Goal: Task Accomplishment & Management: Use online tool/utility

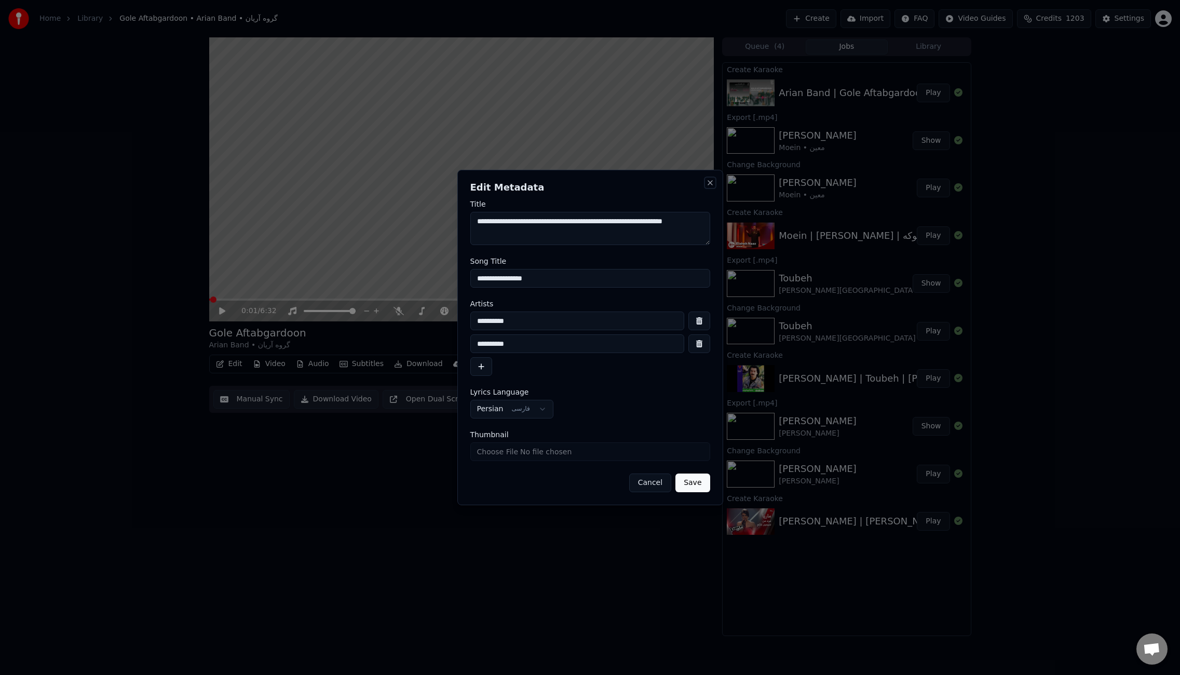
click at [709, 184] on button "Close" at bounding box center [710, 183] width 8 height 8
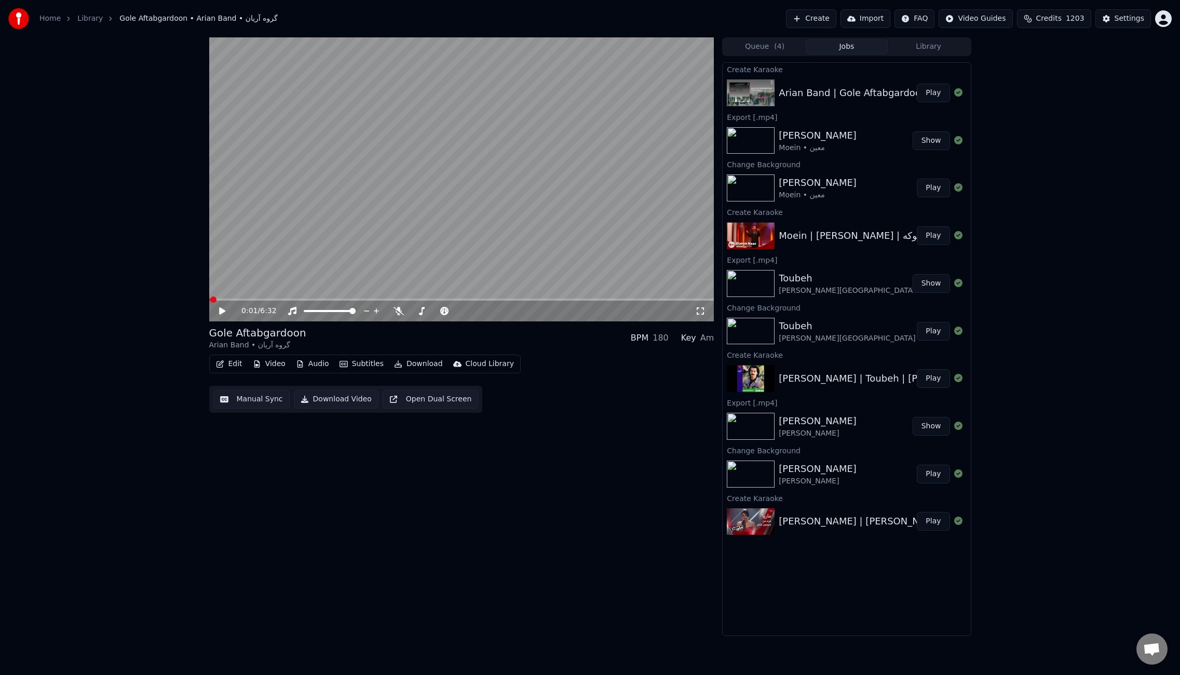
click at [930, 93] on button "Play" at bounding box center [932, 93] width 33 height 19
drag, startPoint x: 527, startPoint y: 200, endPoint x: 843, endPoint y: 88, distance: 334.8
click at [528, 200] on video at bounding box center [461, 179] width 505 height 284
click at [240, 363] on button "Edit" at bounding box center [229, 364] width 35 height 15
click at [255, 405] on div "Edit Metadata" at bounding box center [258, 403] width 51 height 10
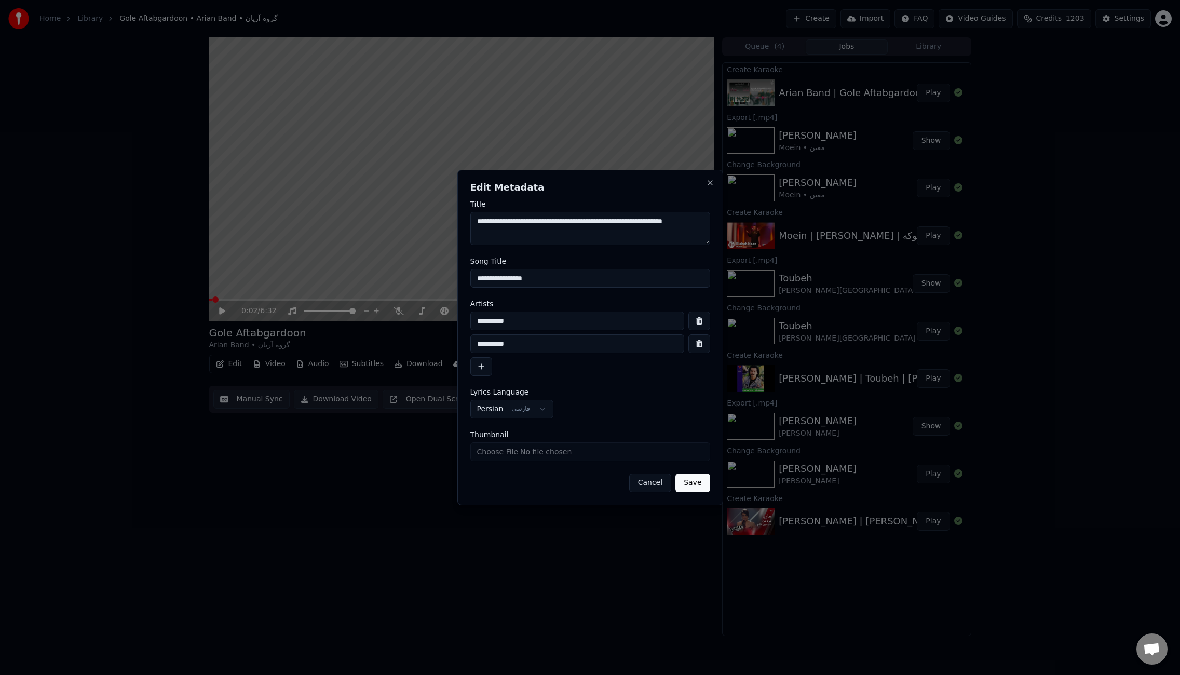
click at [518, 286] on input "**********" at bounding box center [590, 278] width 240 height 19
click at [523, 282] on input "**********" at bounding box center [590, 278] width 240 height 19
click at [522, 279] on input "**********" at bounding box center [590, 278] width 240 height 19
click at [522, 278] on input "**********" at bounding box center [590, 278] width 240 height 19
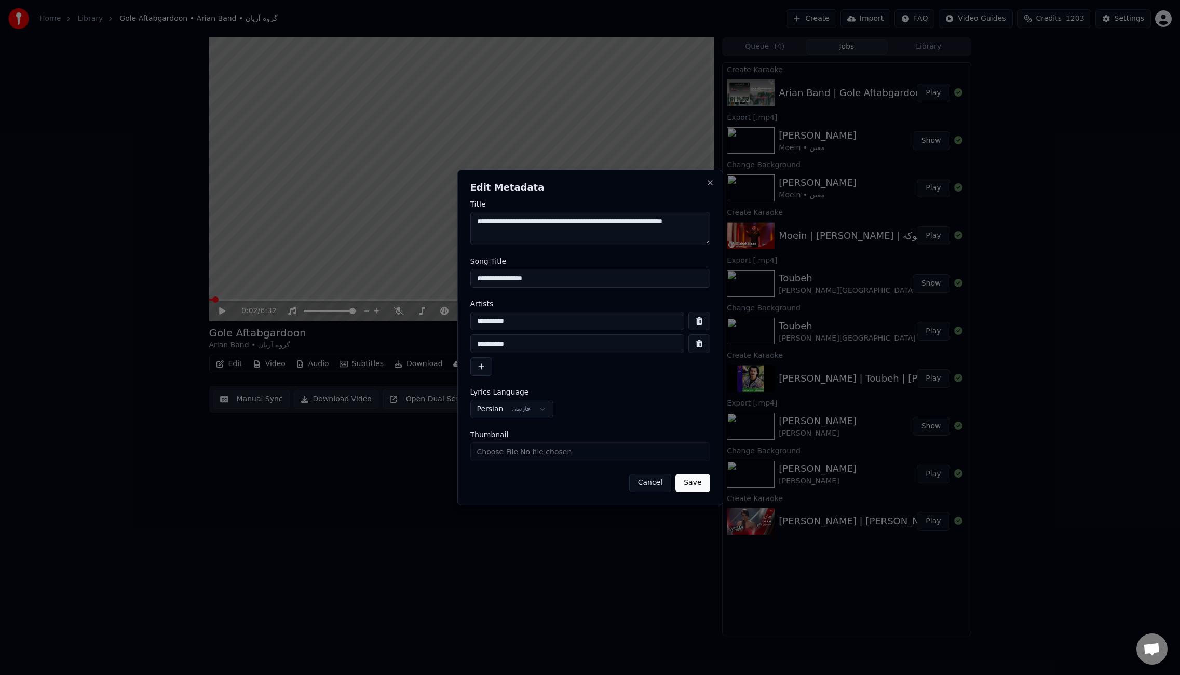
click at [522, 278] on input "**********" at bounding box center [590, 278] width 240 height 19
click at [645, 483] on button "Cancel" at bounding box center [650, 482] width 42 height 19
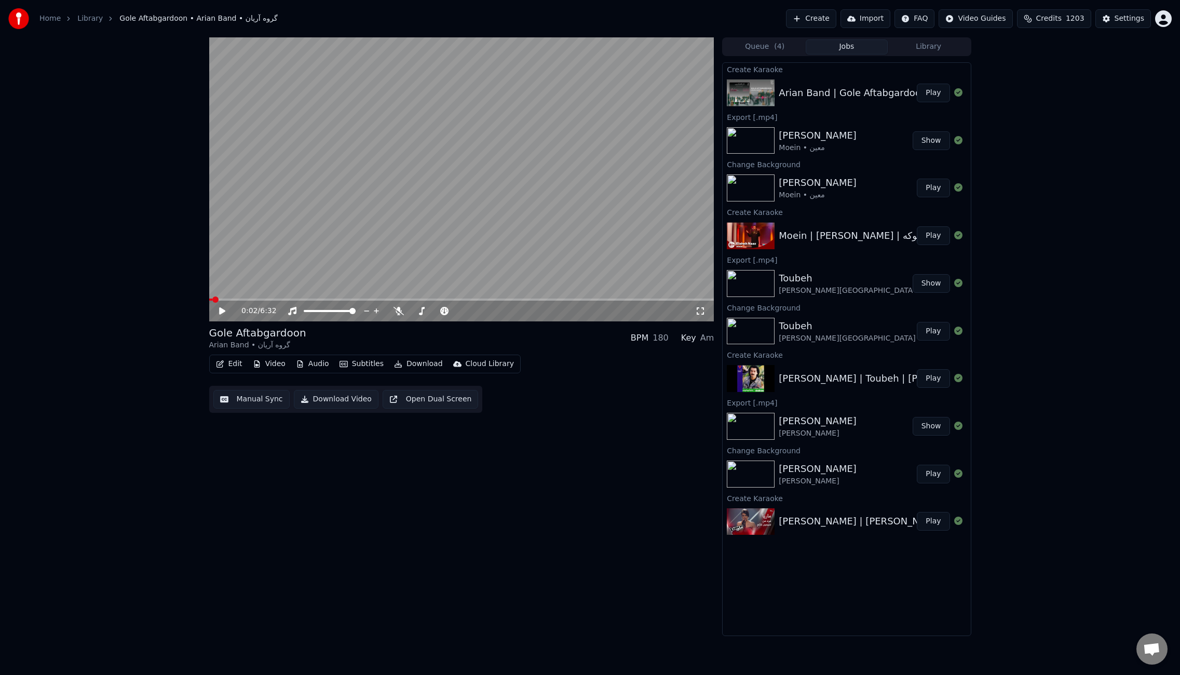
click at [273, 364] on button "Video" at bounding box center [269, 364] width 41 height 15
click at [289, 476] on div "Change Background" at bounding box center [306, 474] width 74 height 10
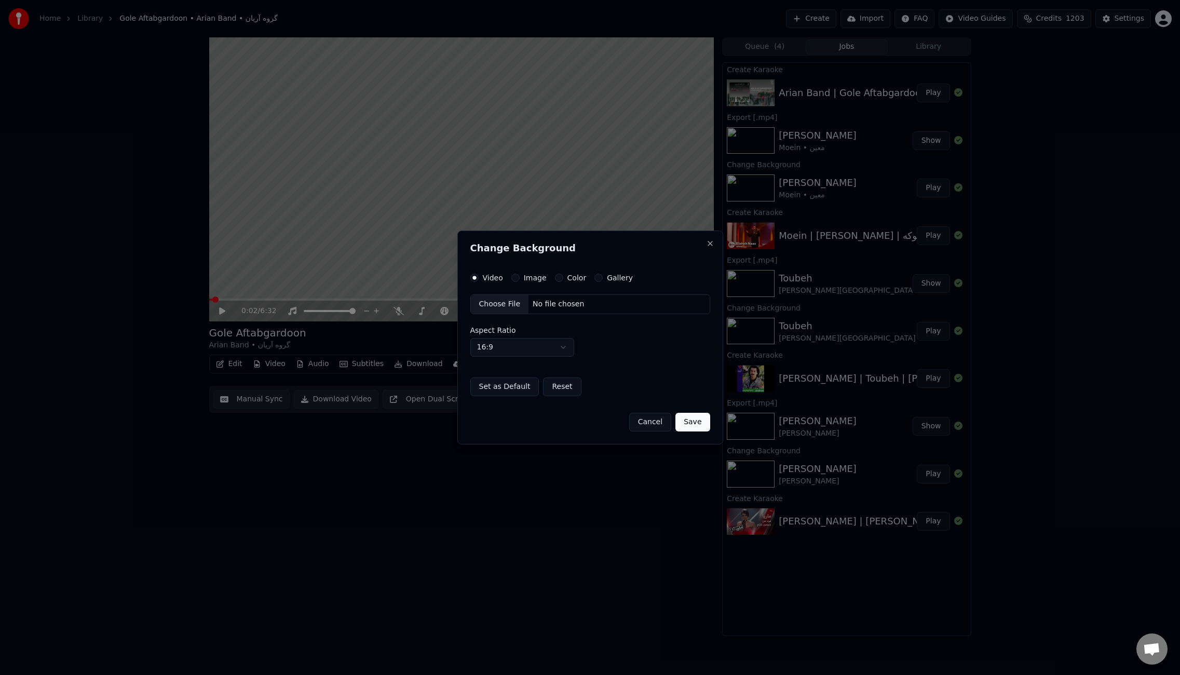
click at [511, 276] on button "Image" at bounding box center [515, 277] width 8 height 8
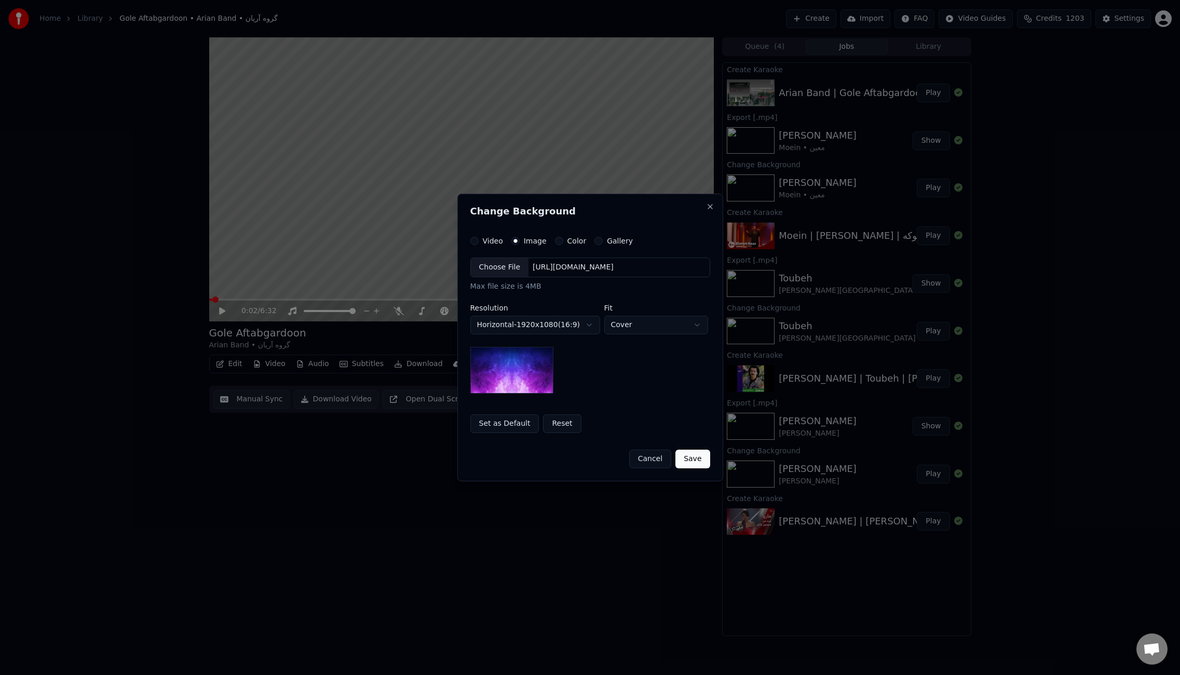
click at [505, 269] on div "Choose File" at bounding box center [500, 267] width 58 height 19
click at [687, 466] on button "Save" at bounding box center [692, 458] width 34 height 19
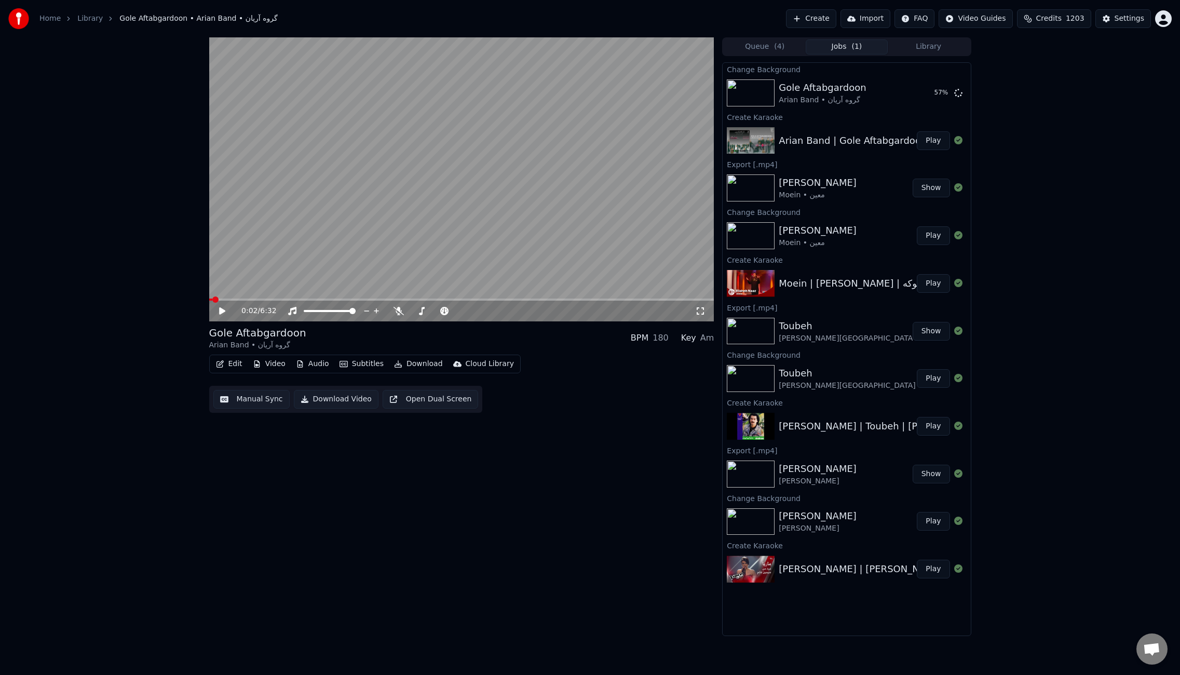
click at [484, 142] on video at bounding box center [461, 179] width 505 height 284
click at [229, 299] on span at bounding box center [461, 299] width 505 height 2
click at [251, 298] on span at bounding box center [461, 299] width 505 height 2
click at [271, 299] on span at bounding box center [461, 299] width 505 height 2
click at [399, 311] on icon at bounding box center [398, 311] width 10 height 8
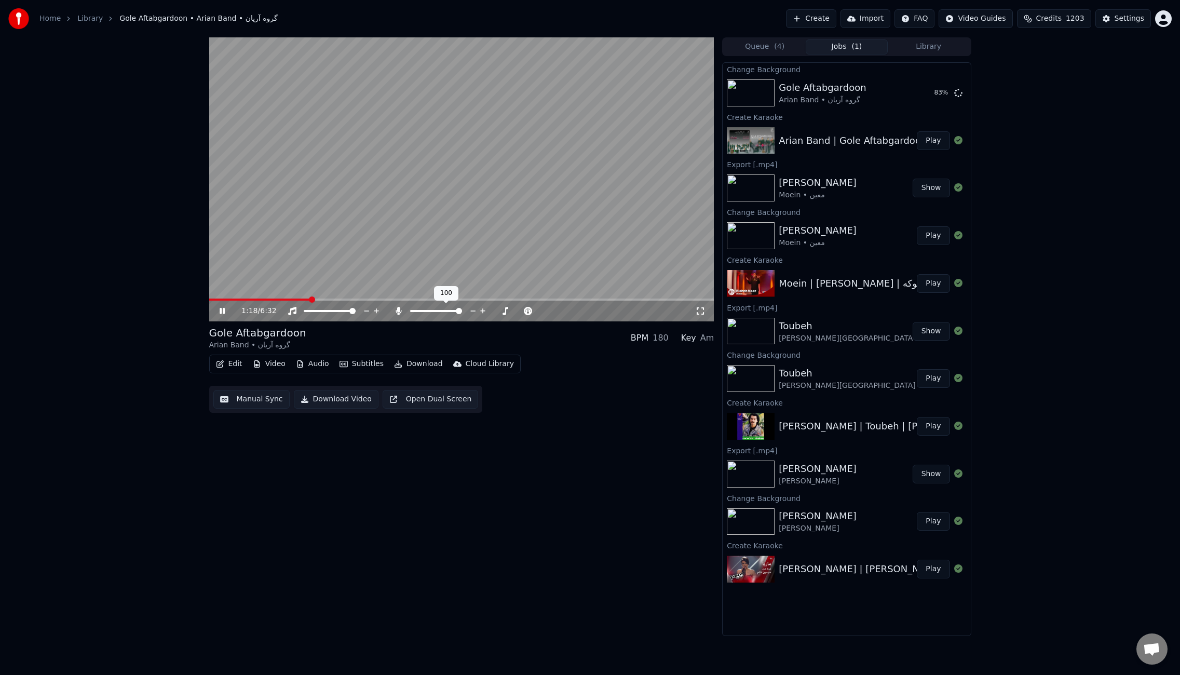
click at [400, 311] on icon at bounding box center [399, 311] width 6 height 8
click at [400, 311] on icon at bounding box center [398, 311] width 10 height 8
click at [400, 311] on icon at bounding box center [399, 311] width 6 height 8
click at [478, 200] on video at bounding box center [461, 179] width 505 height 284
click at [935, 94] on button "Play" at bounding box center [932, 93] width 33 height 19
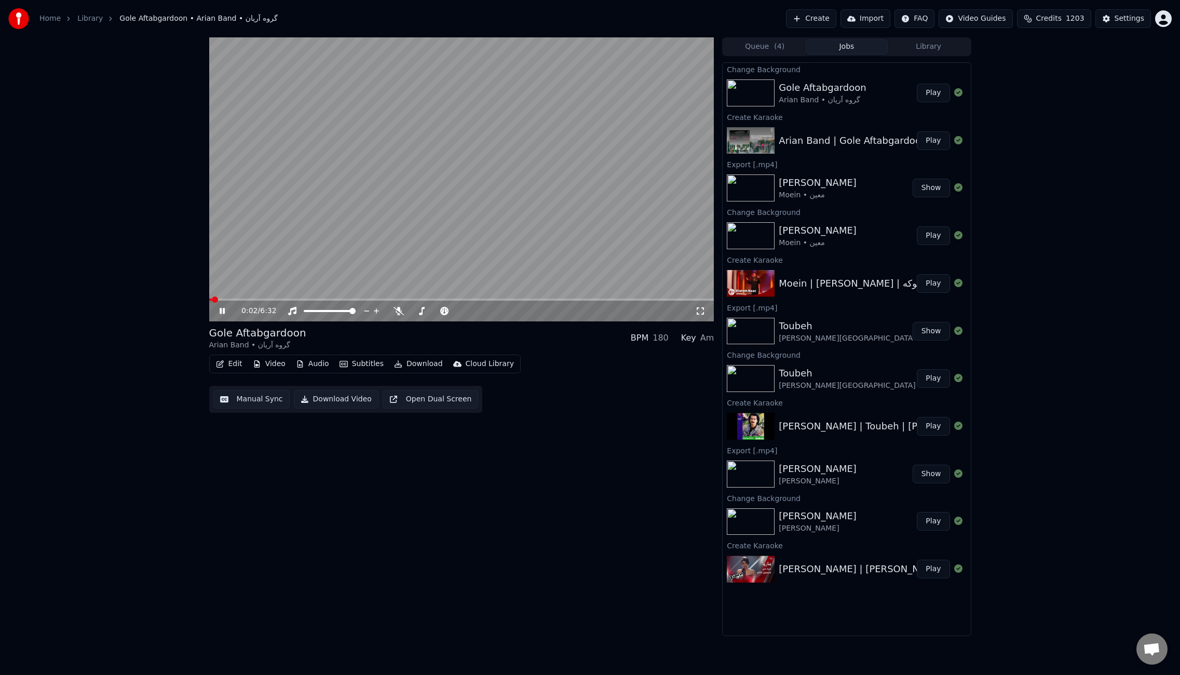
click at [320, 365] on button "Audio" at bounding box center [313, 364] width 42 height 15
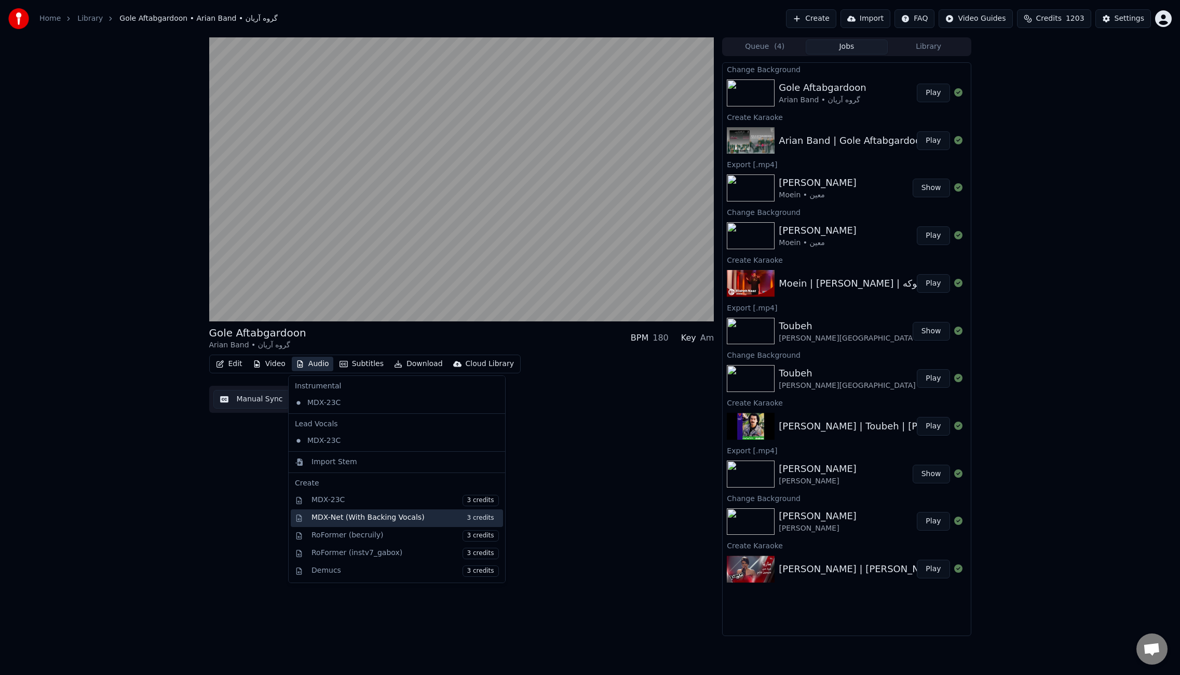
click at [410, 520] on div "MDX-Net (With Backing Vocals) 3 credits" at bounding box center [404, 517] width 187 height 11
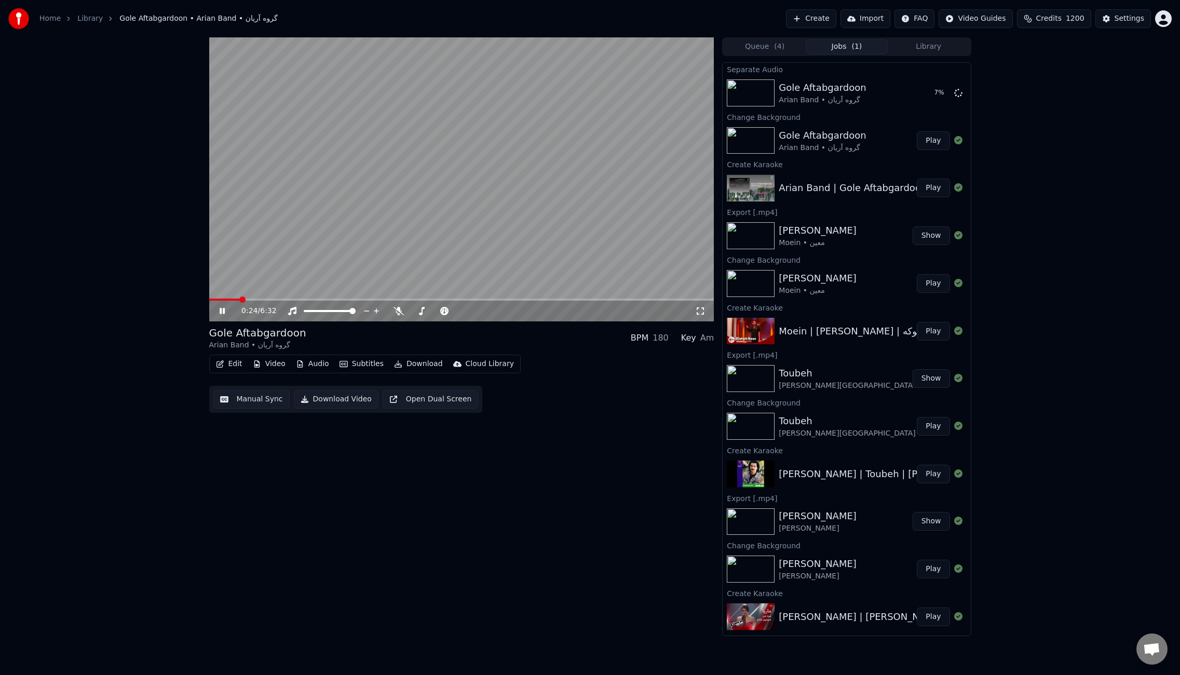
click at [320, 299] on span at bounding box center [461, 299] width 505 height 2
click at [525, 299] on span at bounding box center [461, 299] width 505 height 2
click at [401, 311] on icon at bounding box center [398, 311] width 10 height 8
click at [570, 299] on span at bounding box center [461, 299] width 505 height 2
click at [400, 311] on icon at bounding box center [399, 311] width 6 height 8
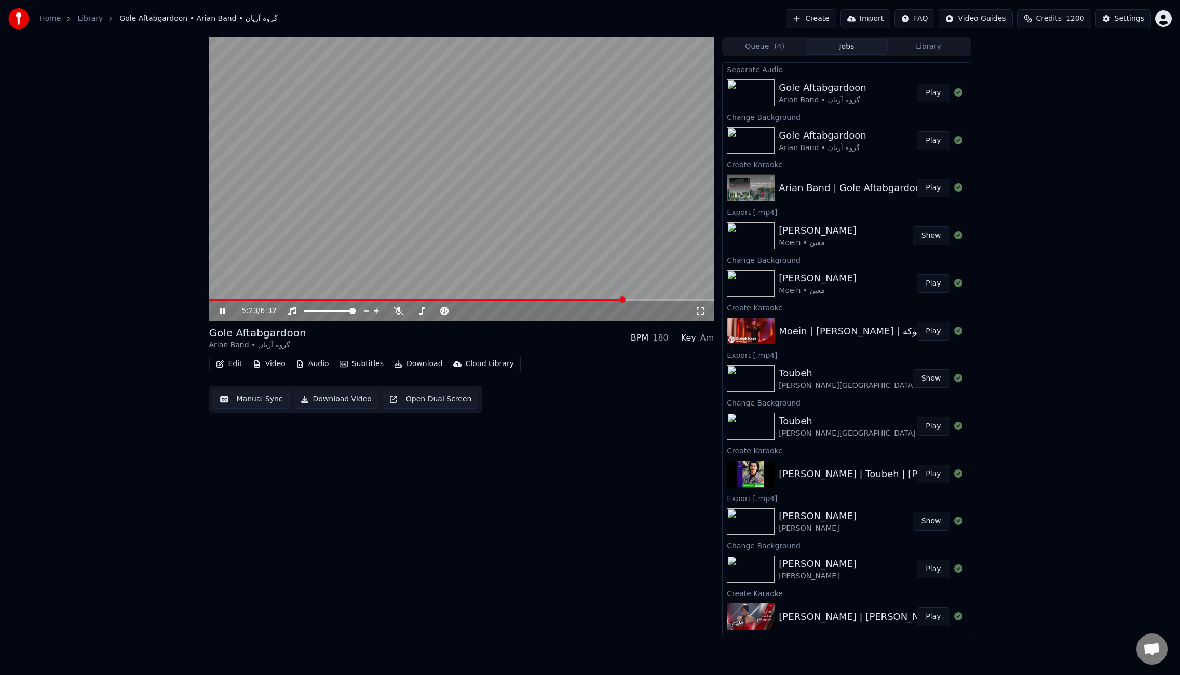
click at [519, 298] on span at bounding box center [416, 299] width 415 height 2
click at [574, 298] on span at bounding box center [461, 299] width 505 height 2
click at [395, 299] on span at bounding box center [393, 299] width 369 height 2
click at [272, 299] on span at bounding box center [307, 299] width 197 height 2
click at [307, 366] on button "Audio" at bounding box center [313, 364] width 42 height 15
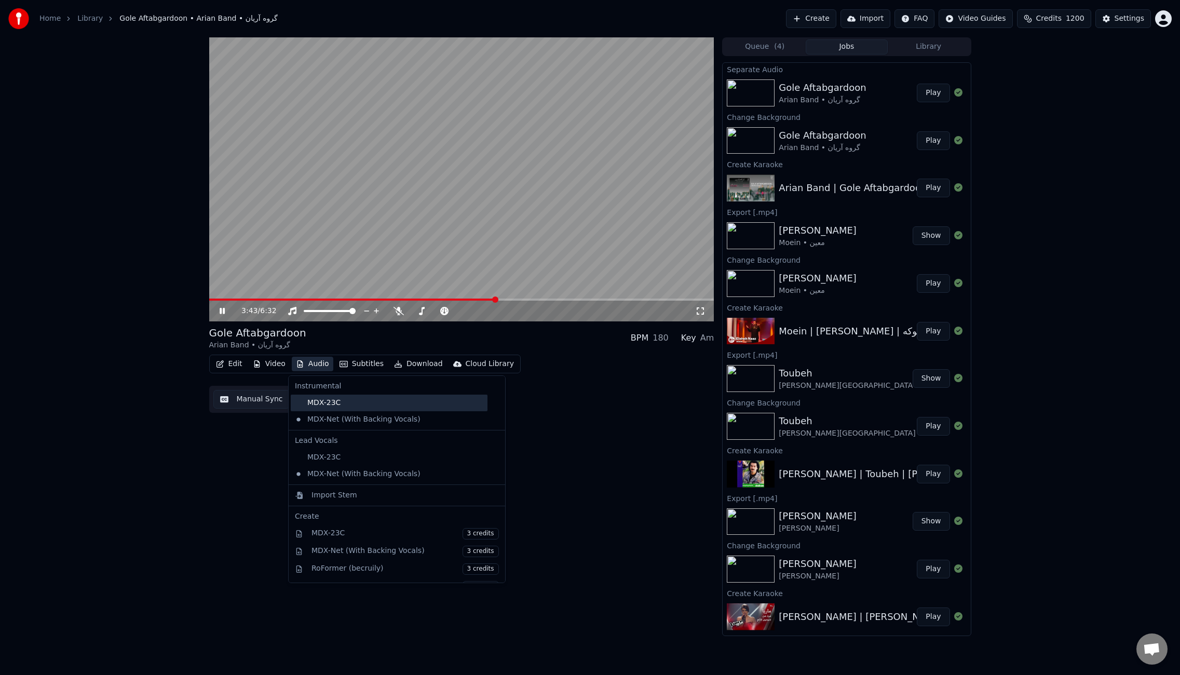
click at [331, 401] on div "MDX-23C" at bounding box center [389, 402] width 197 height 17
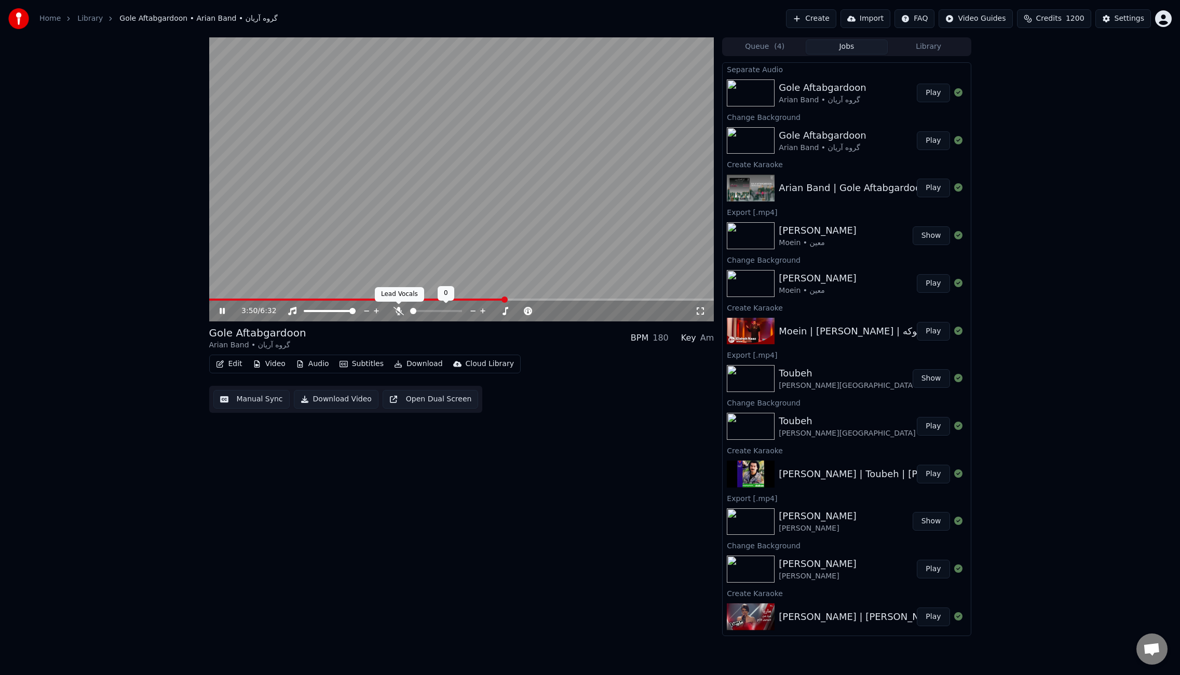
click at [395, 312] on icon at bounding box center [398, 311] width 10 height 8
click at [480, 299] on span at bounding box center [360, 299] width 302 height 2
click at [457, 298] on span at bounding box center [345, 299] width 272 height 2
click at [440, 298] on span at bounding box center [334, 299] width 250 height 2
click at [412, 299] on span at bounding box center [326, 299] width 234 height 2
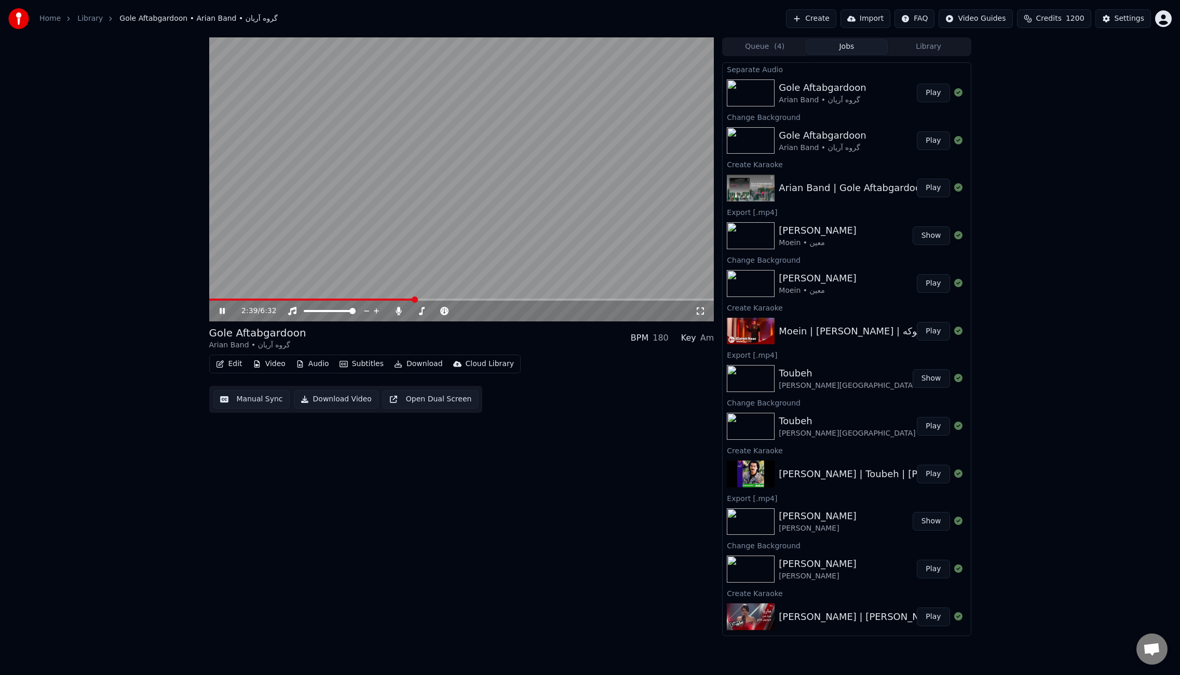
click at [622, 298] on span at bounding box center [461, 299] width 505 height 2
click at [399, 308] on icon at bounding box center [399, 311] width 6 height 8
click at [398, 313] on icon at bounding box center [398, 311] width 10 height 8
click at [398, 313] on icon at bounding box center [399, 311] width 6 height 8
click at [679, 299] on span at bounding box center [461, 299] width 505 height 2
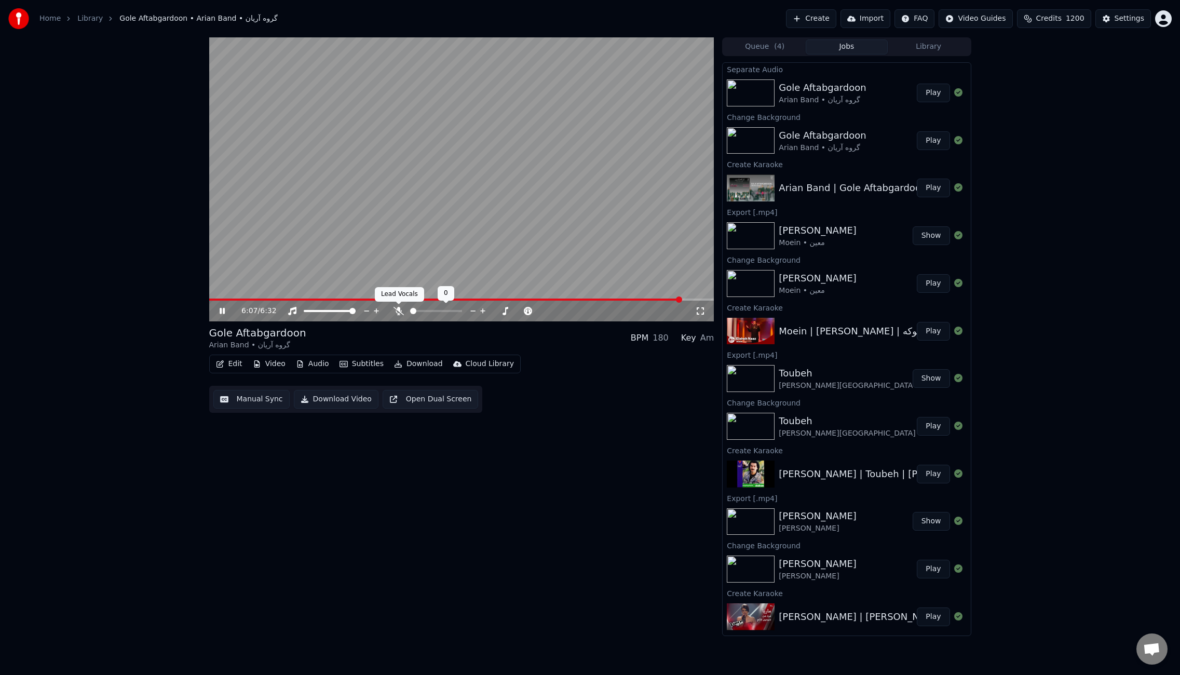
click at [400, 310] on icon at bounding box center [398, 311] width 10 height 8
click at [400, 310] on icon at bounding box center [399, 311] width 6 height 8
click at [243, 363] on button "Edit" at bounding box center [229, 364] width 35 height 15
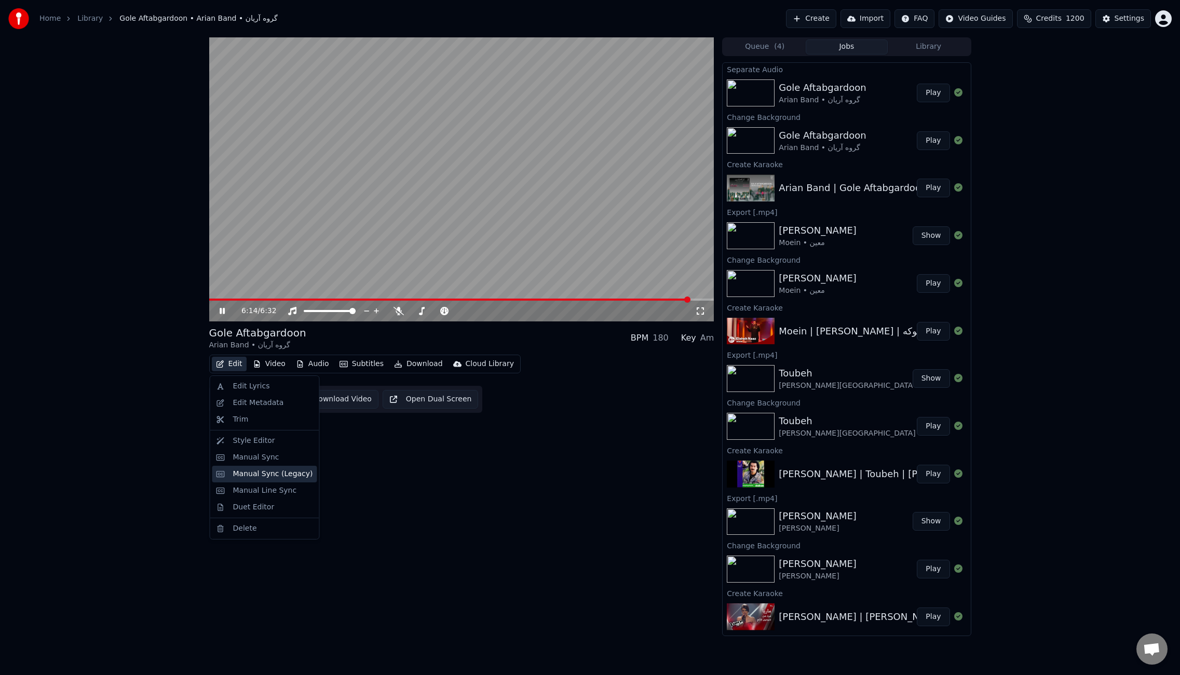
click at [268, 476] on div "Manual Sync (Legacy)" at bounding box center [273, 474] width 80 height 10
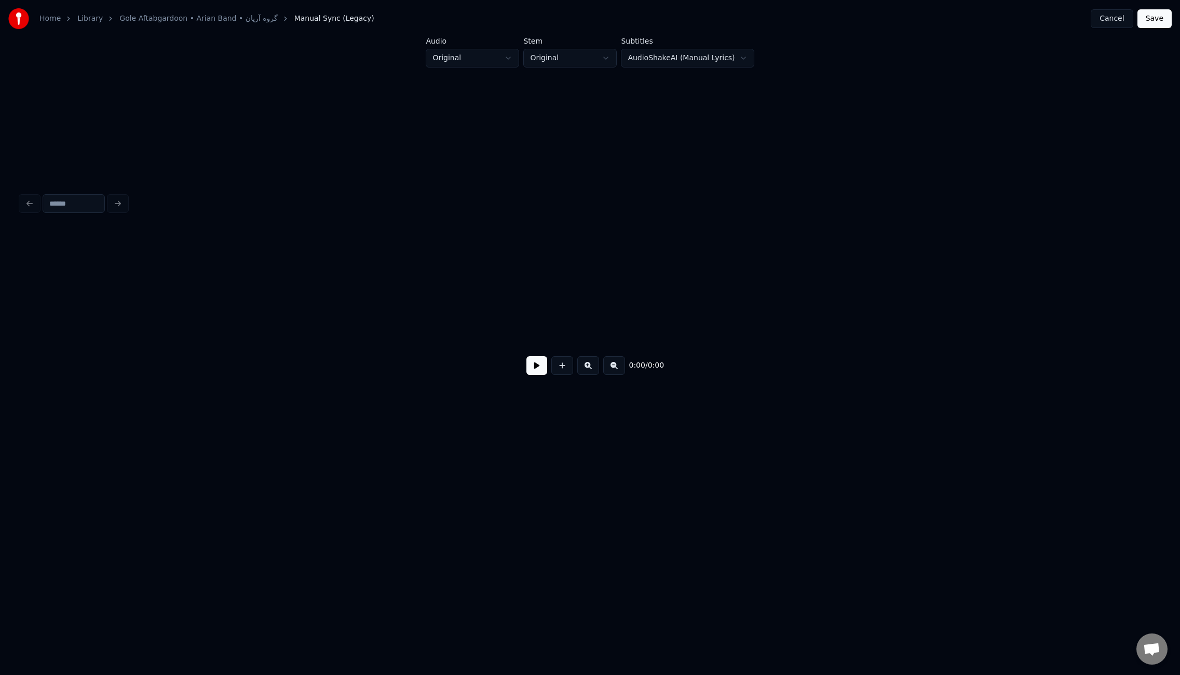
scroll to position [0, 5184]
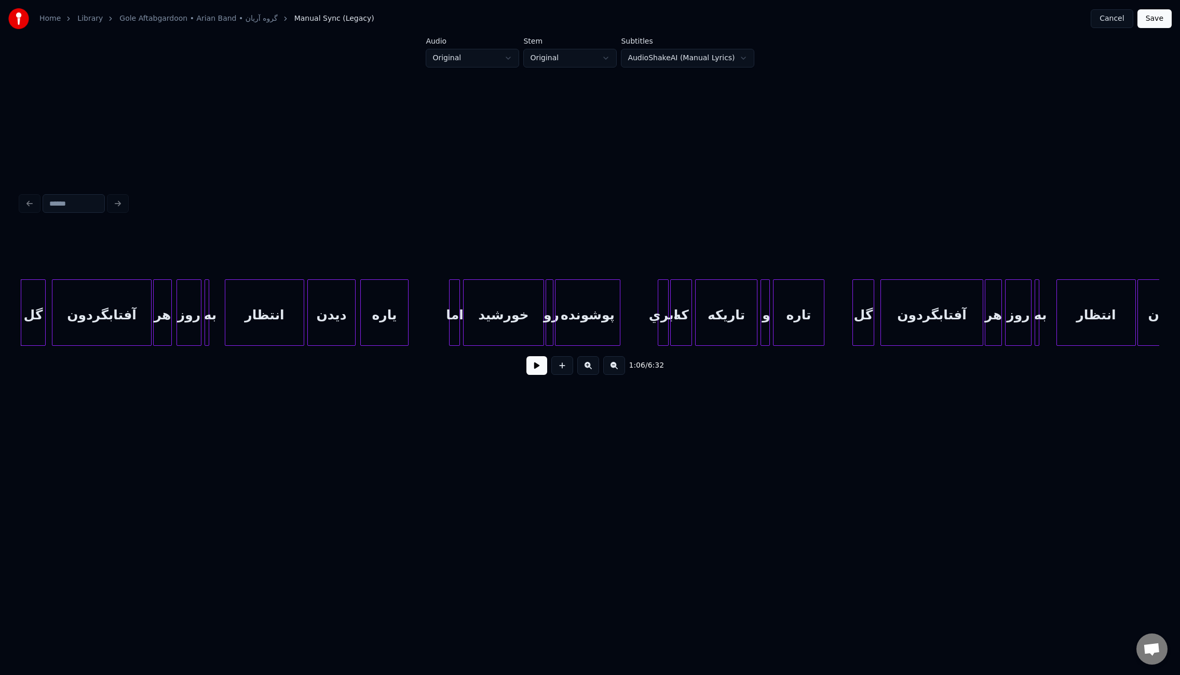
click at [28, 311] on div "گل" at bounding box center [33, 315] width 24 height 71
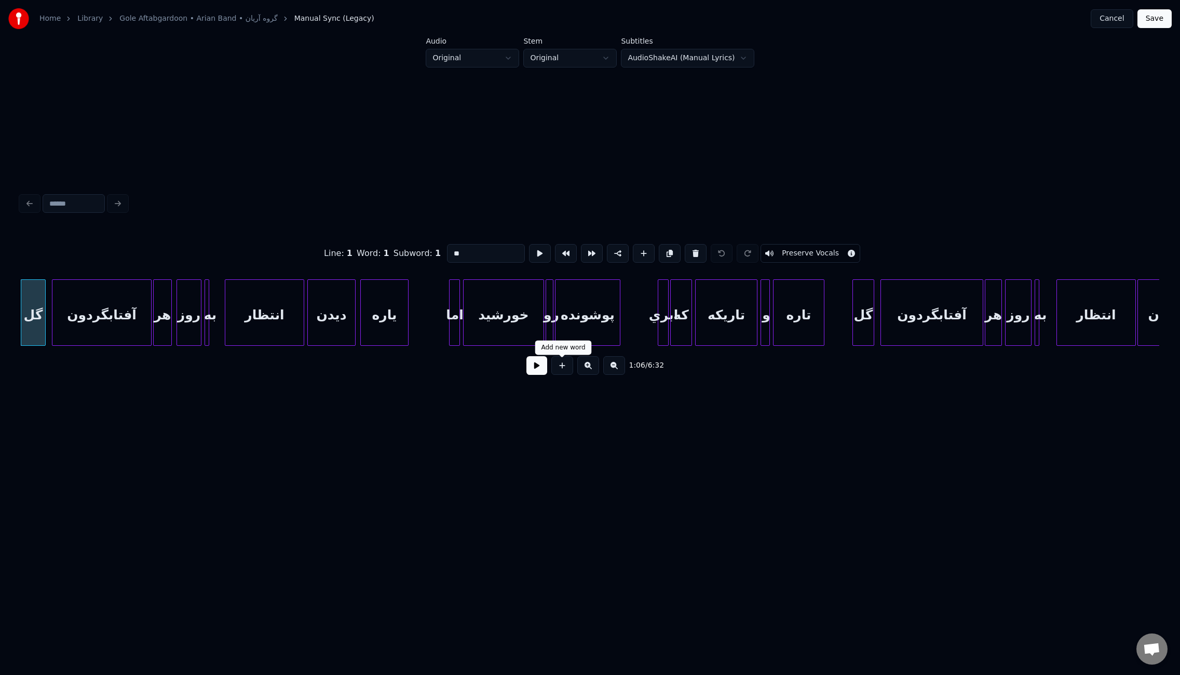
click at [543, 369] on button at bounding box center [536, 365] width 21 height 19
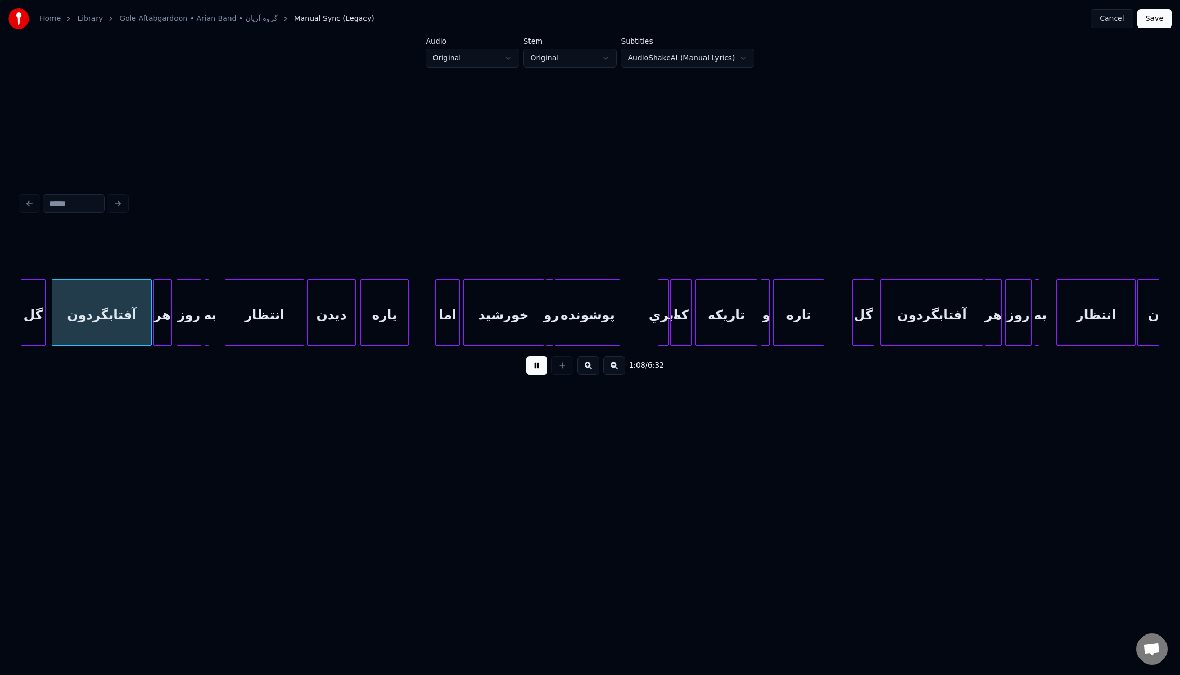
click at [436, 327] on div at bounding box center [436, 312] width 3 height 65
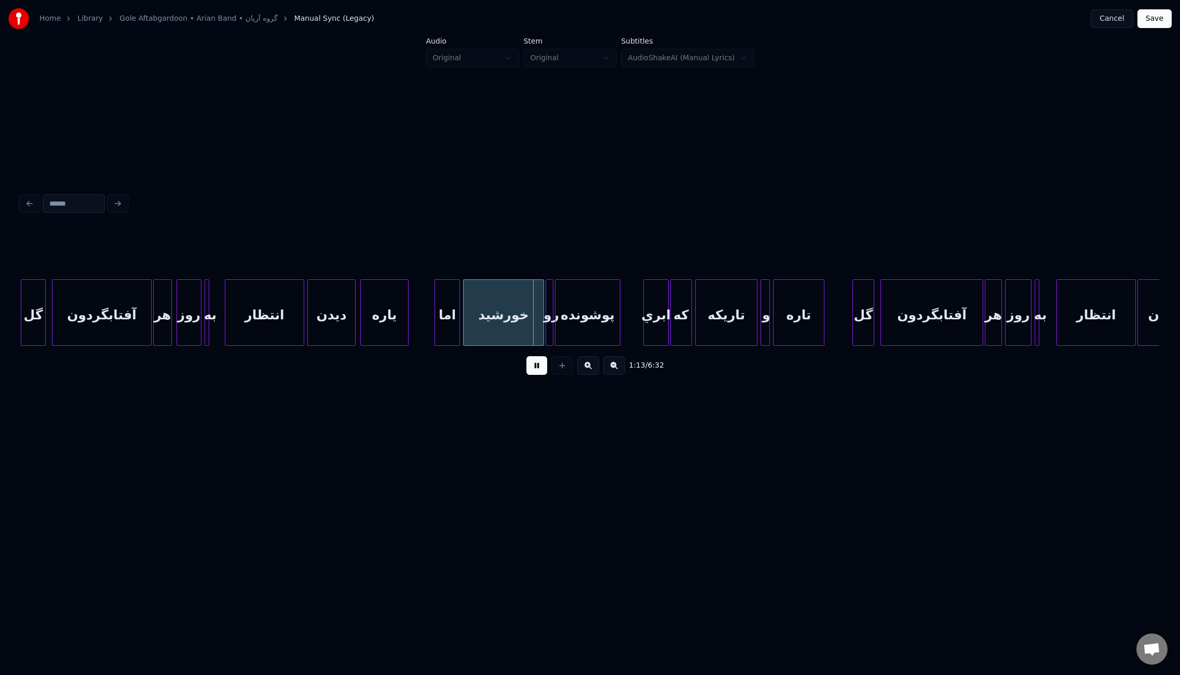
click at [644, 323] on div at bounding box center [645, 312] width 3 height 65
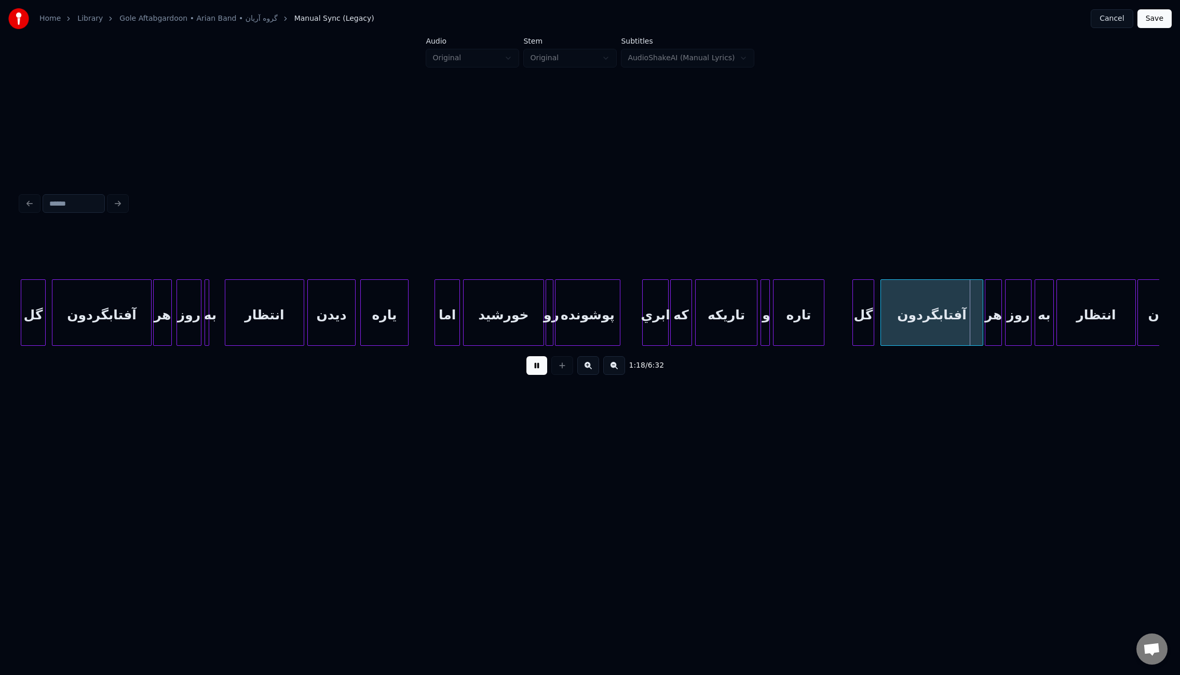
click at [1052, 319] on div at bounding box center [1051, 312] width 3 height 65
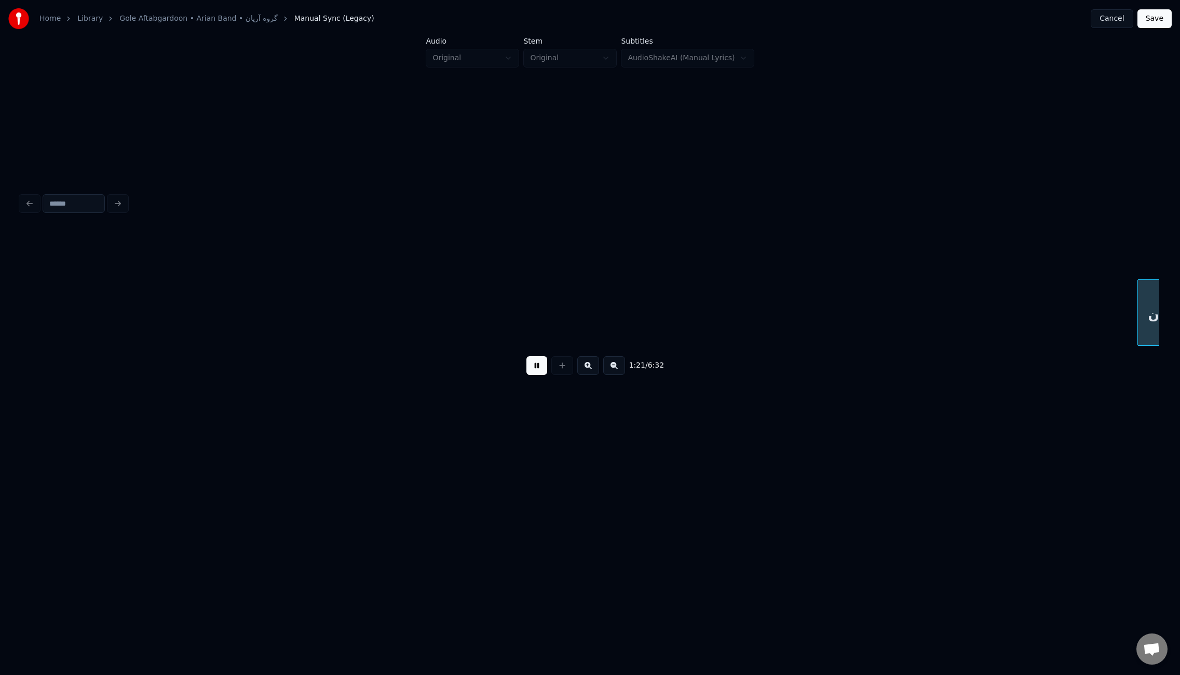
scroll to position [0, 6323]
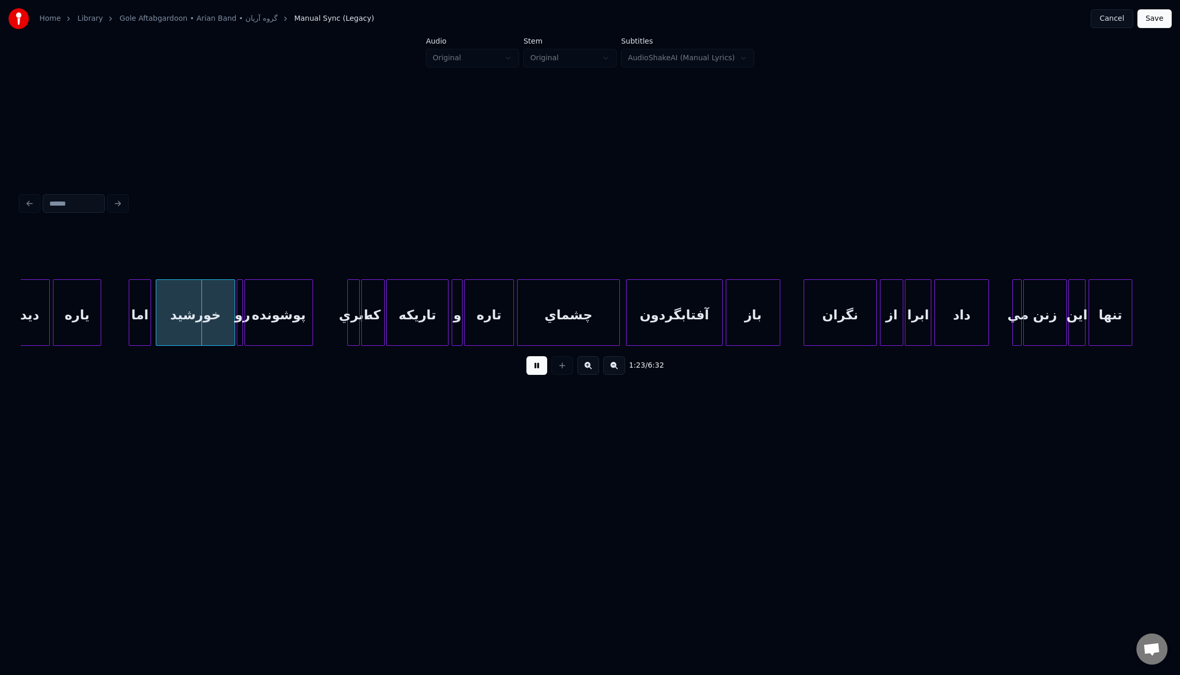
click at [129, 318] on div at bounding box center [130, 312] width 3 height 65
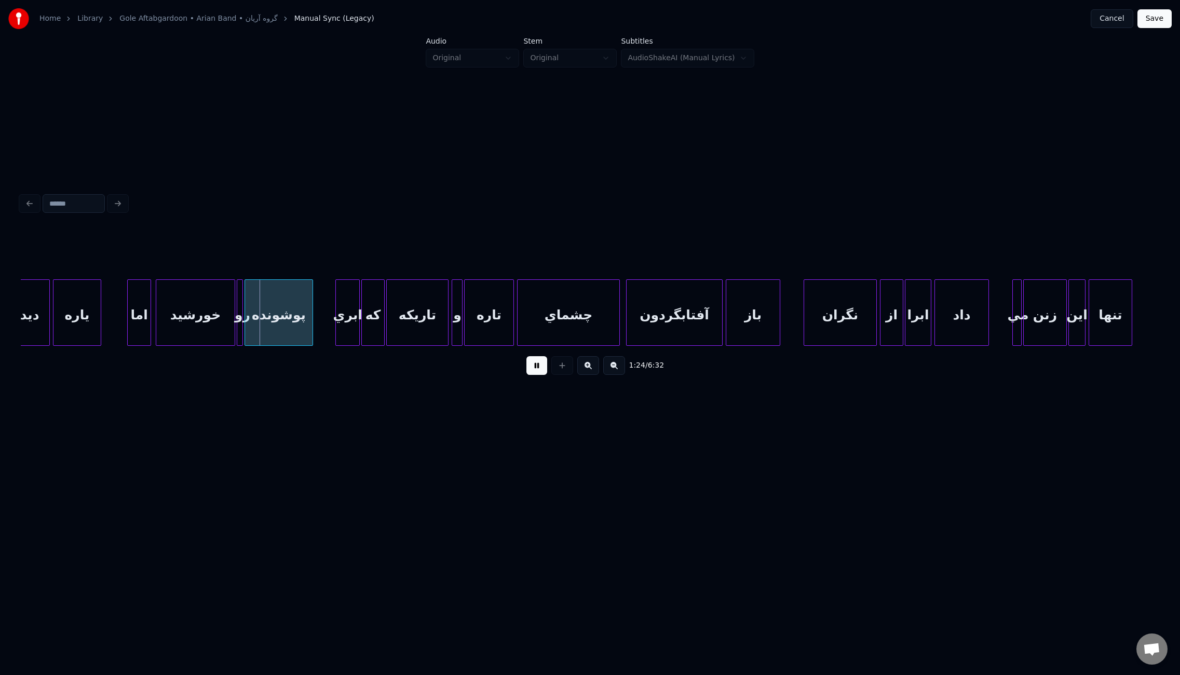
click at [336, 322] on div at bounding box center [337, 312] width 3 height 65
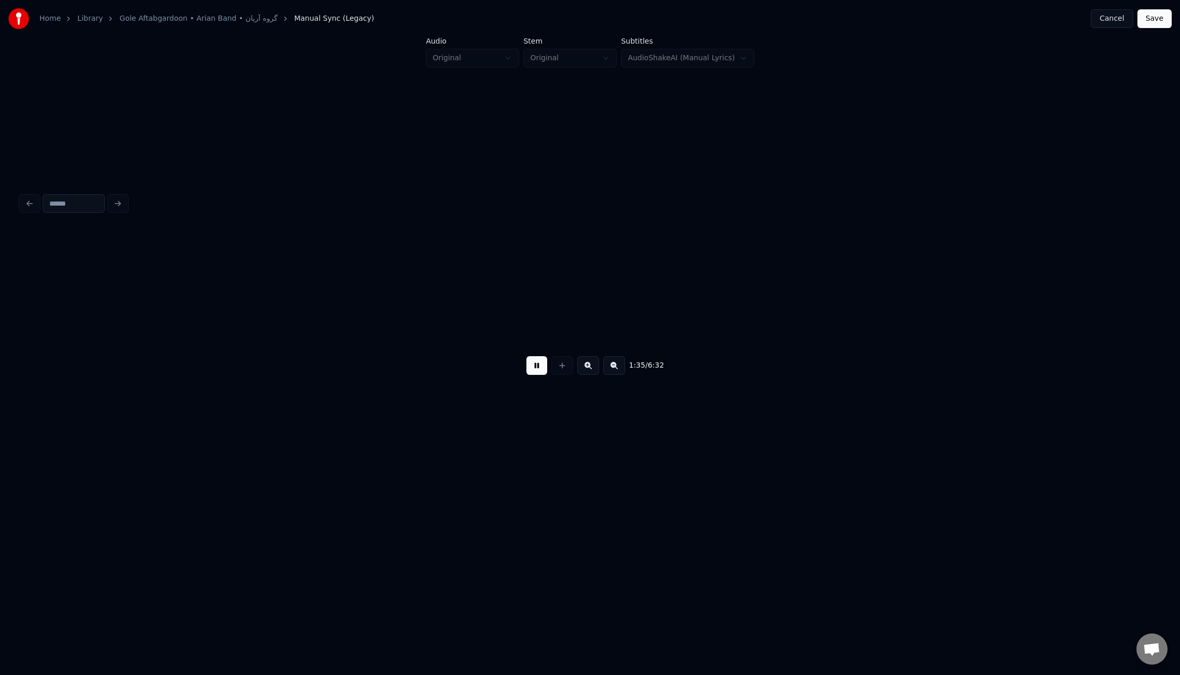
scroll to position [0, 7462]
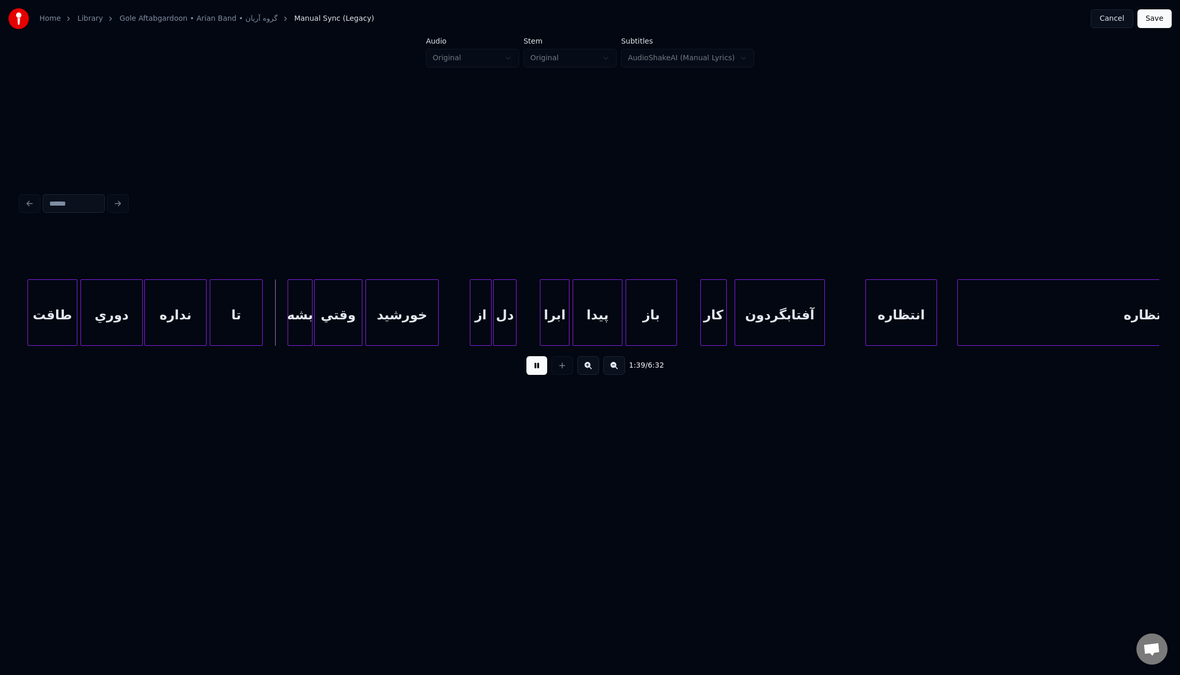
click at [478, 328] on div "از" at bounding box center [481, 312] width 22 height 66
click at [454, 328] on div "از" at bounding box center [453, 315] width 21 height 71
click at [521, 321] on div at bounding box center [522, 312] width 3 height 65
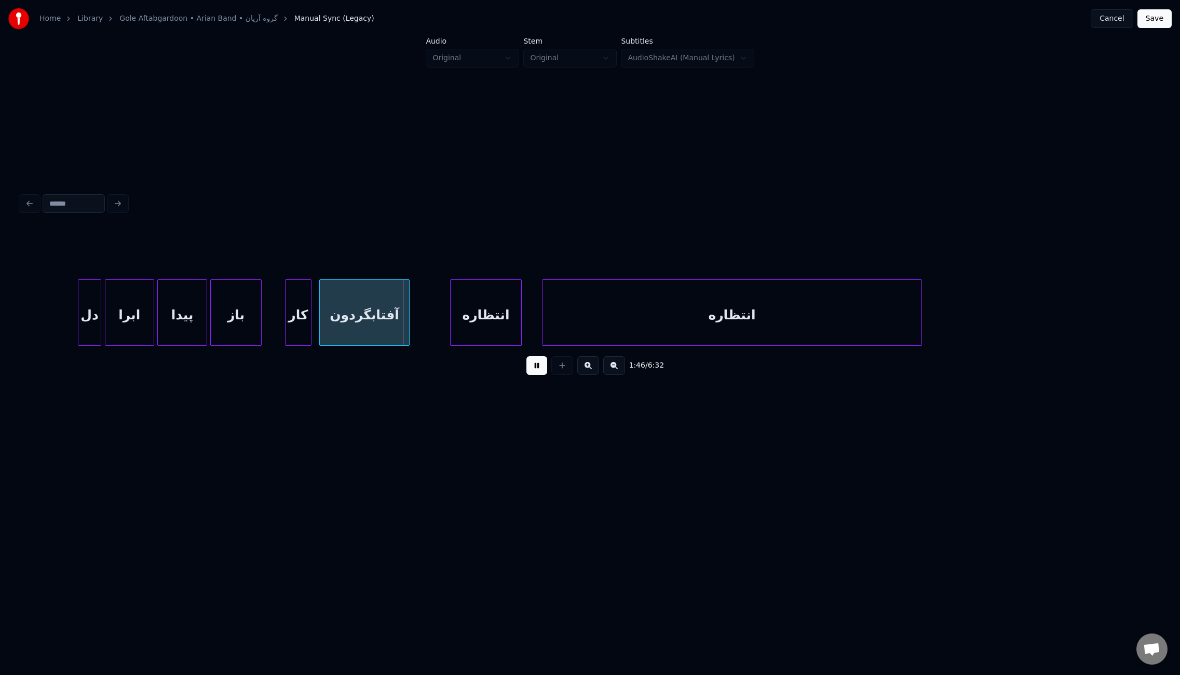
scroll to position [0, 7926]
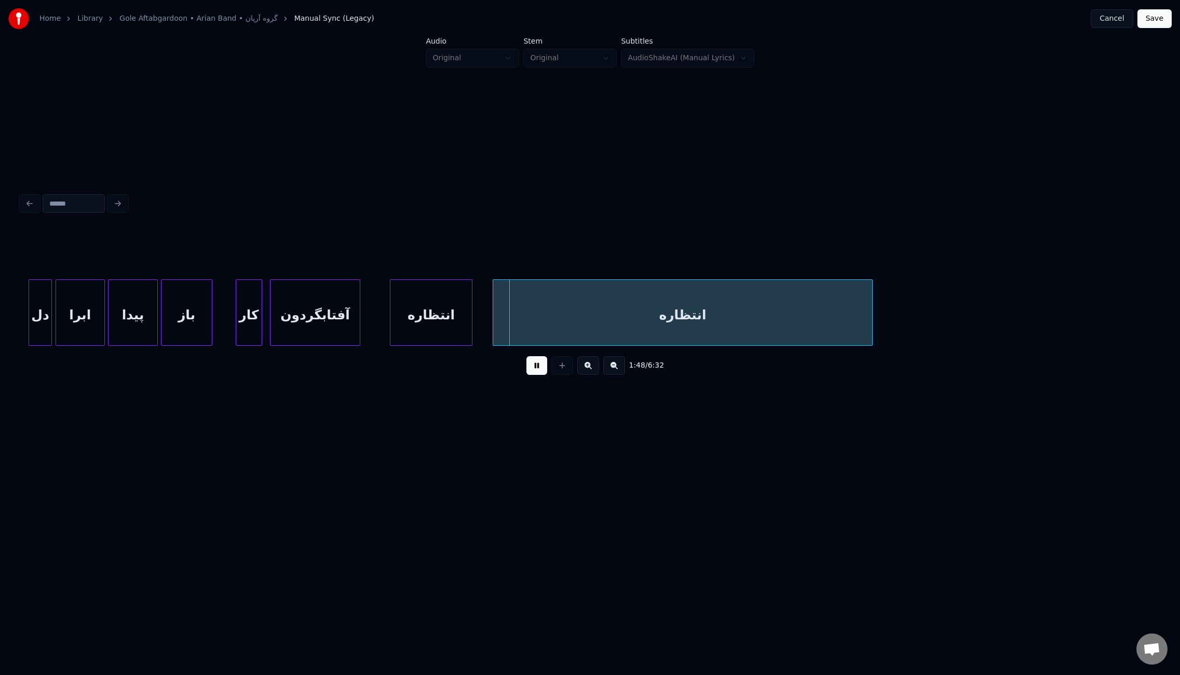
click at [391, 309] on div at bounding box center [391, 312] width 3 height 65
click at [478, 317] on div at bounding box center [477, 312] width 3 height 65
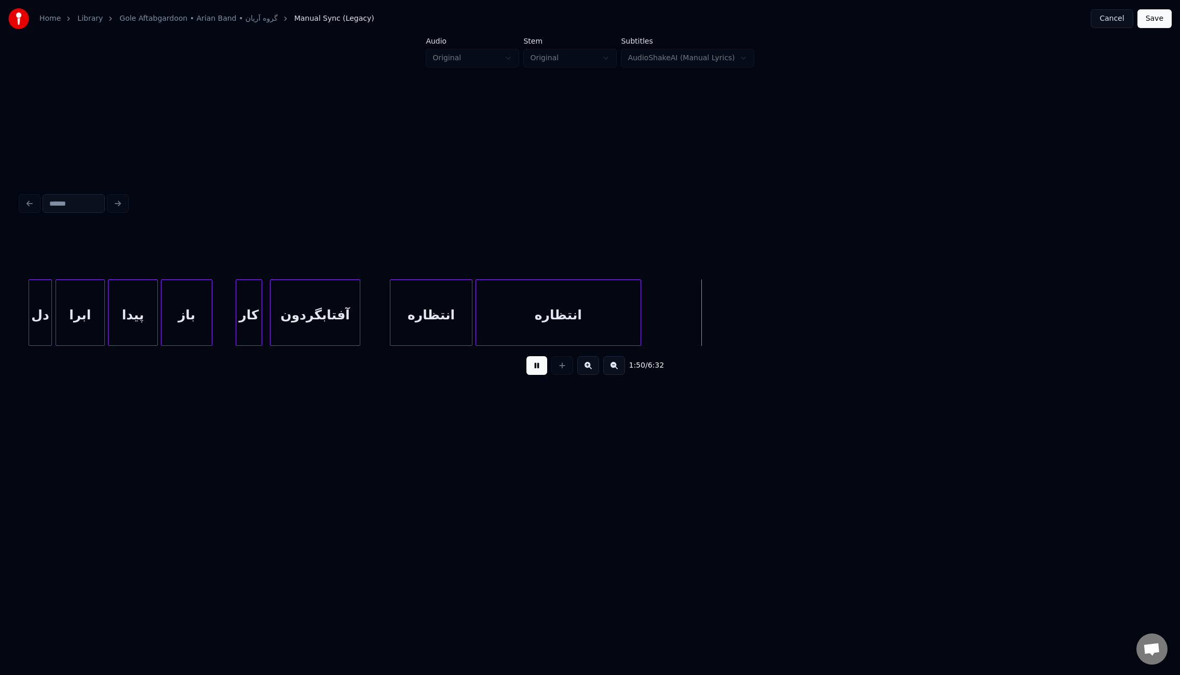
click at [640, 326] on div at bounding box center [638, 312] width 3 height 65
click at [576, 311] on div at bounding box center [577, 312] width 3 height 65
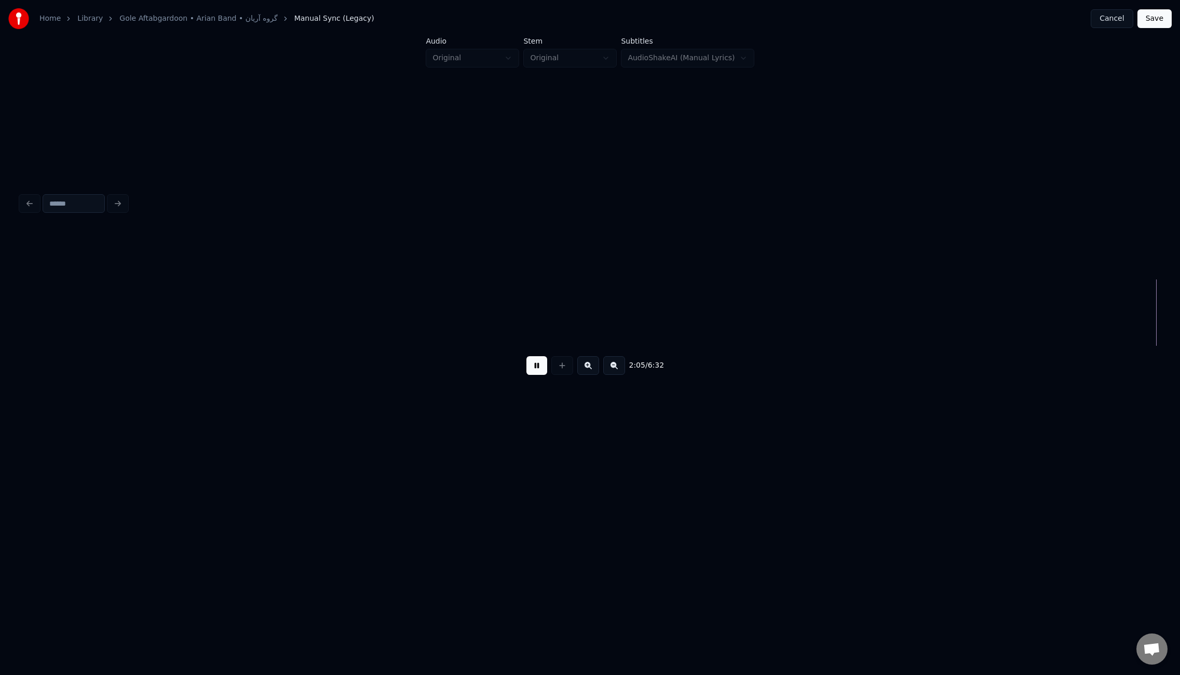
scroll to position [0, 9744]
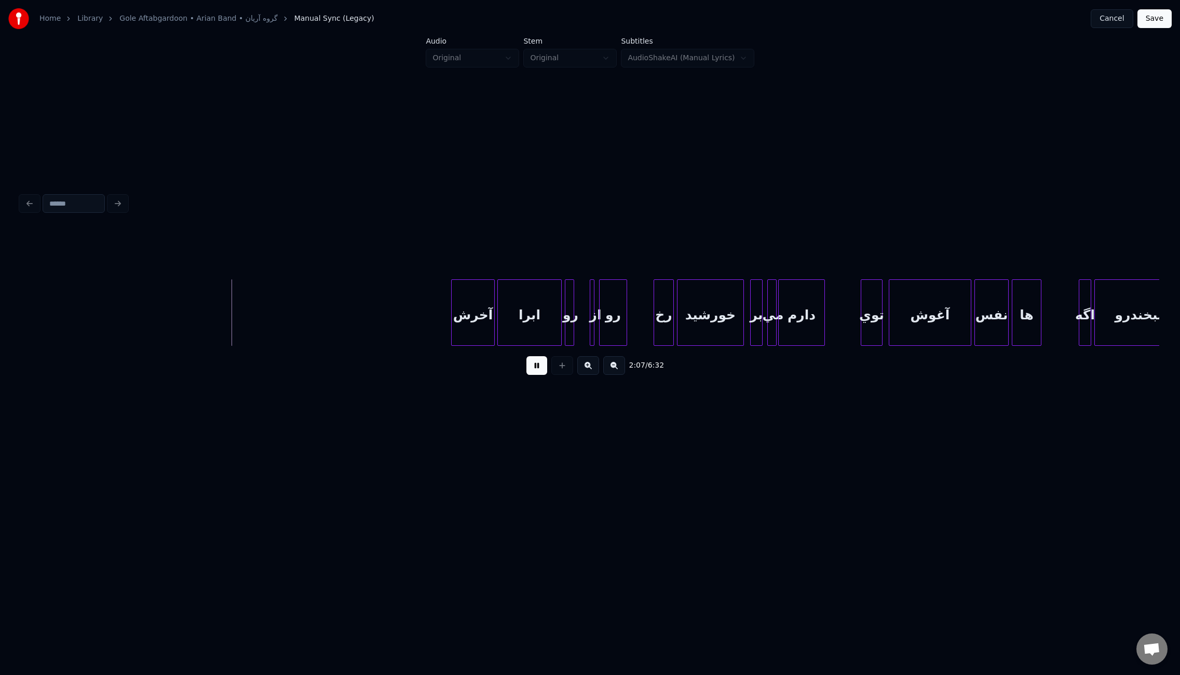
click at [500, 322] on div at bounding box center [499, 312] width 3 height 65
click at [597, 328] on div "از" at bounding box center [598, 312] width 16 height 66
click at [584, 327] on div "از" at bounding box center [588, 315] width 16 height 71
click at [1067, 328] on div at bounding box center [1068, 312] width 3 height 65
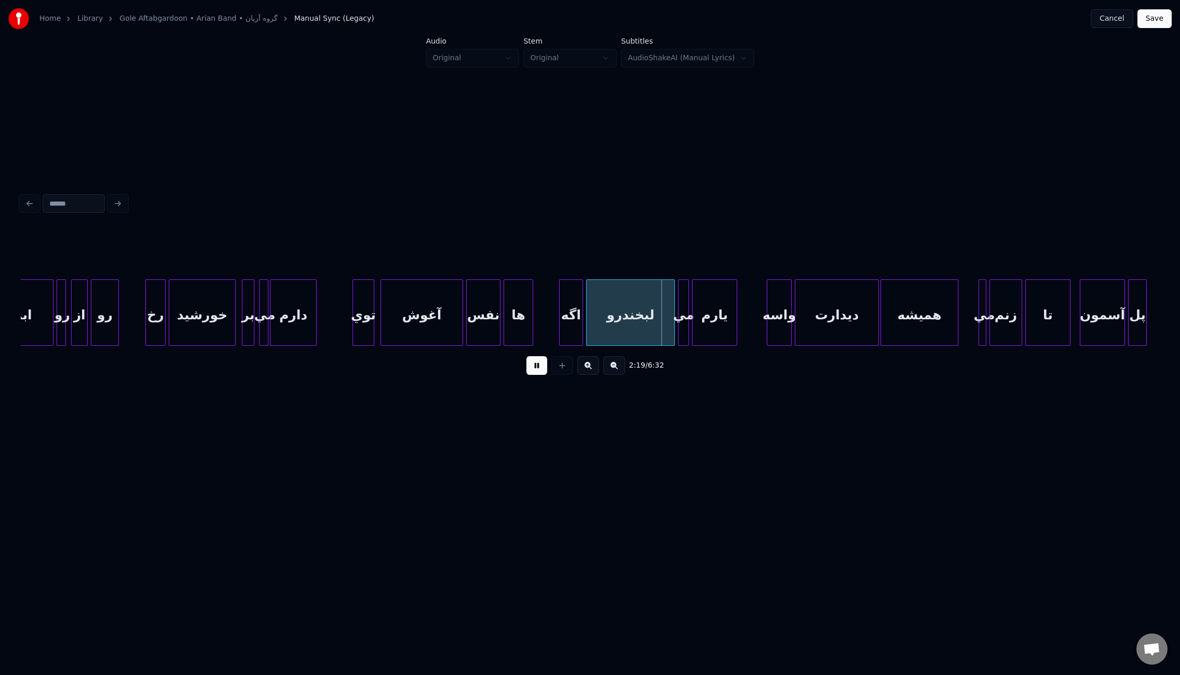
scroll to position [0, 10273]
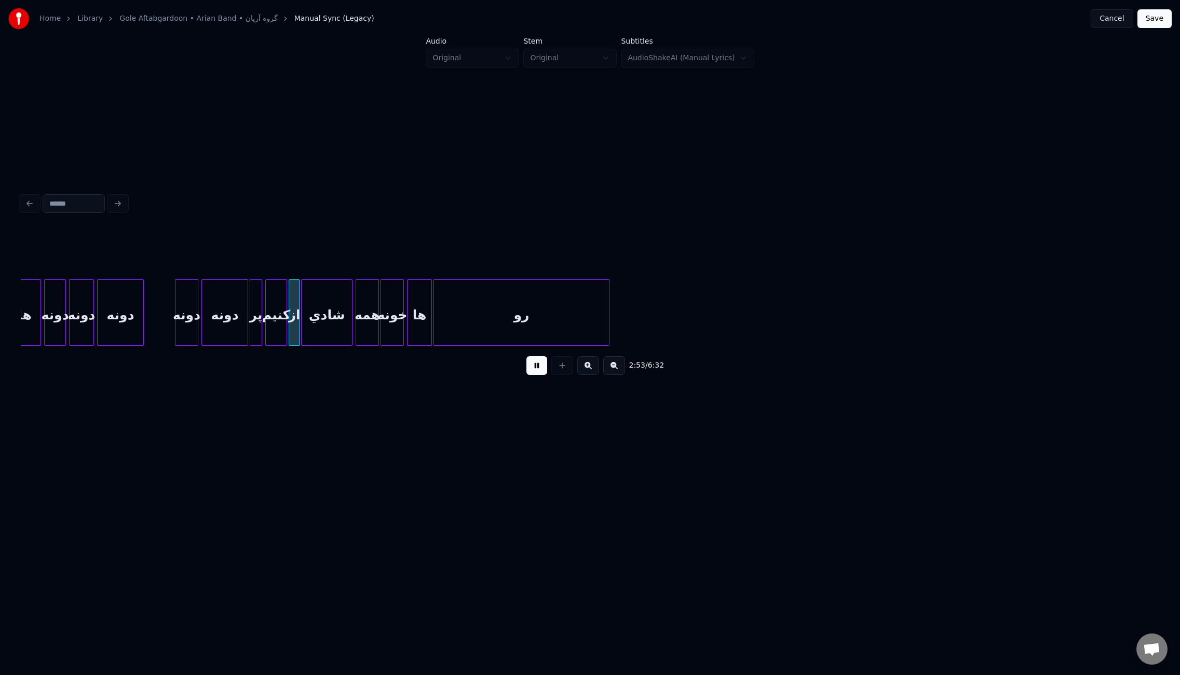
scroll to position [0, 13371]
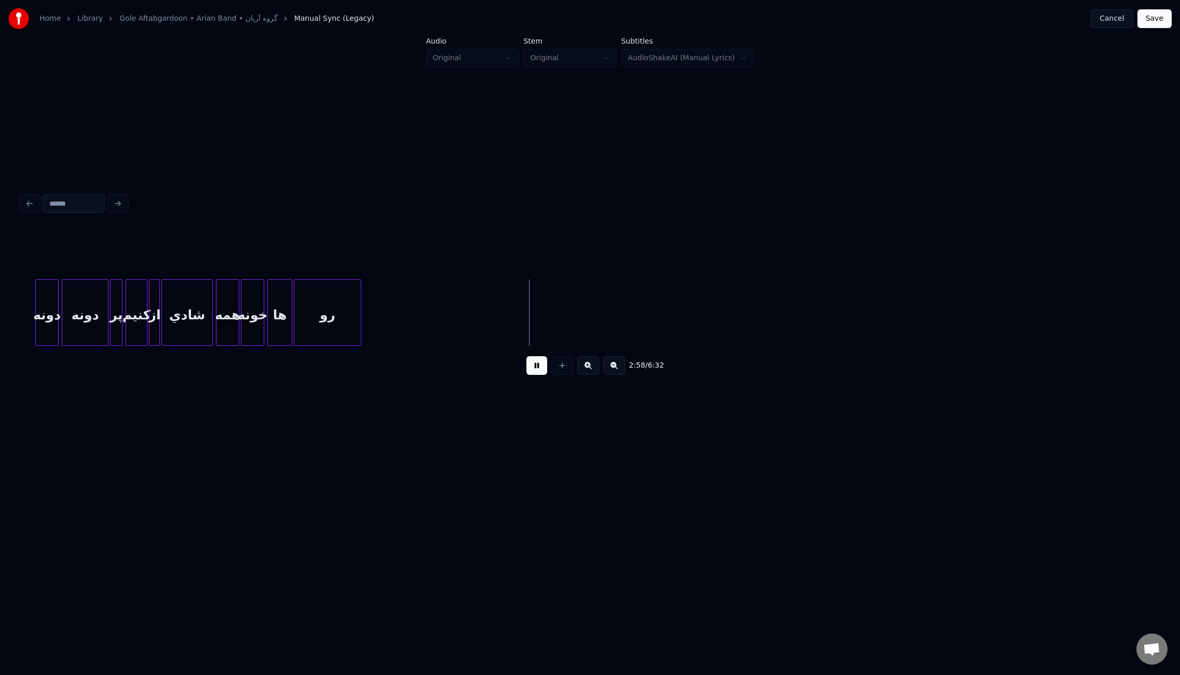
click at [359, 323] on div at bounding box center [359, 312] width 3 height 65
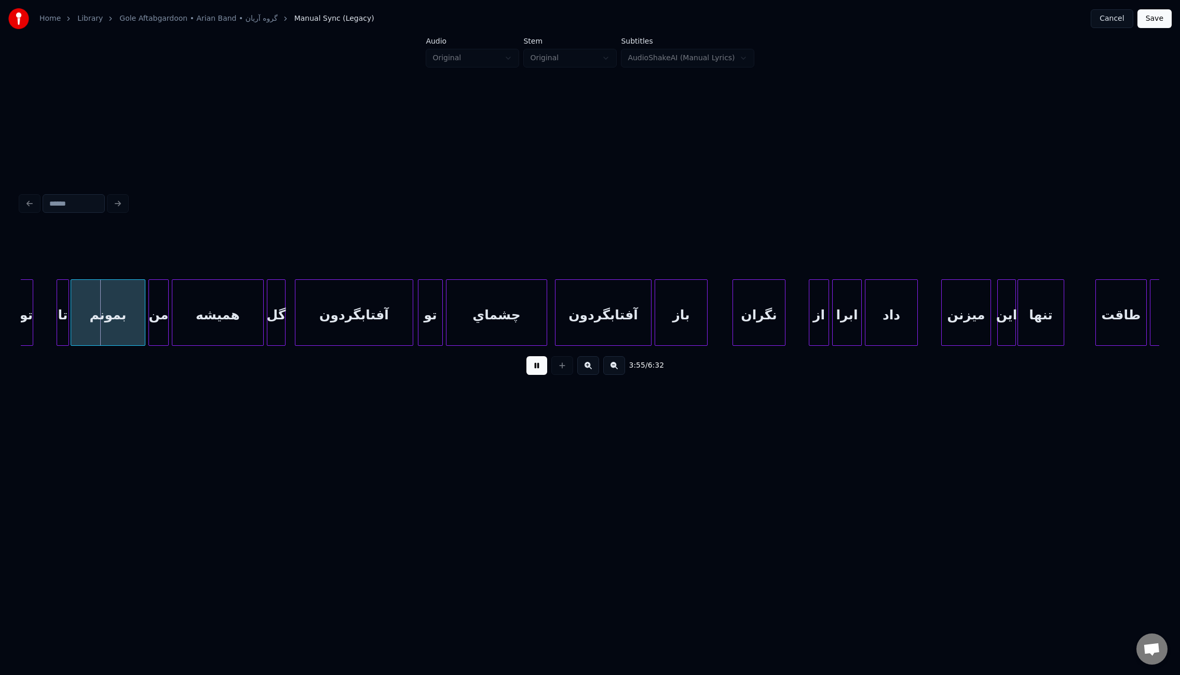
scroll to position [0, 18218]
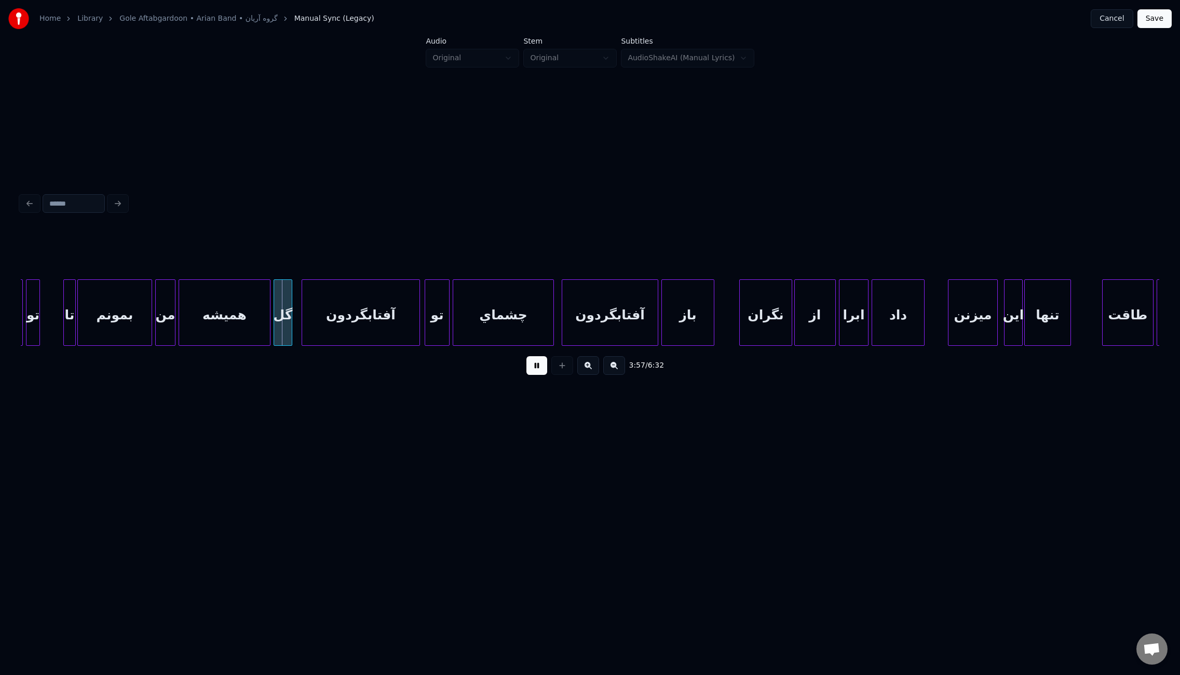
click at [794, 322] on div "از" at bounding box center [815, 312] width 42 height 66
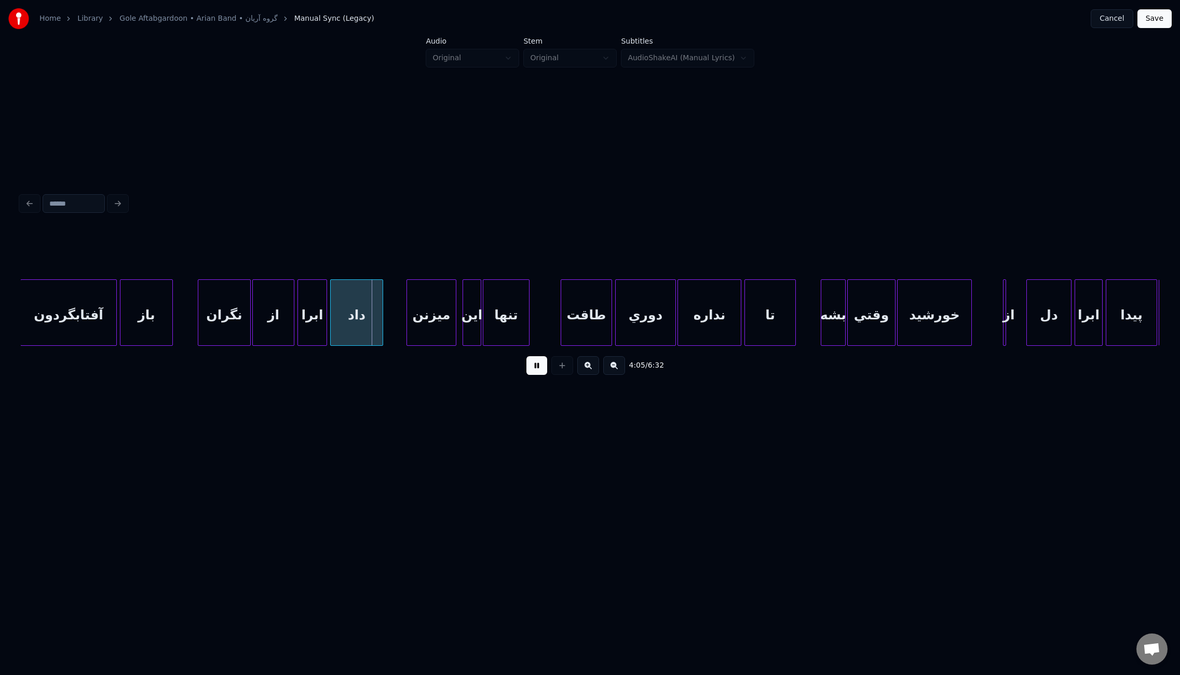
scroll to position [0, 18871]
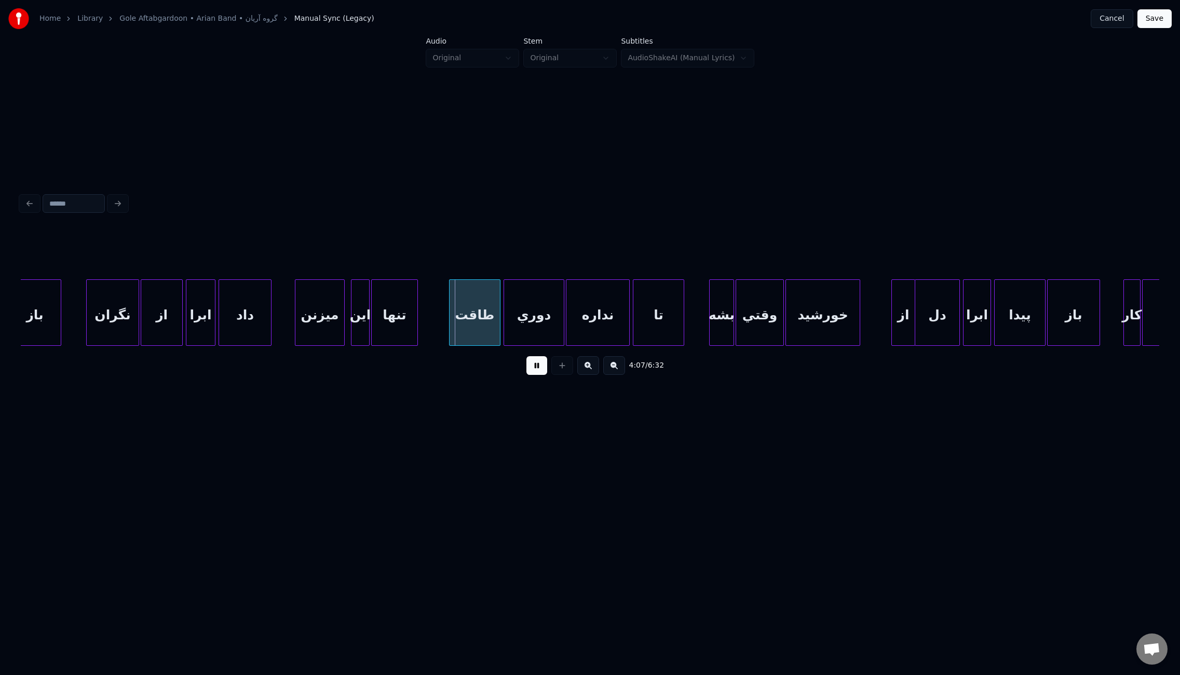
click at [904, 328] on div "از" at bounding box center [903, 312] width 24 height 66
click at [875, 328] on div "از" at bounding box center [874, 315] width 23 height 71
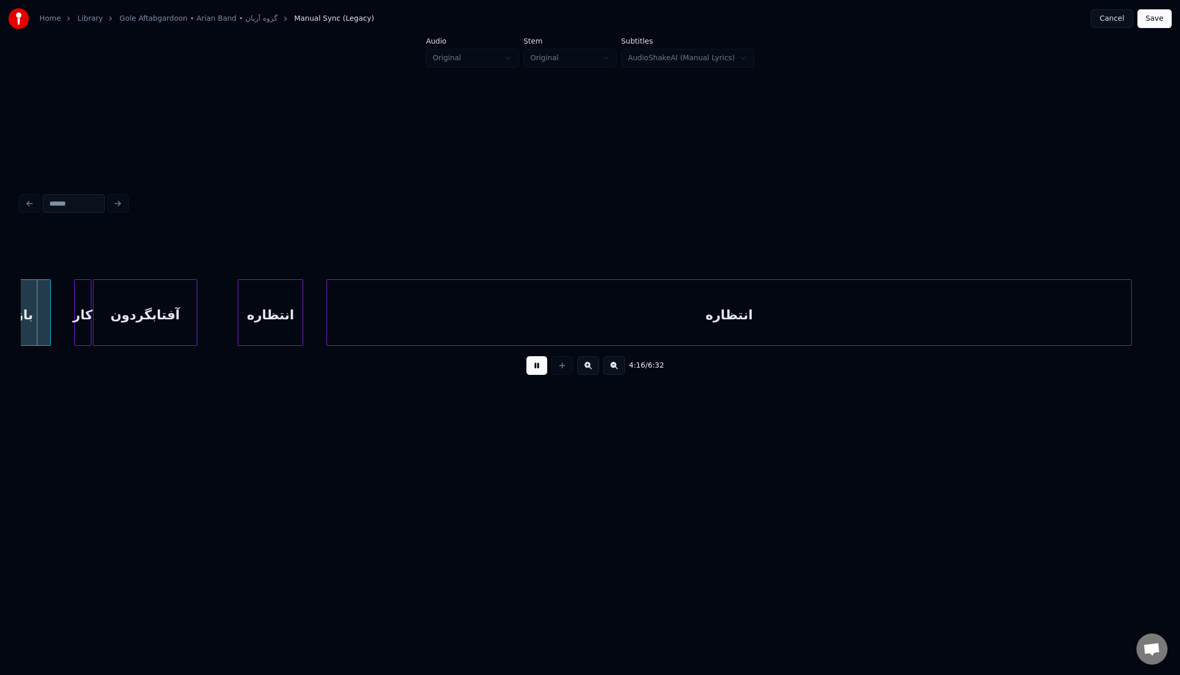
scroll to position [0, 19937]
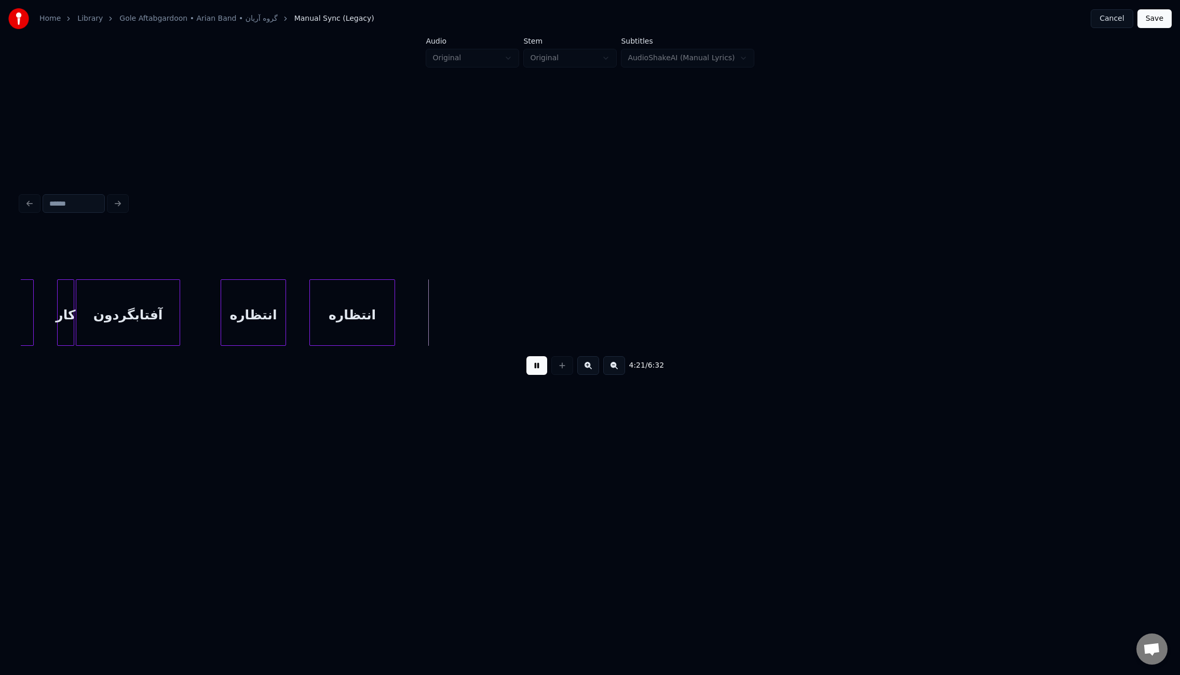
click at [394, 309] on div at bounding box center [392, 312] width 3 height 65
click at [288, 308] on div at bounding box center [289, 312] width 3 height 65
click at [210, 304] on div at bounding box center [211, 312] width 3 height 65
click at [1161, 311] on div "4:19 / 6:32" at bounding box center [590, 287] width 1146 height 206
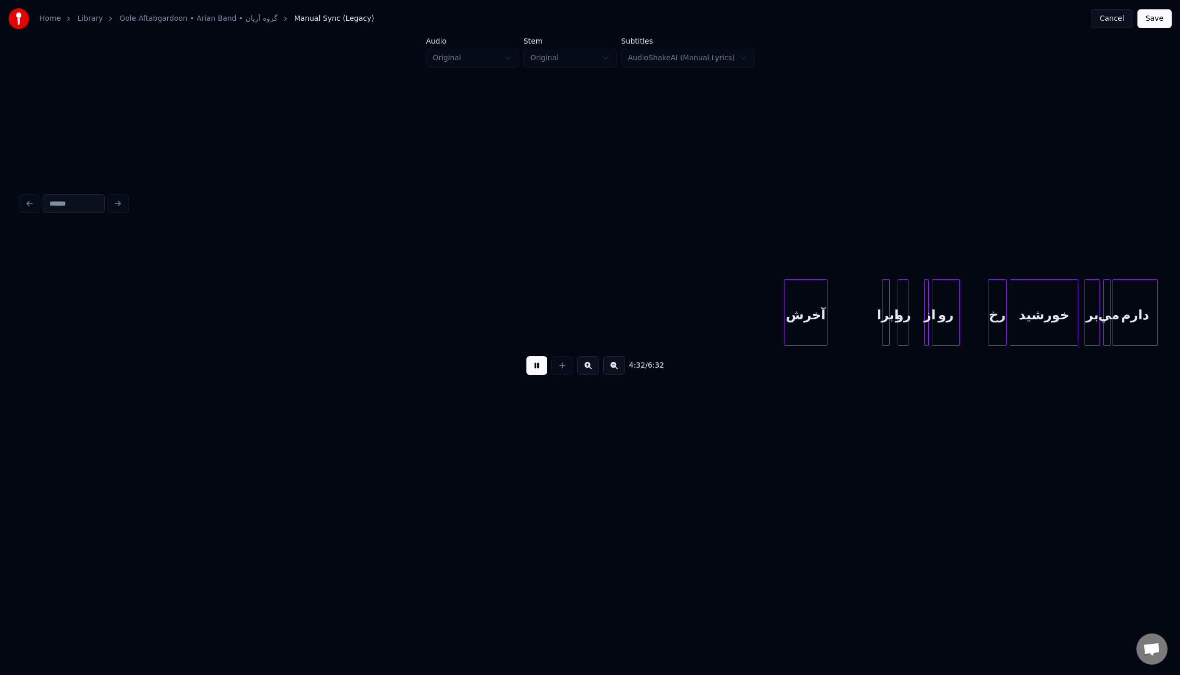
scroll to position [0, 21243]
click at [830, 330] on div at bounding box center [830, 312] width 3 height 65
click at [910, 330] on div at bounding box center [911, 312] width 3 height 65
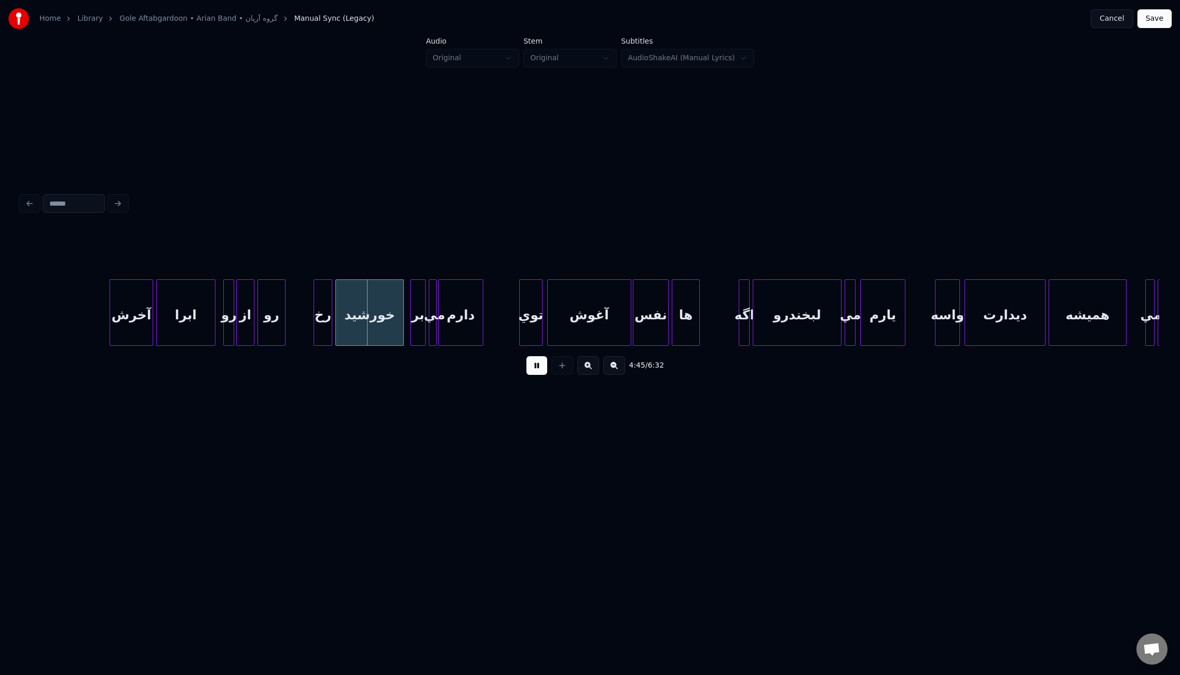
scroll to position [0, 21923]
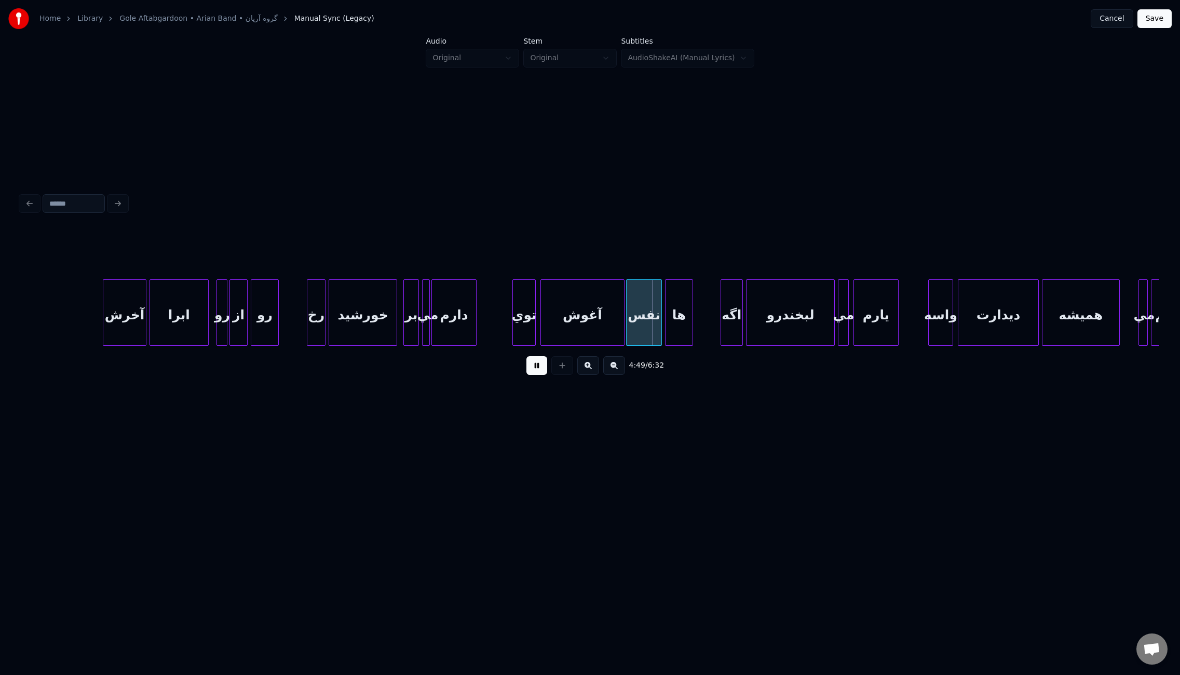
click at [721, 318] on div at bounding box center [722, 312] width 3 height 65
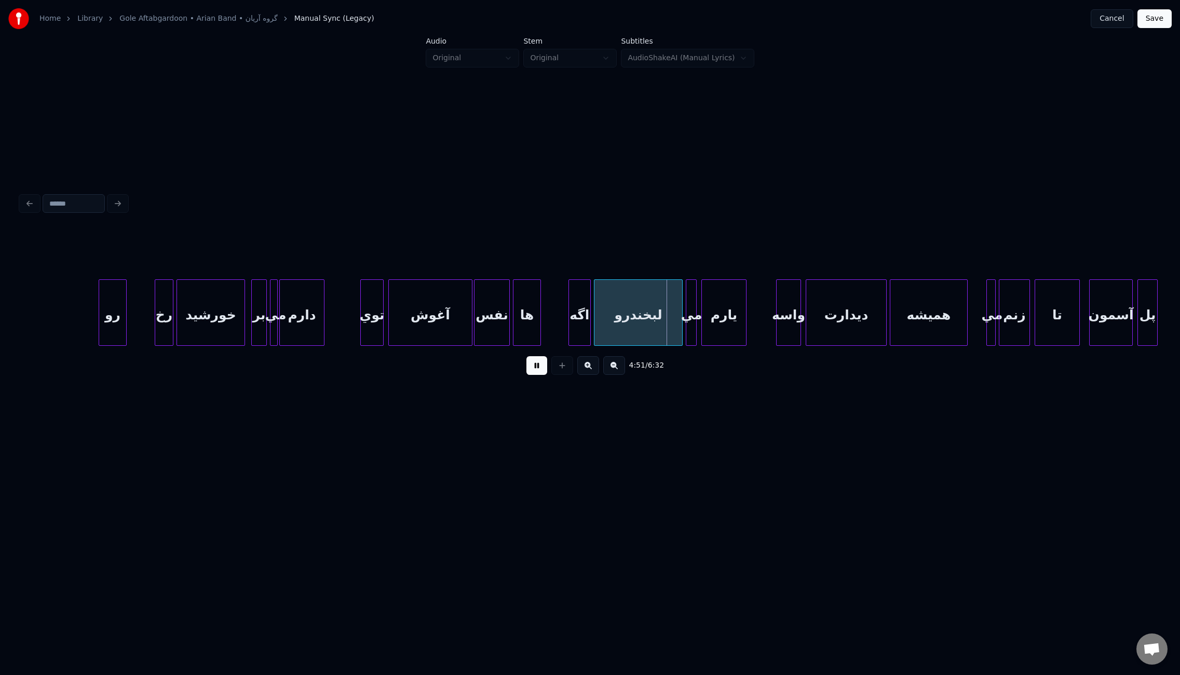
scroll to position [0, 22180]
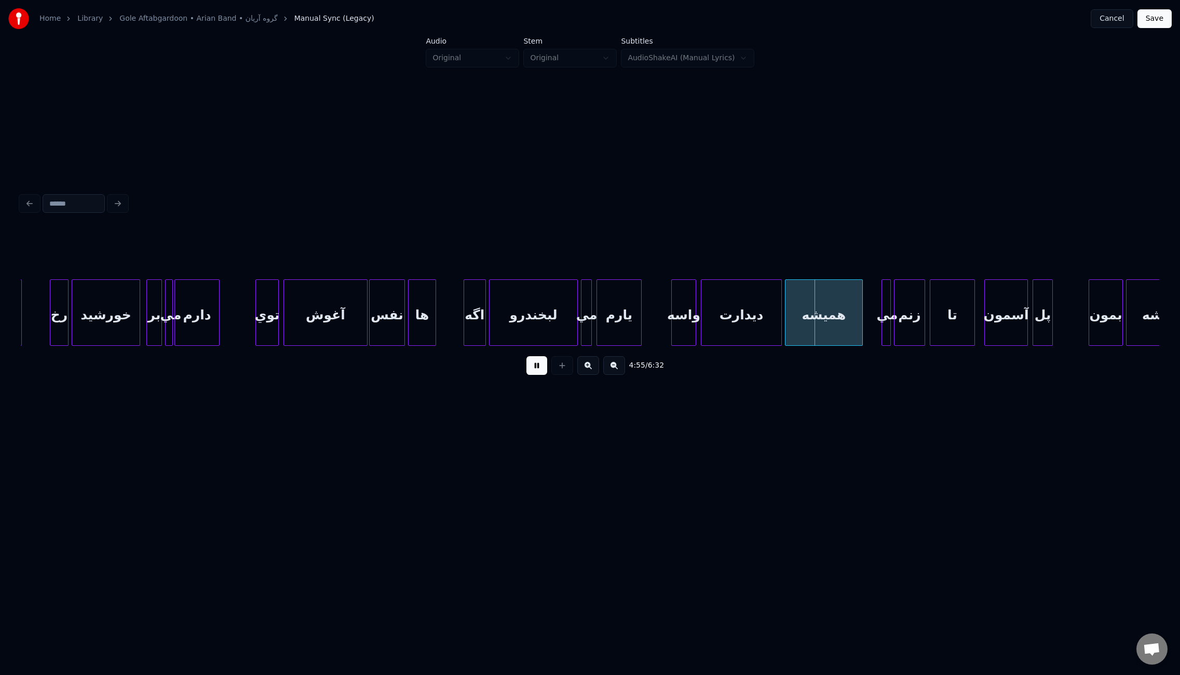
click at [537, 368] on button at bounding box center [536, 365] width 21 height 19
click at [531, 369] on button at bounding box center [536, 365] width 21 height 19
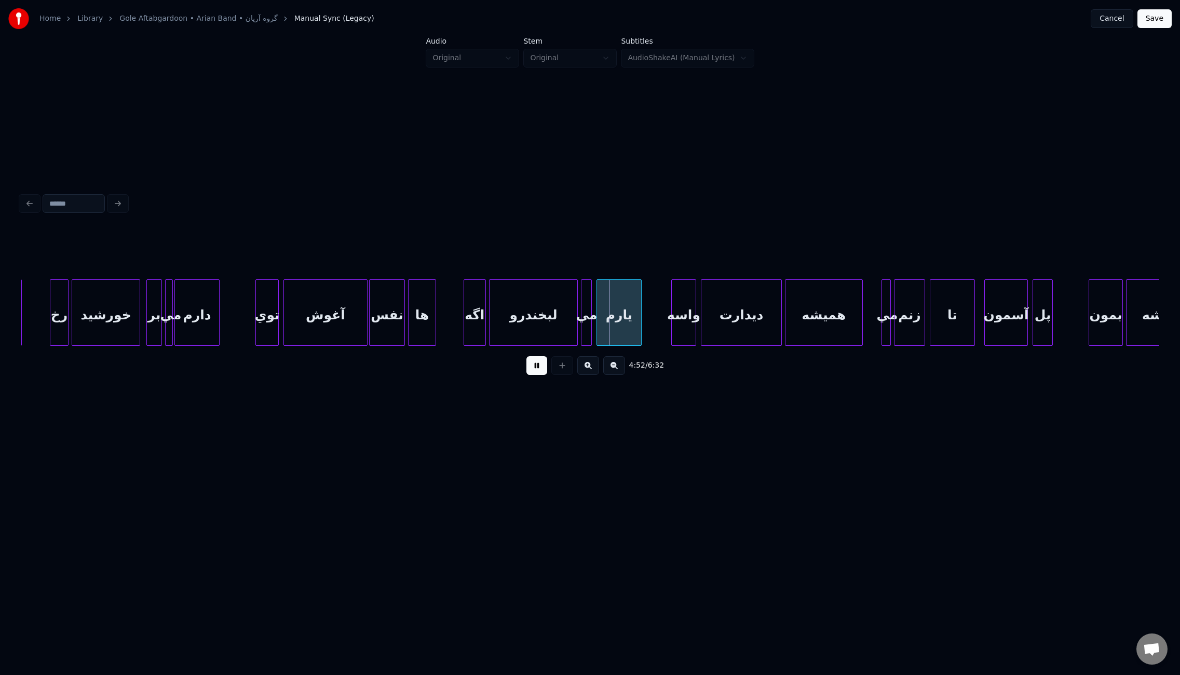
drag, startPoint x: 527, startPoint y: 368, endPoint x: 533, endPoint y: 368, distance: 6.2
click at [527, 368] on button at bounding box center [536, 365] width 21 height 19
click at [472, 319] on div "اگه" at bounding box center [474, 315] width 21 height 71
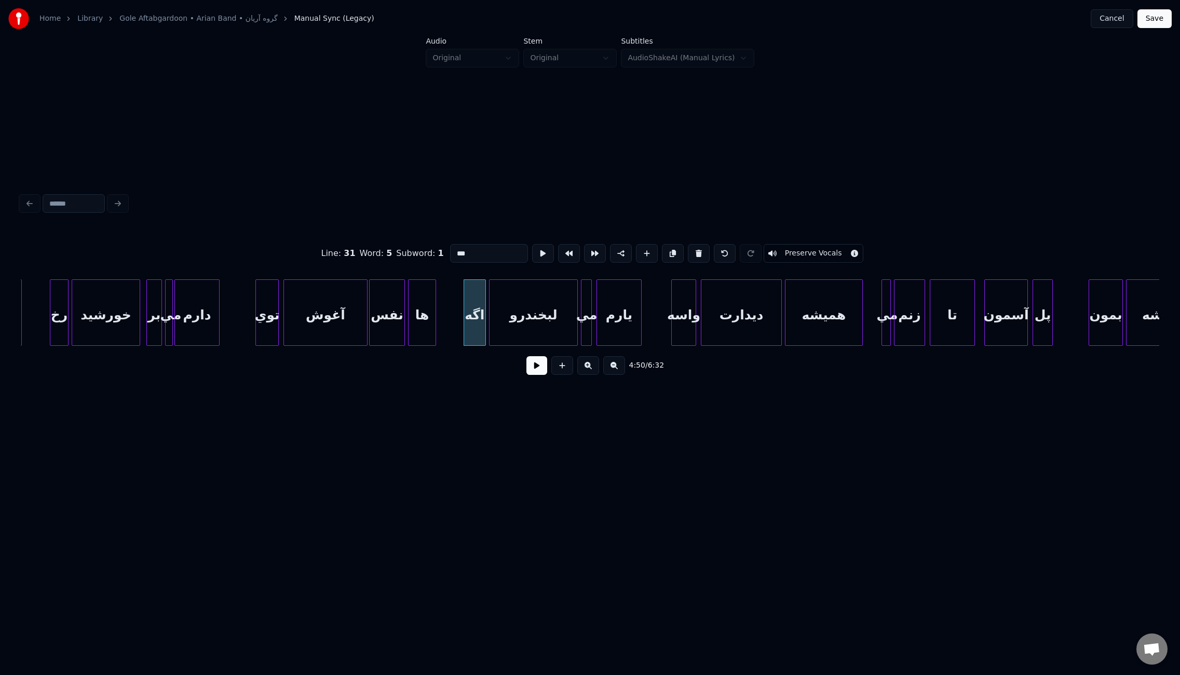
click at [492, 253] on input "***" at bounding box center [489, 253] width 78 height 19
click at [487, 251] on input "***" at bounding box center [489, 253] width 78 height 19
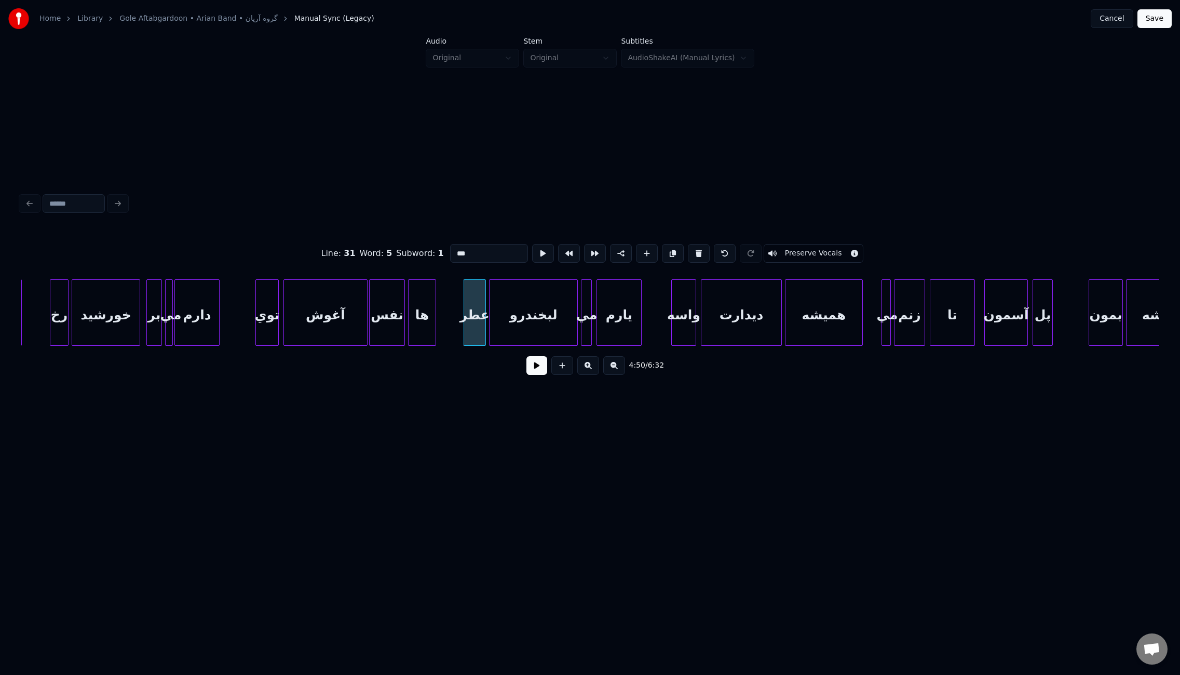
type input "***"
click at [539, 372] on button at bounding box center [536, 365] width 21 height 19
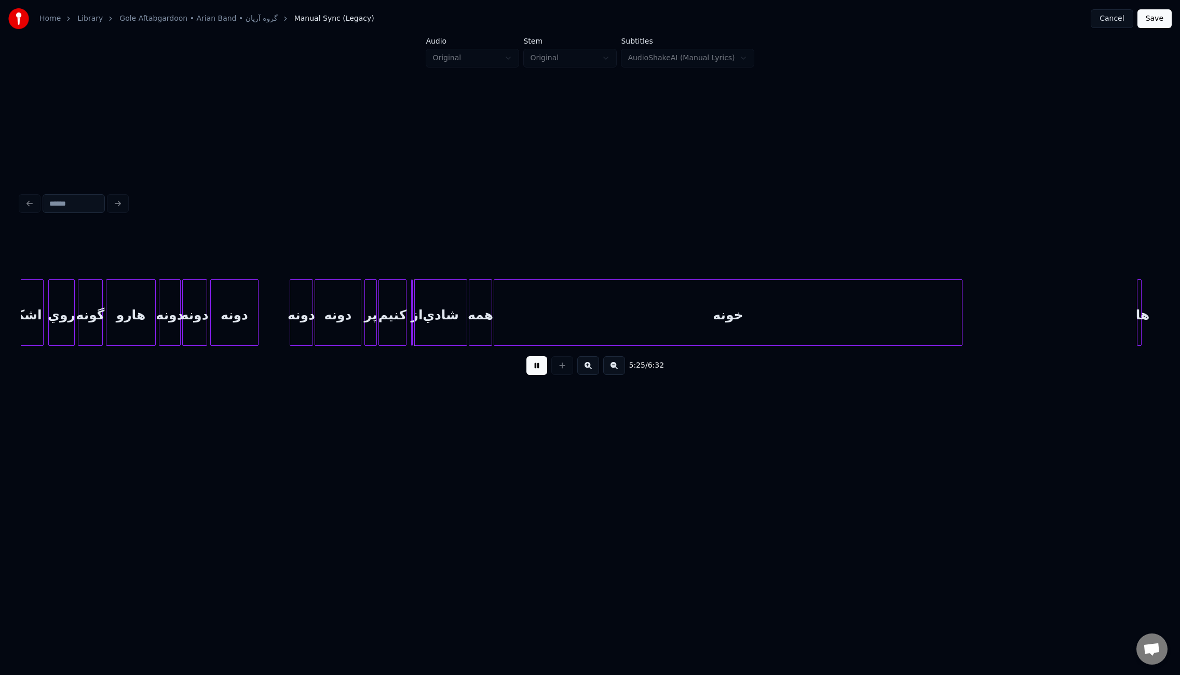
scroll to position [0, 24942]
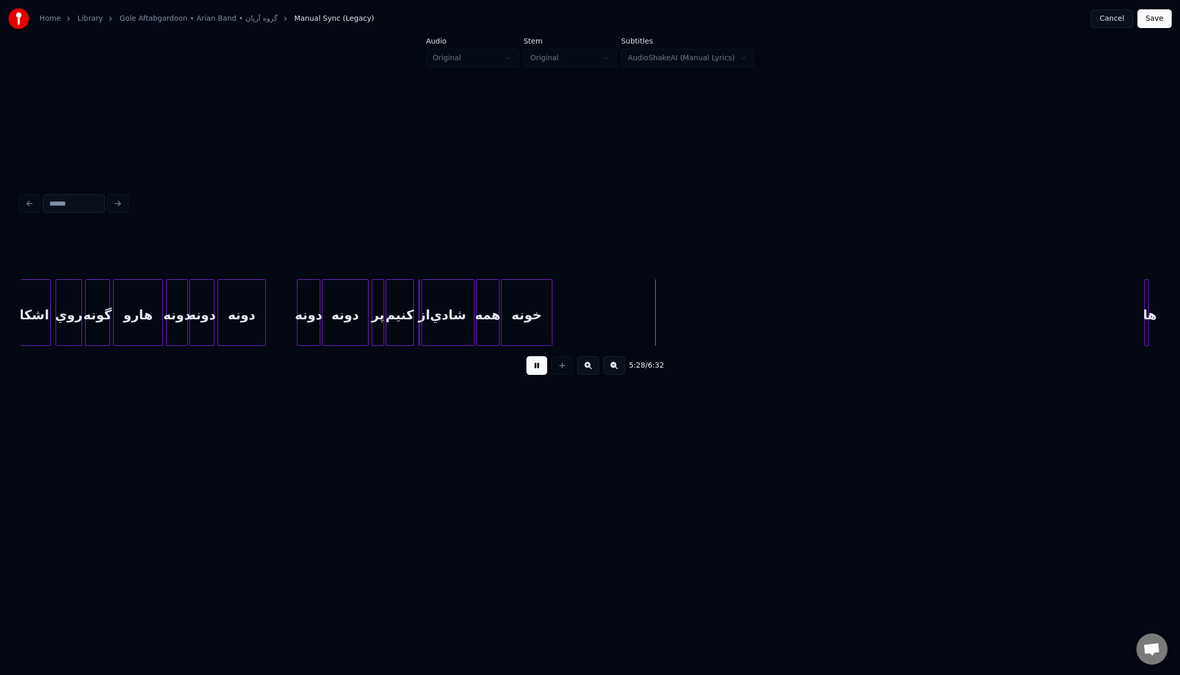
click at [550, 323] on div at bounding box center [550, 312] width 3 height 65
click at [569, 308] on div at bounding box center [567, 312] width 3 height 65
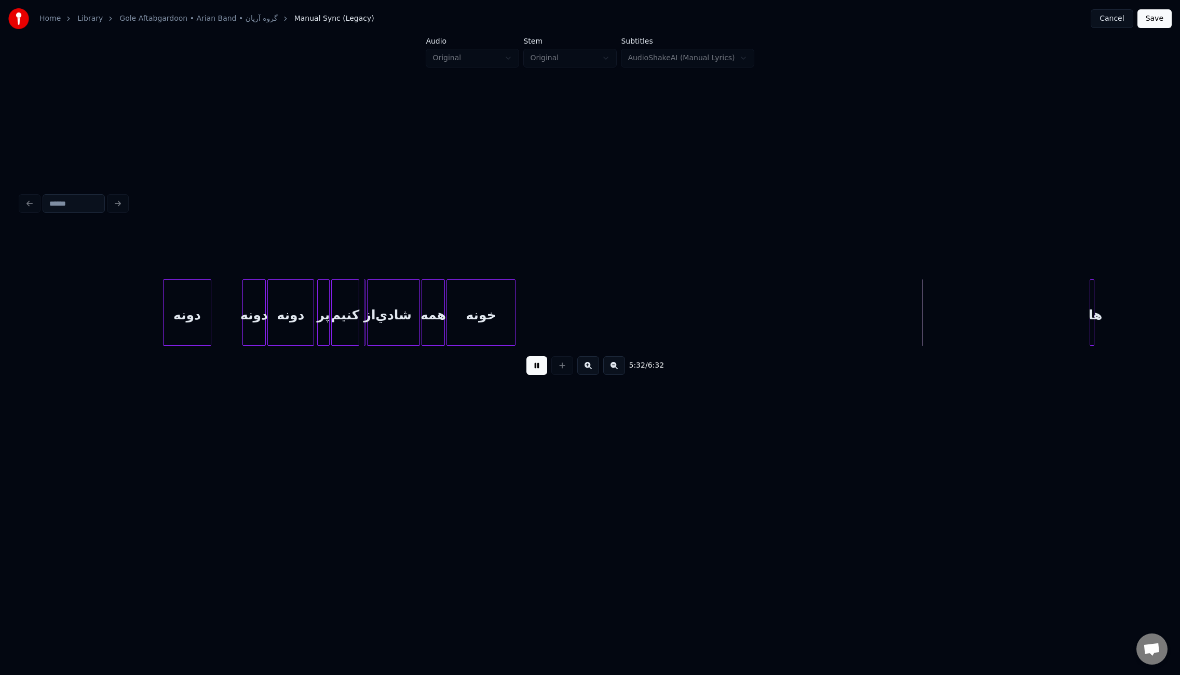
scroll to position [0, 25184]
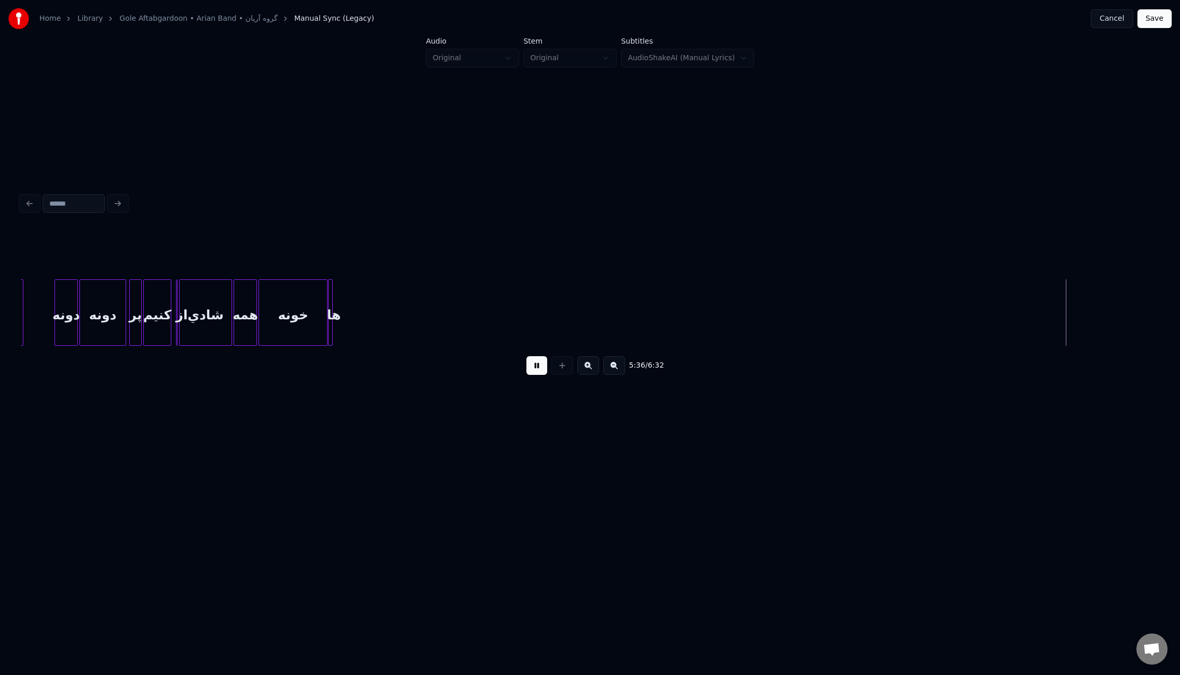
click at [332, 328] on div "ها" at bounding box center [333, 315] width 10 height 71
click at [294, 326] on div at bounding box center [295, 312] width 3 height 65
click at [282, 323] on div at bounding box center [281, 312] width 3 height 65
click at [286, 325] on div at bounding box center [287, 312] width 3 height 65
click at [298, 317] on div at bounding box center [297, 312] width 3 height 65
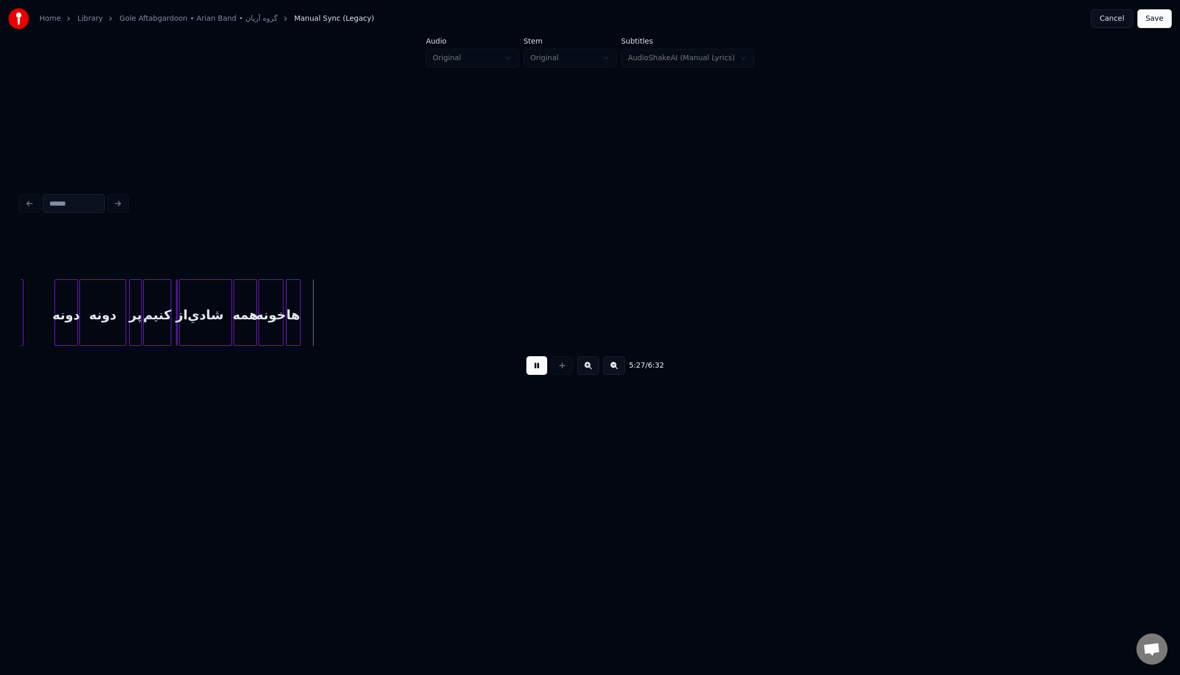
click at [534, 370] on button at bounding box center [536, 365] width 21 height 19
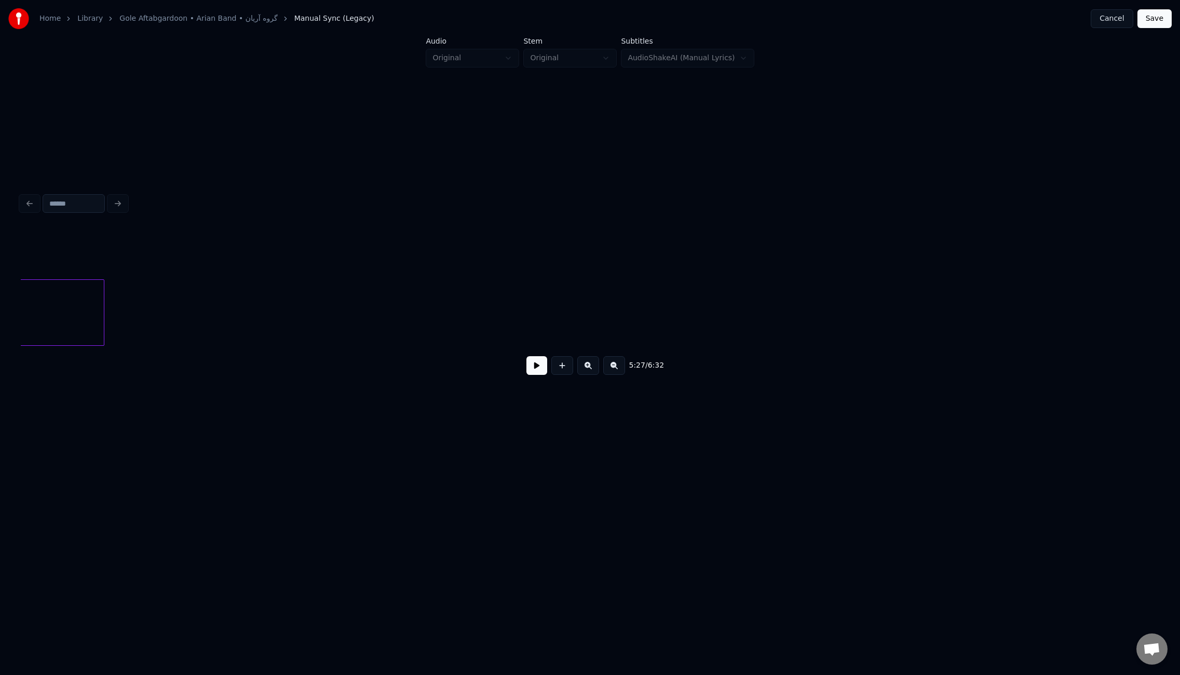
scroll to position [0, 26347]
click at [12, 323] on div "Home Library Gole Aftabgardoon • Arian Band • گروه آریان Manual Sync (Legacy) C…" at bounding box center [590, 244] width 1180 height 489
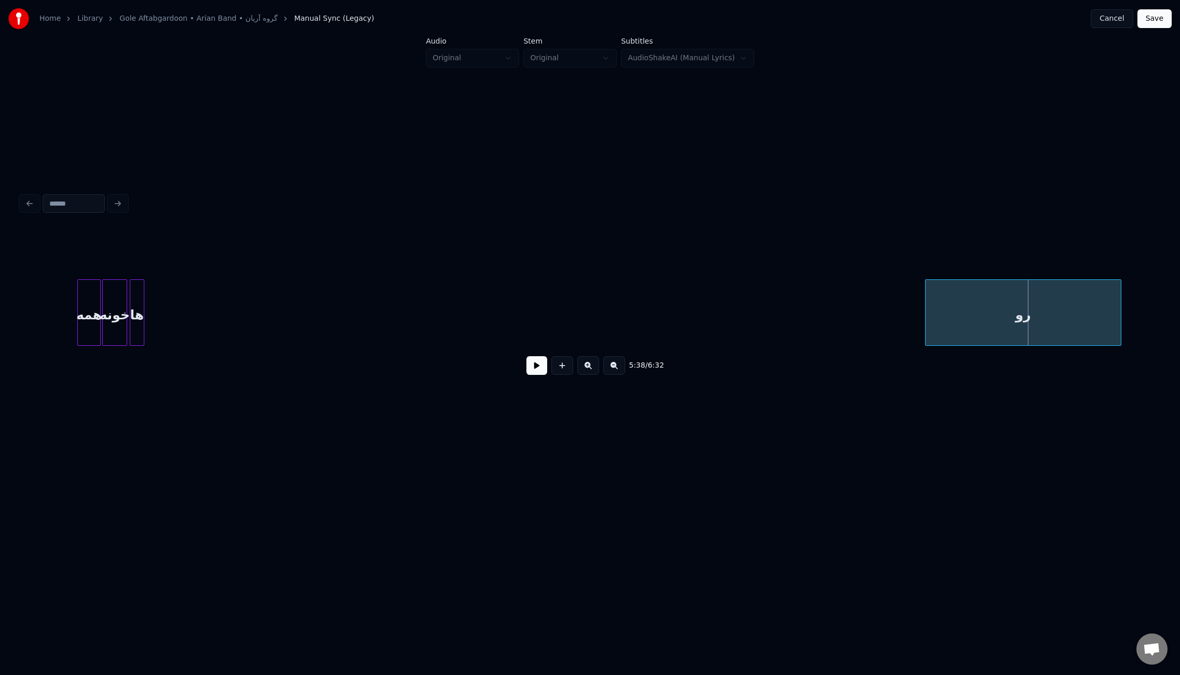
scroll to position [0, 25400]
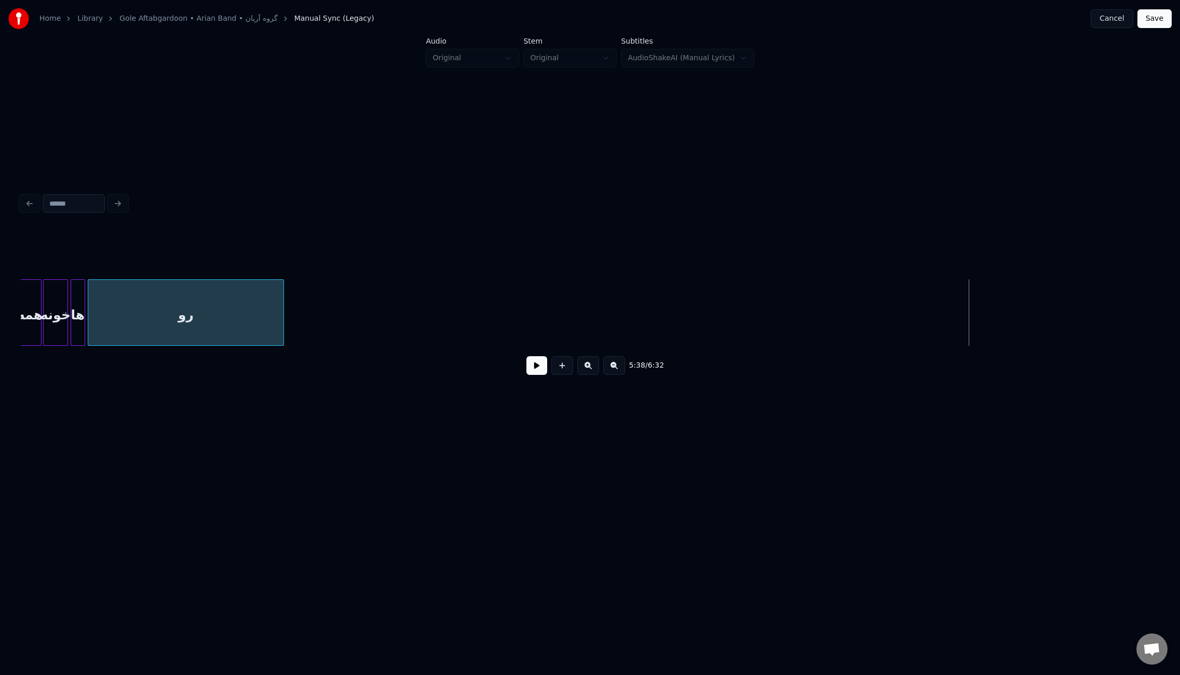
click at [185, 305] on div "رو" at bounding box center [185, 315] width 195 height 71
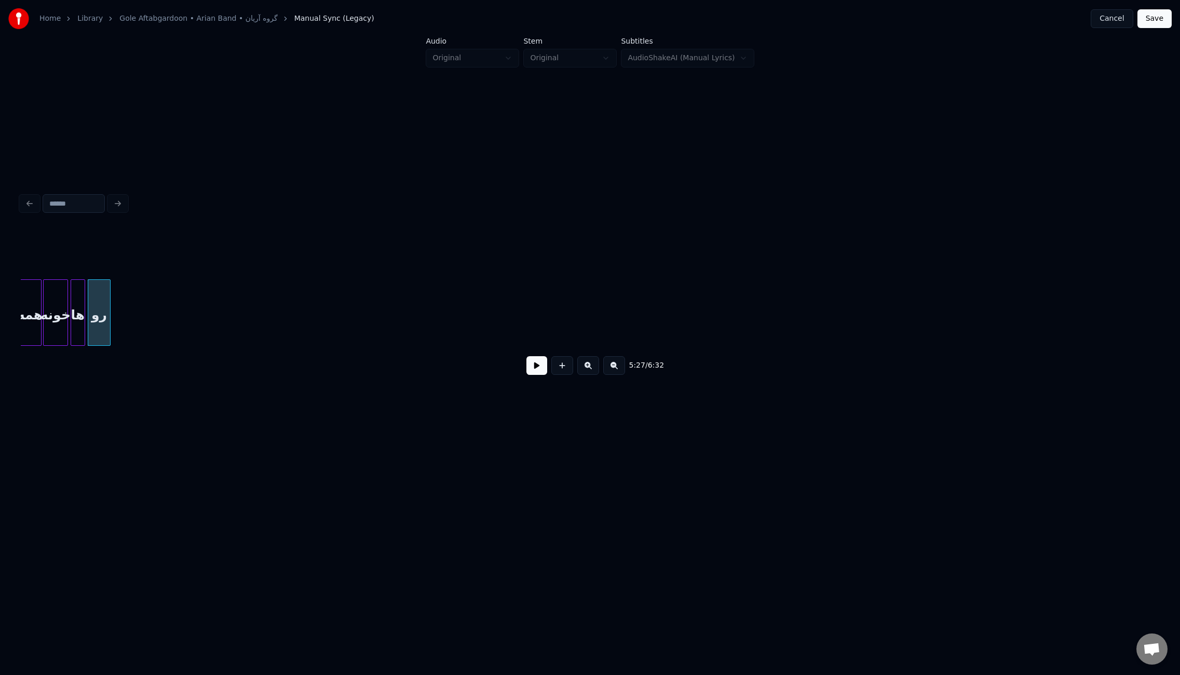
click at [108, 303] on div at bounding box center [108, 312] width 3 height 65
click at [536, 365] on button at bounding box center [536, 365] width 21 height 19
click at [113, 305] on div at bounding box center [112, 312] width 3 height 65
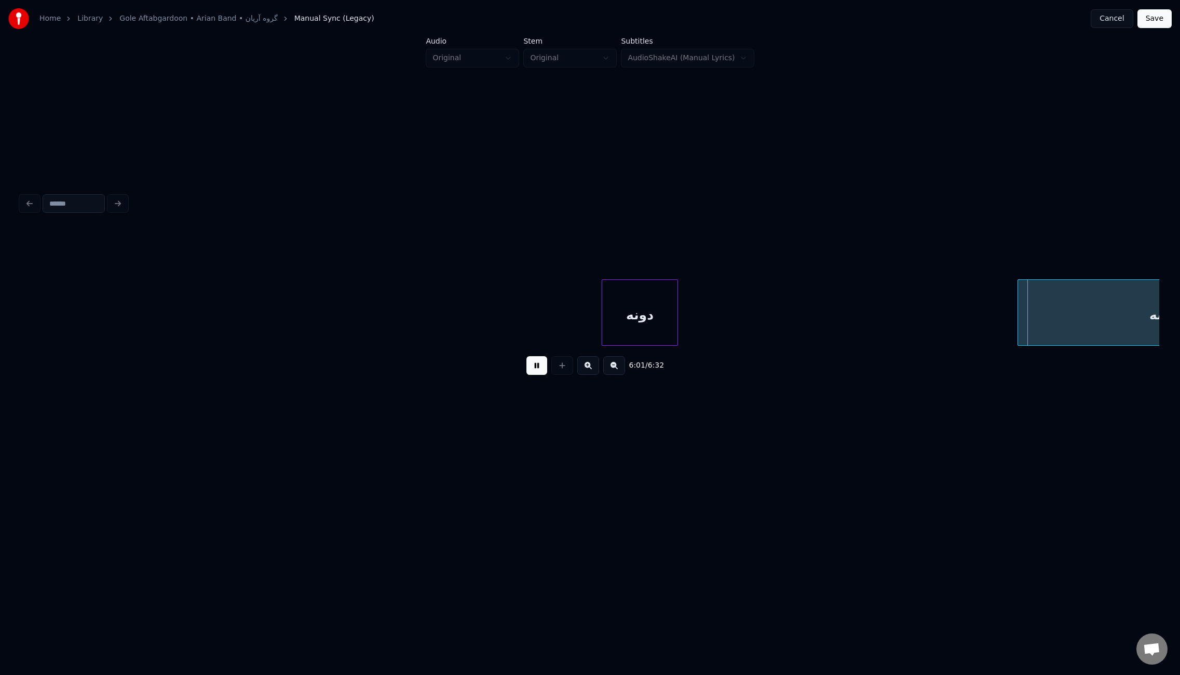
drag, startPoint x: 531, startPoint y: 371, endPoint x: 656, endPoint y: 352, distance: 125.9
click at [531, 370] on button at bounding box center [536, 365] width 21 height 19
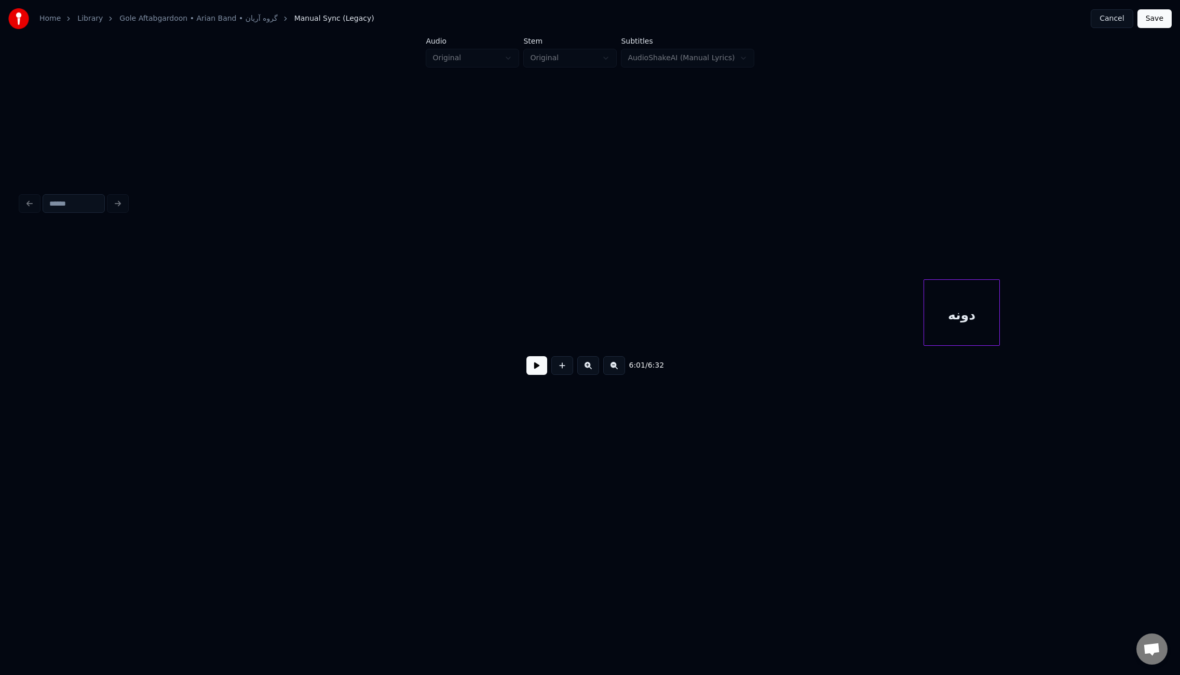
scroll to position [0, 26720]
click at [893, 316] on div "دونه" at bounding box center [913, 315] width 75 height 71
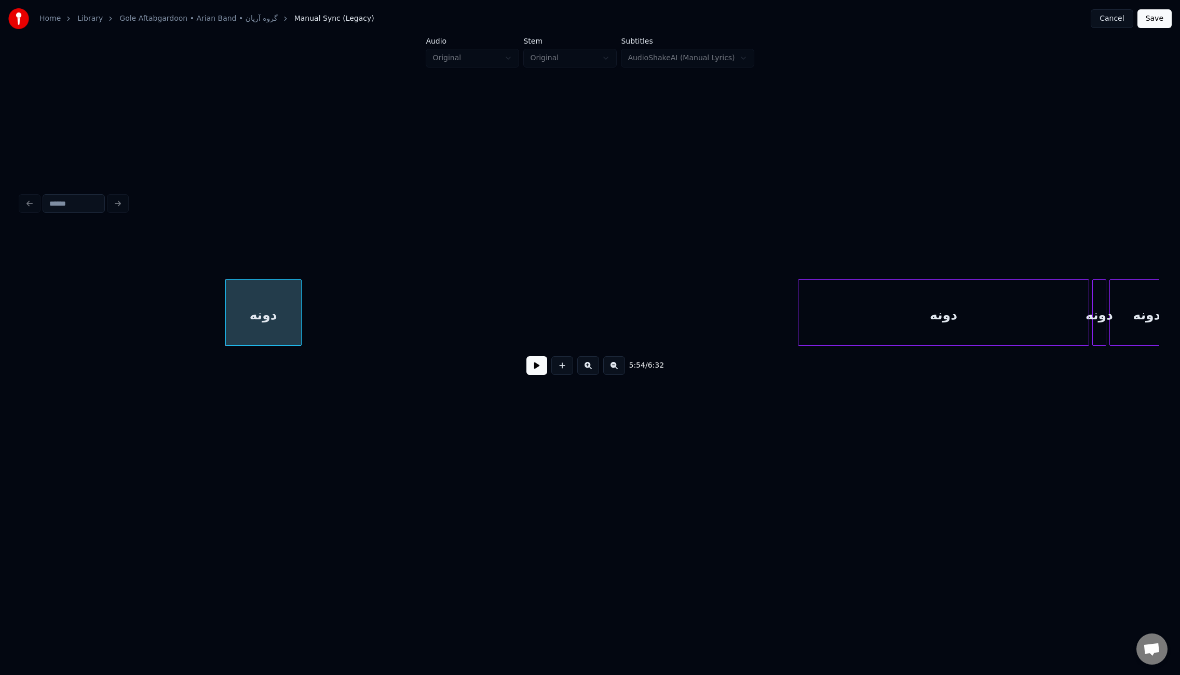
scroll to position [0, 27394]
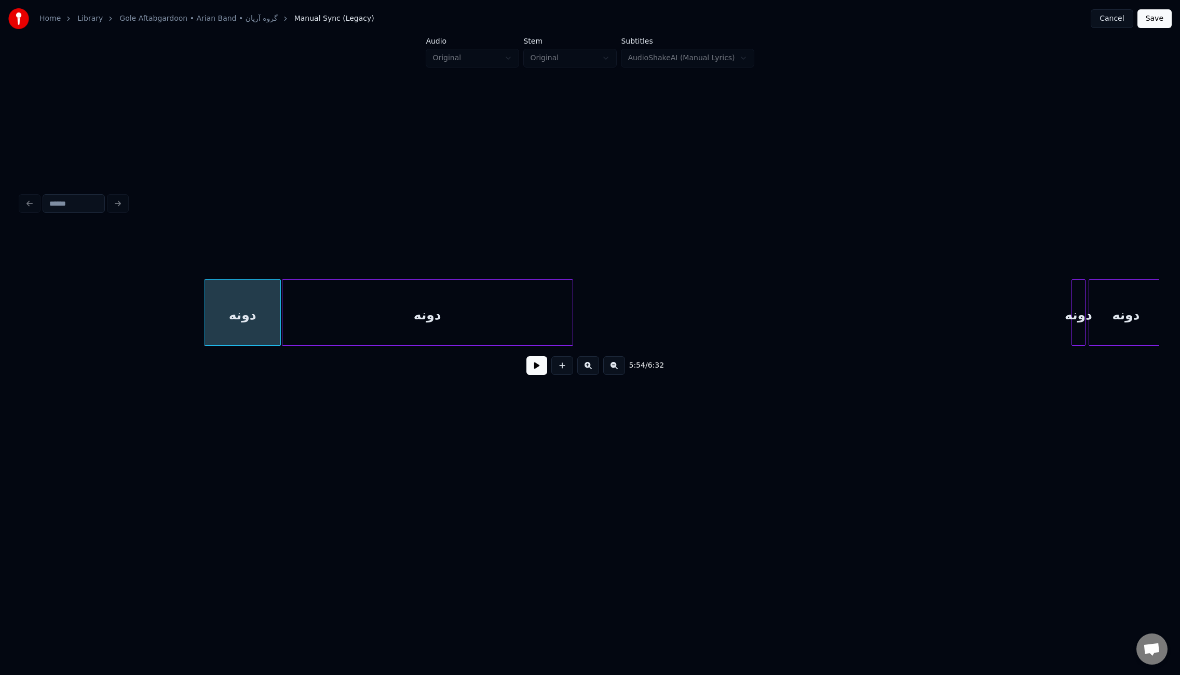
click at [391, 297] on div "دونه" at bounding box center [427, 315] width 290 height 71
click at [326, 299] on div at bounding box center [325, 312] width 3 height 65
click at [1146, 22] on button "Save" at bounding box center [1154, 18] width 34 height 19
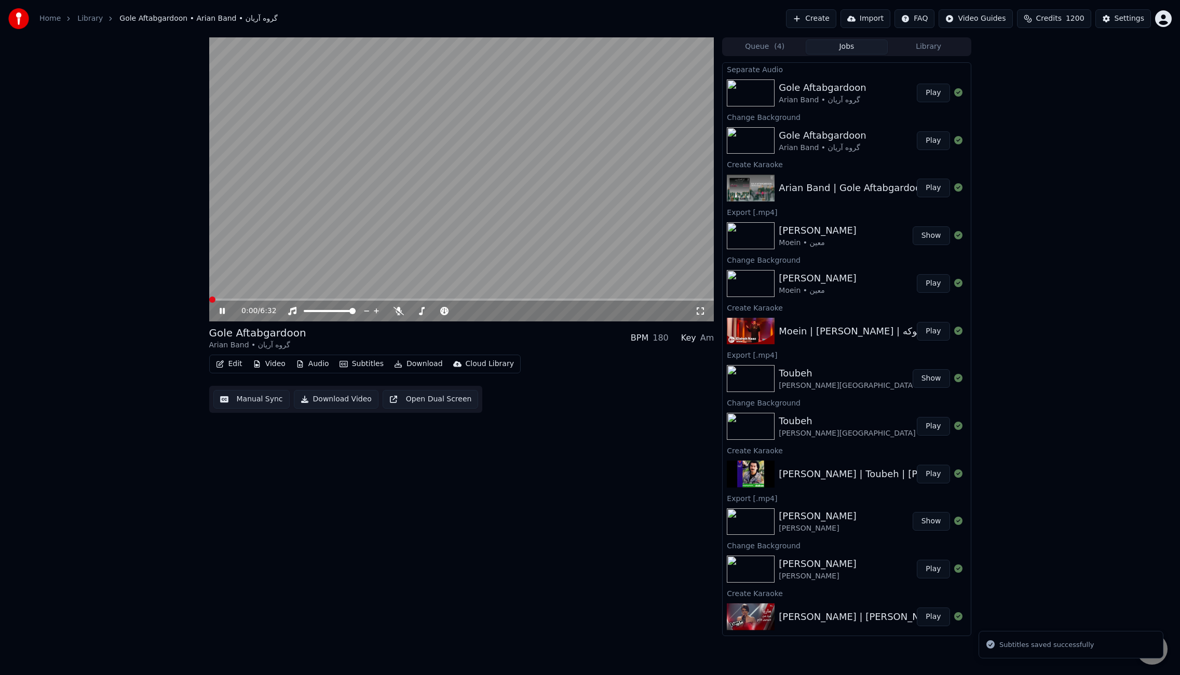
click at [237, 364] on button "Edit" at bounding box center [229, 364] width 35 height 15
click at [482, 485] on div "0:01 / 6:32 Gole Aftabgardoon Arian Band • گروه آریان BPM 180 Key Am Edit Video…" at bounding box center [461, 336] width 505 height 598
click at [268, 400] on button "Manual Sync" at bounding box center [251, 399] width 76 height 19
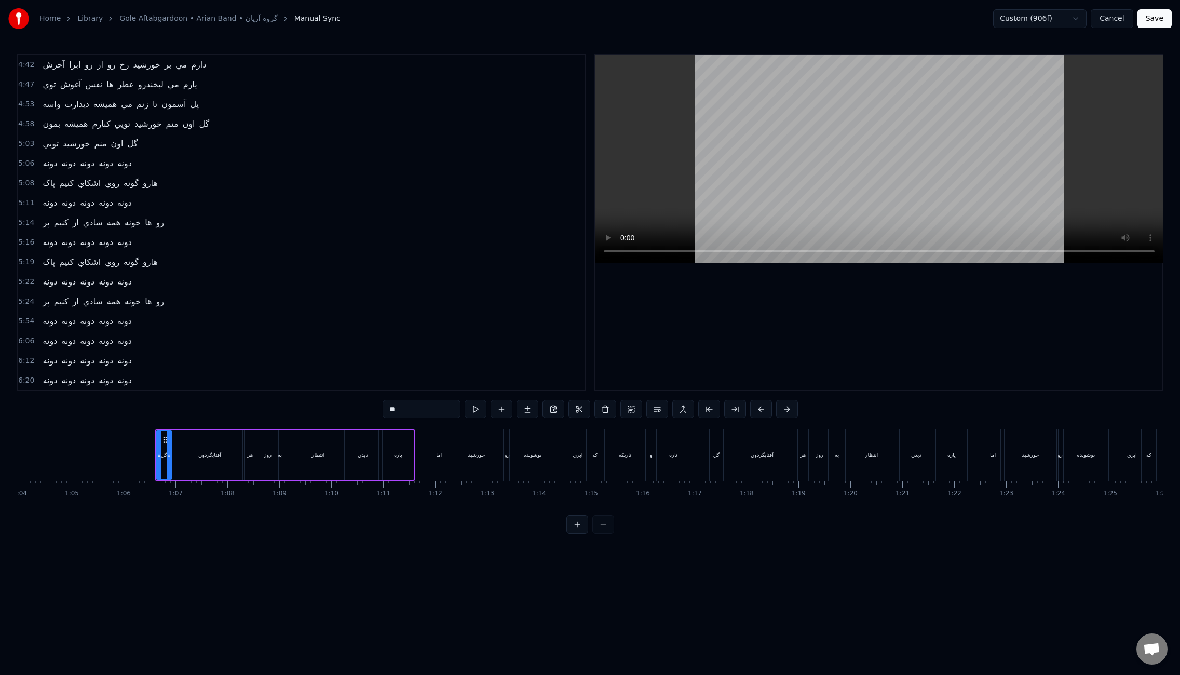
scroll to position [0, 3404]
click at [38, 315] on div "دونه دونه دونه دونه دونه" at bounding box center [86, 321] width 97 height 19
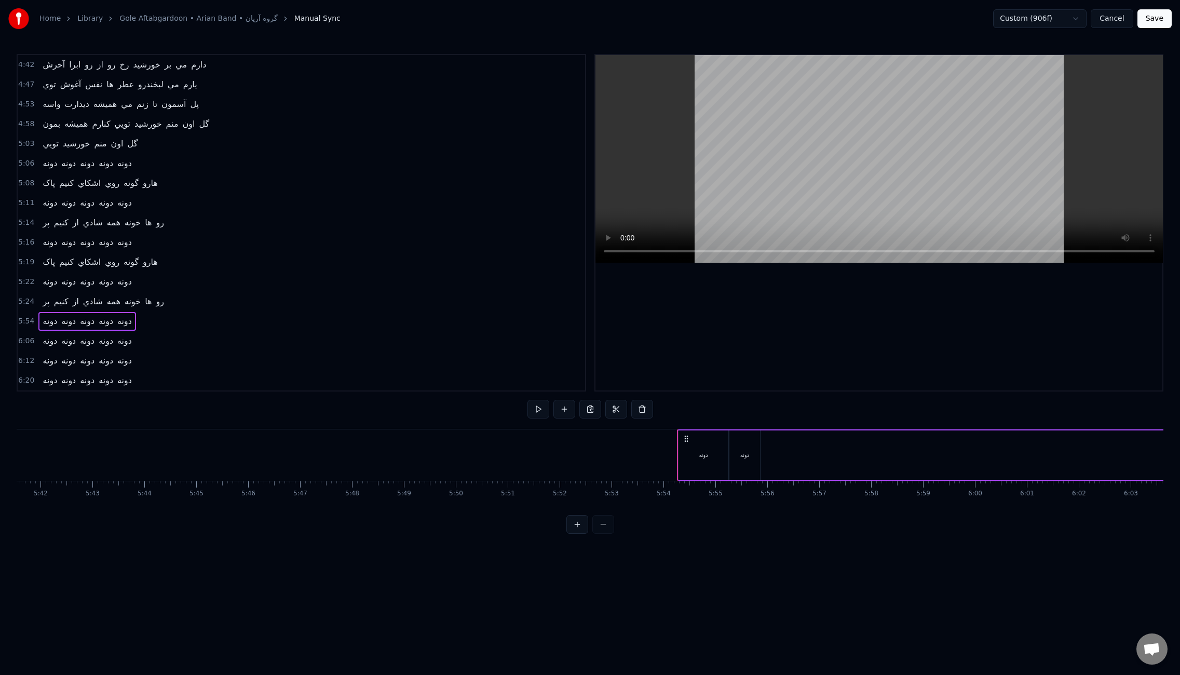
scroll to position [0, 18333]
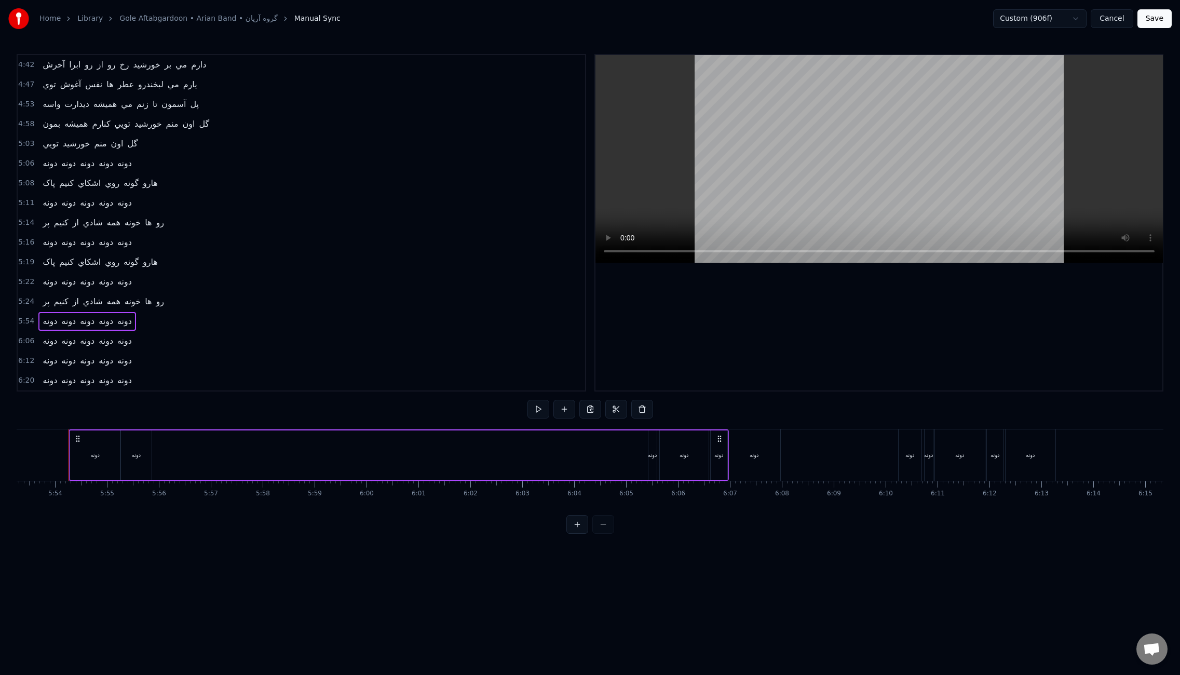
click at [38, 334] on div "دونه دونه دونه دونه دونه" at bounding box center [86, 341] width 97 height 19
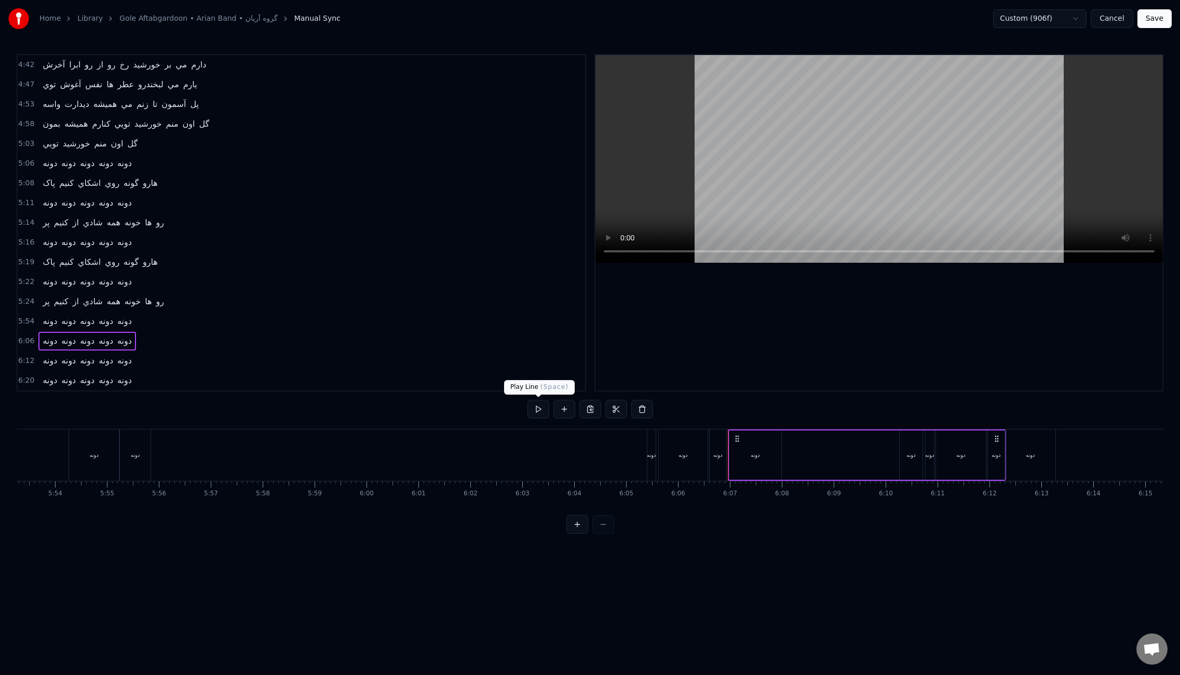
click at [536, 409] on button at bounding box center [538, 409] width 22 height 19
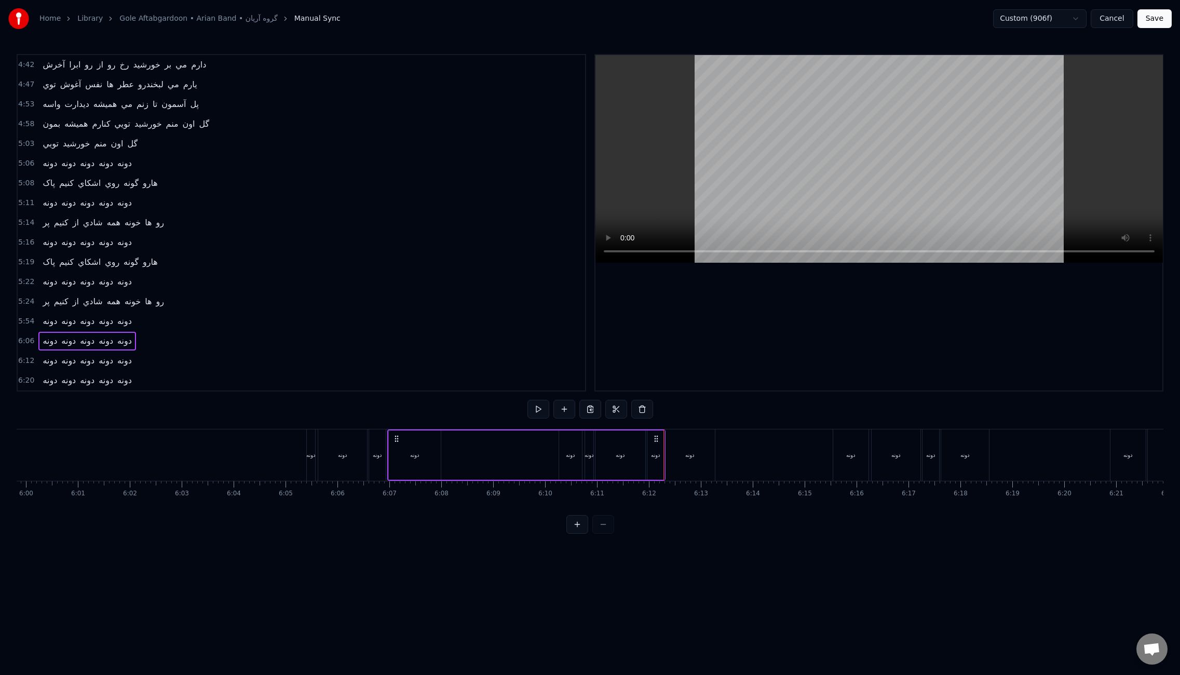
scroll to position [0, 18719]
click at [810, 448] on div "دونه" at bounding box center [804, 454] width 35 height 51
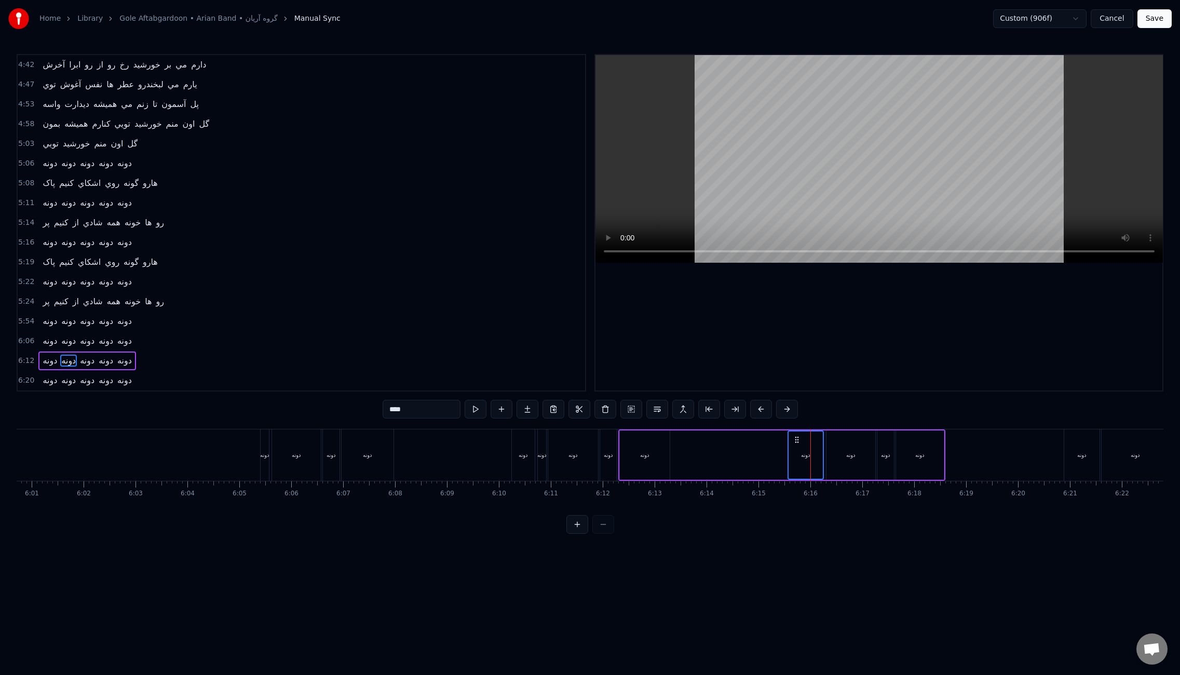
click at [846, 451] on div "دونه" at bounding box center [850, 455] width 9 height 8
click at [906, 447] on div "دونه" at bounding box center [920, 454] width 48 height 49
click at [891, 449] on div "دونه" at bounding box center [885, 454] width 17 height 49
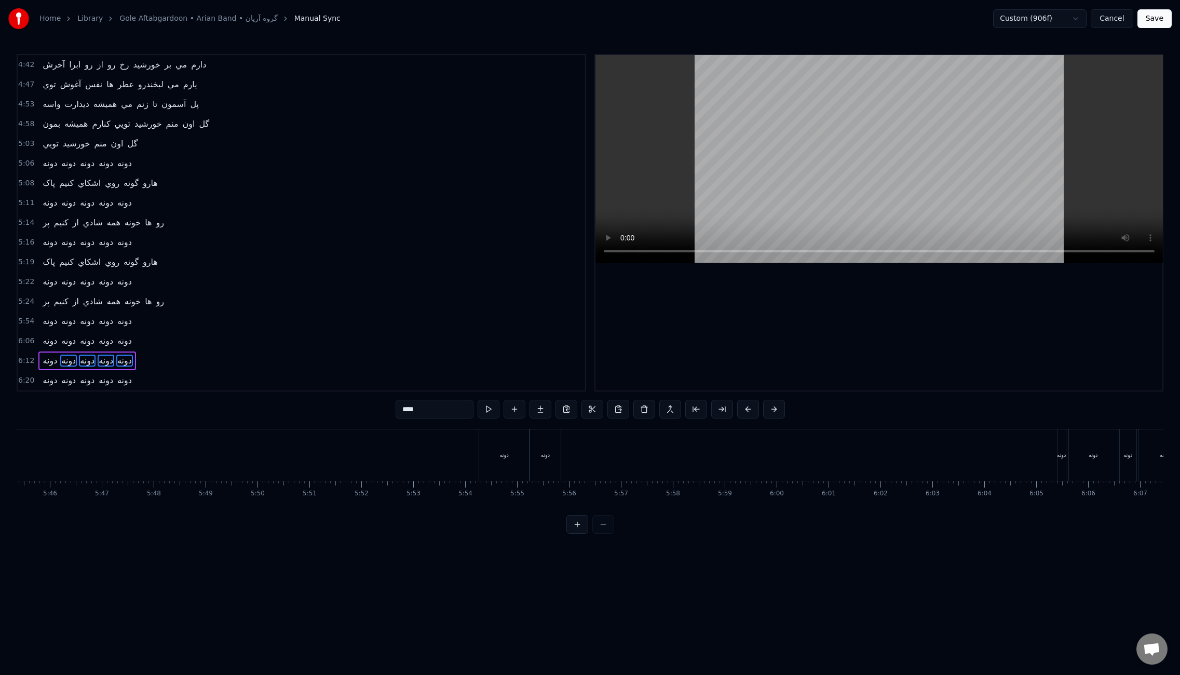
scroll to position [0, 17849]
click at [609, 461] on div "دونه" at bounding box center [619, 454] width 31 height 51
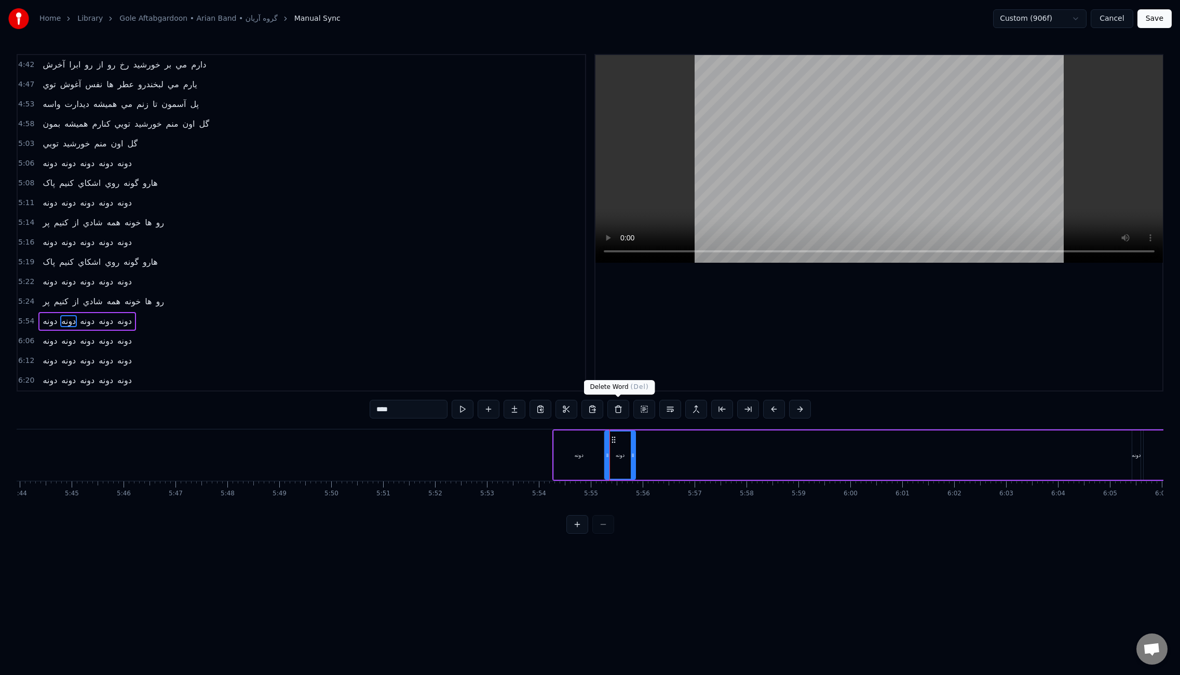
click at [620, 407] on button at bounding box center [618, 409] width 22 height 19
click at [591, 462] on div "دونه" at bounding box center [579, 454] width 50 height 49
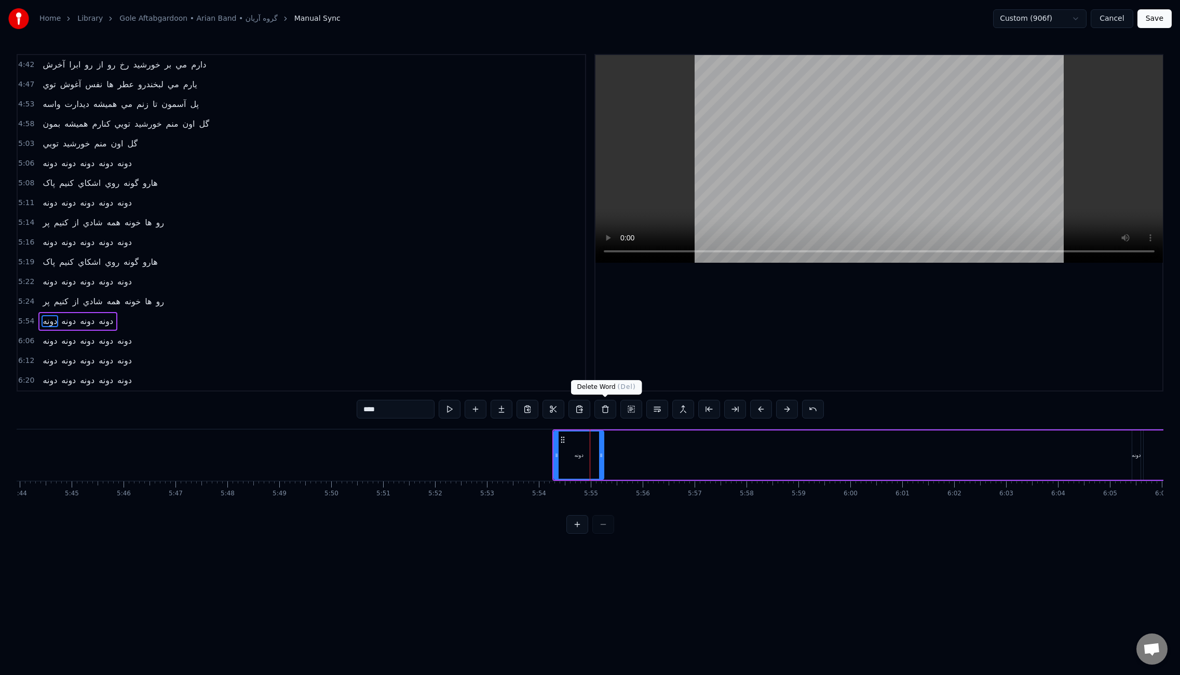
click at [606, 413] on button at bounding box center [605, 409] width 22 height 19
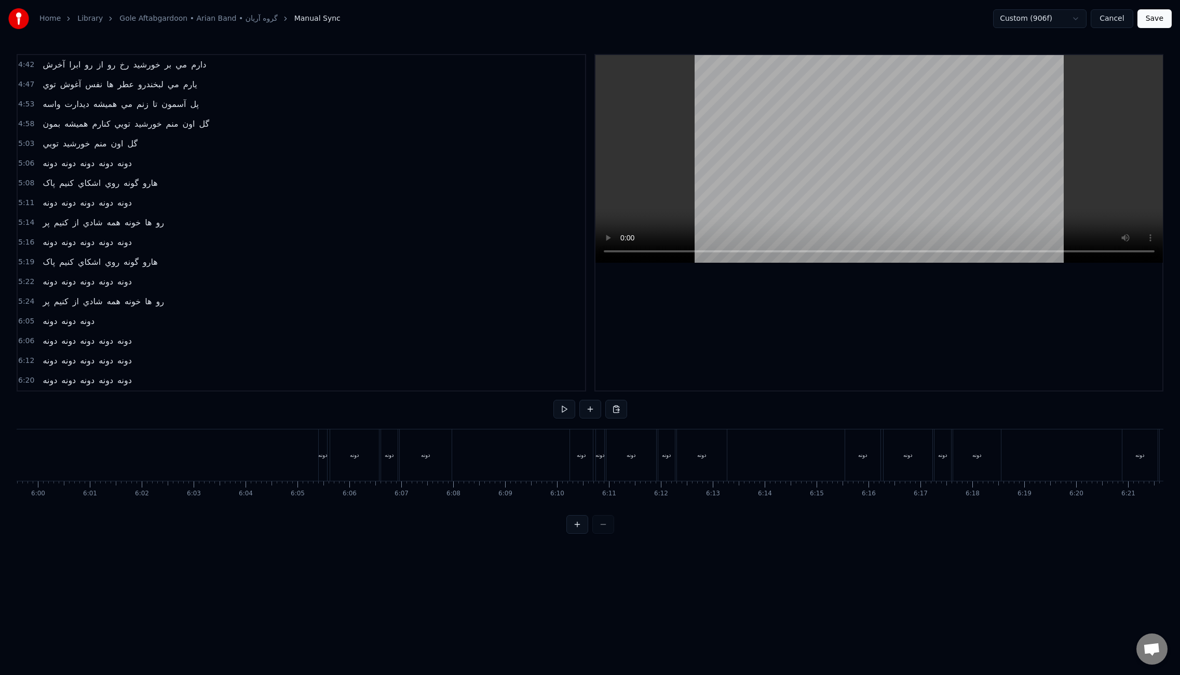
scroll to position [0, 18675]
click at [839, 448] on div "دونه" at bounding box center [848, 454] width 35 height 51
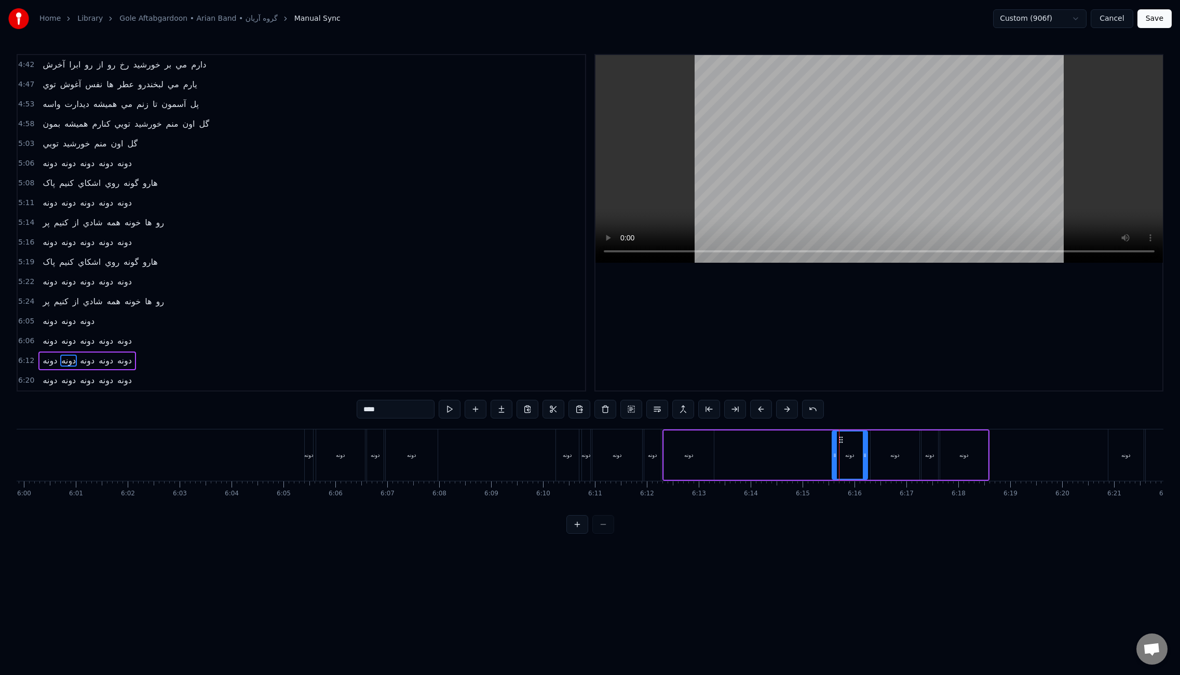
click at [348, 441] on div "دونه" at bounding box center [340, 454] width 49 height 51
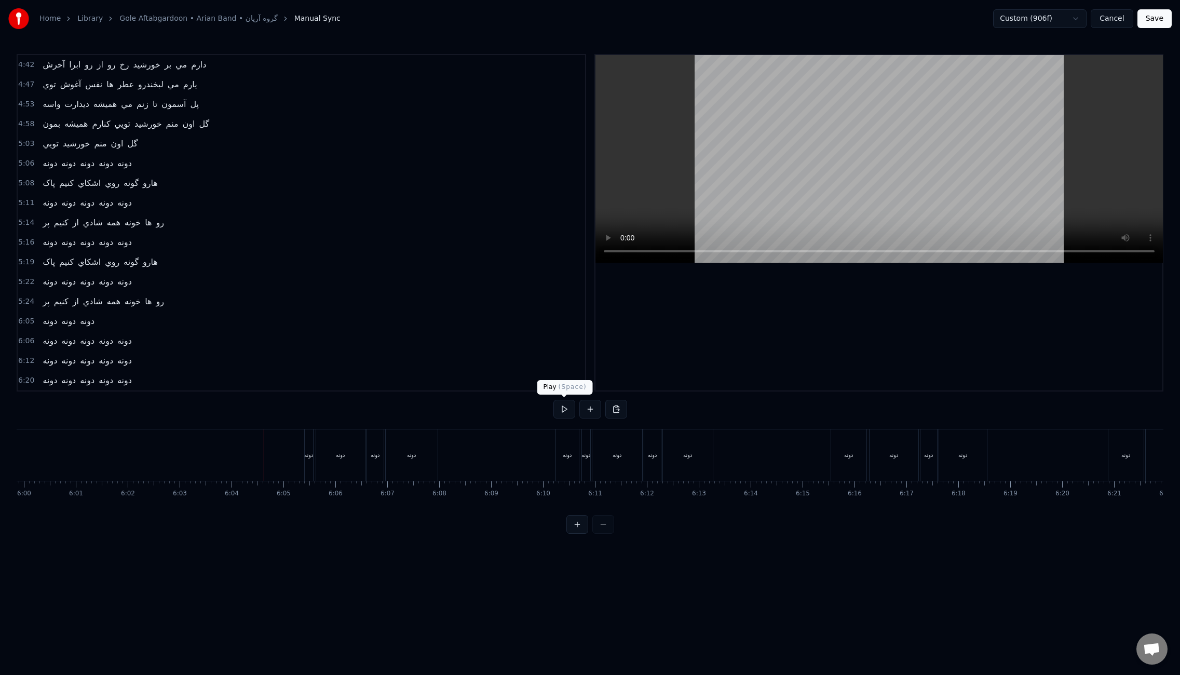
click at [568, 413] on button at bounding box center [564, 409] width 22 height 19
click at [555, 456] on div "دونه دونه دونه دونه دونه" at bounding box center [524, 454] width 278 height 51
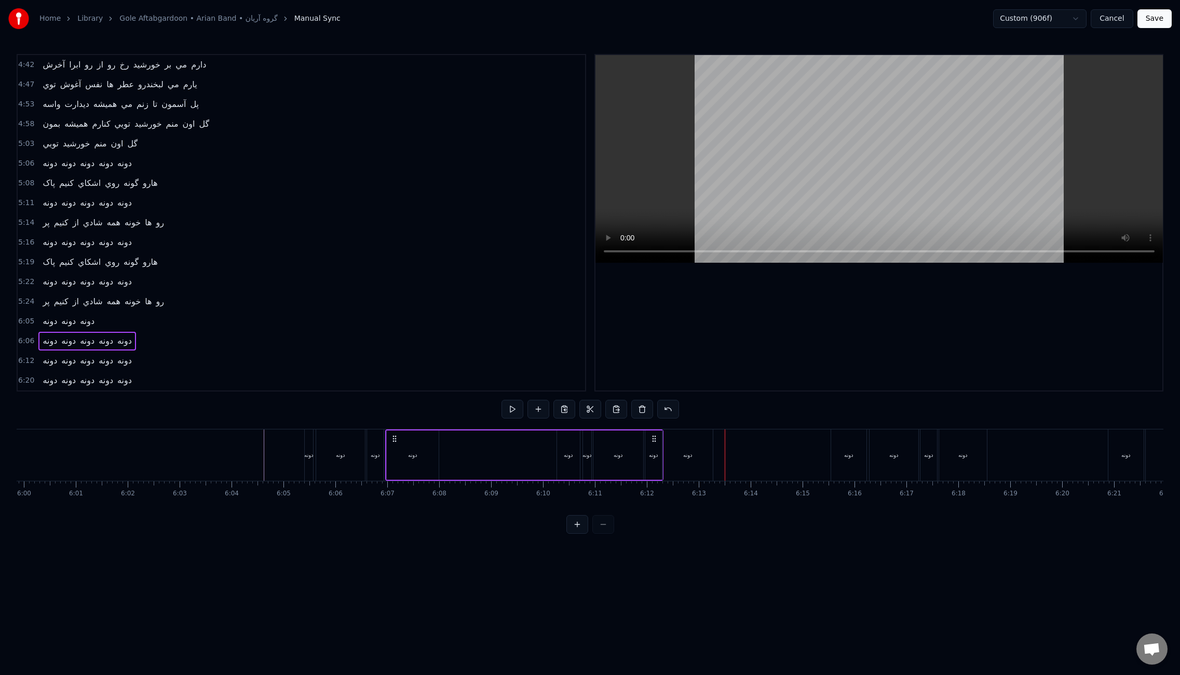
click at [563, 456] on div "دونه" at bounding box center [568, 454] width 23 height 49
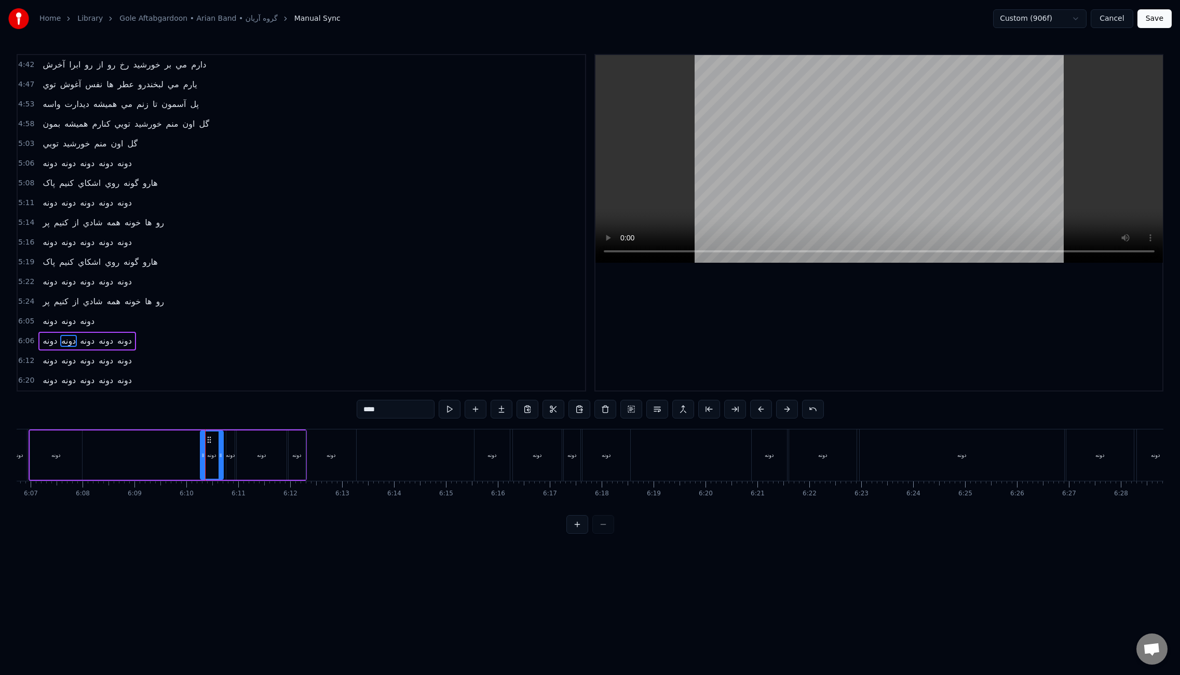
scroll to position [0, 19241]
click at [888, 449] on div "دونه" at bounding box center [889, 454] width 67 height 51
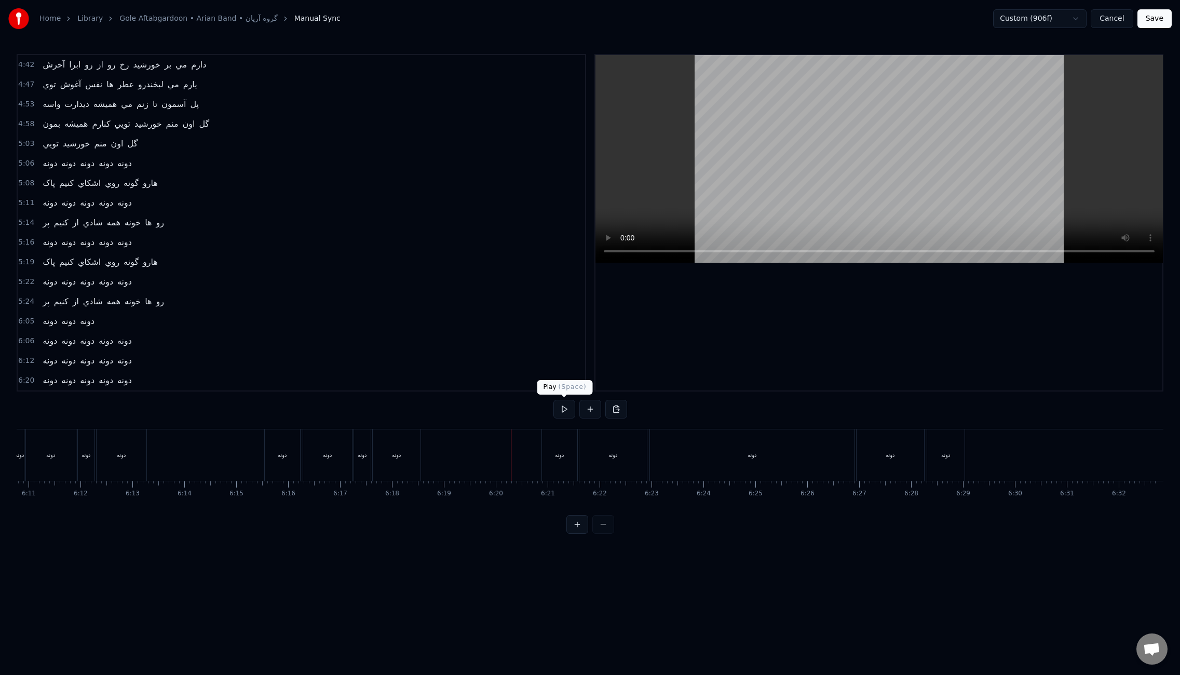
click at [563, 408] on button at bounding box center [564, 409] width 22 height 19
click at [568, 446] on div "دونه" at bounding box center [559, 454] width 35 height 51
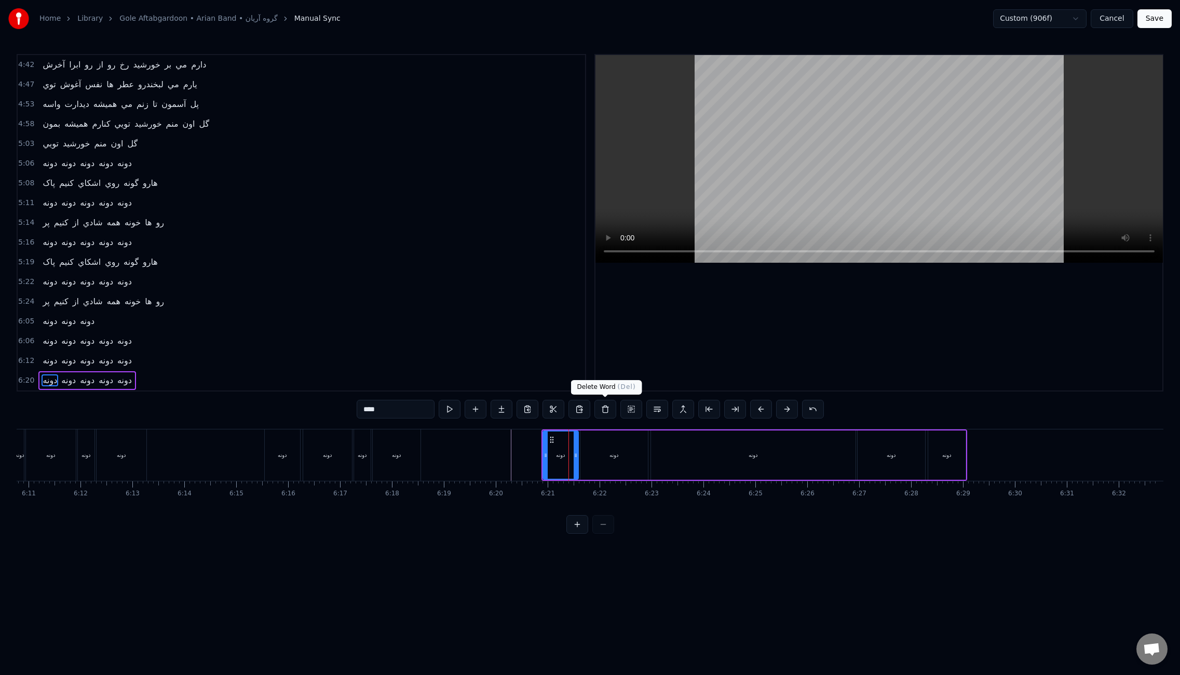
click at [608, 412] on button at bounding box center [605, 409] width 22 height 19
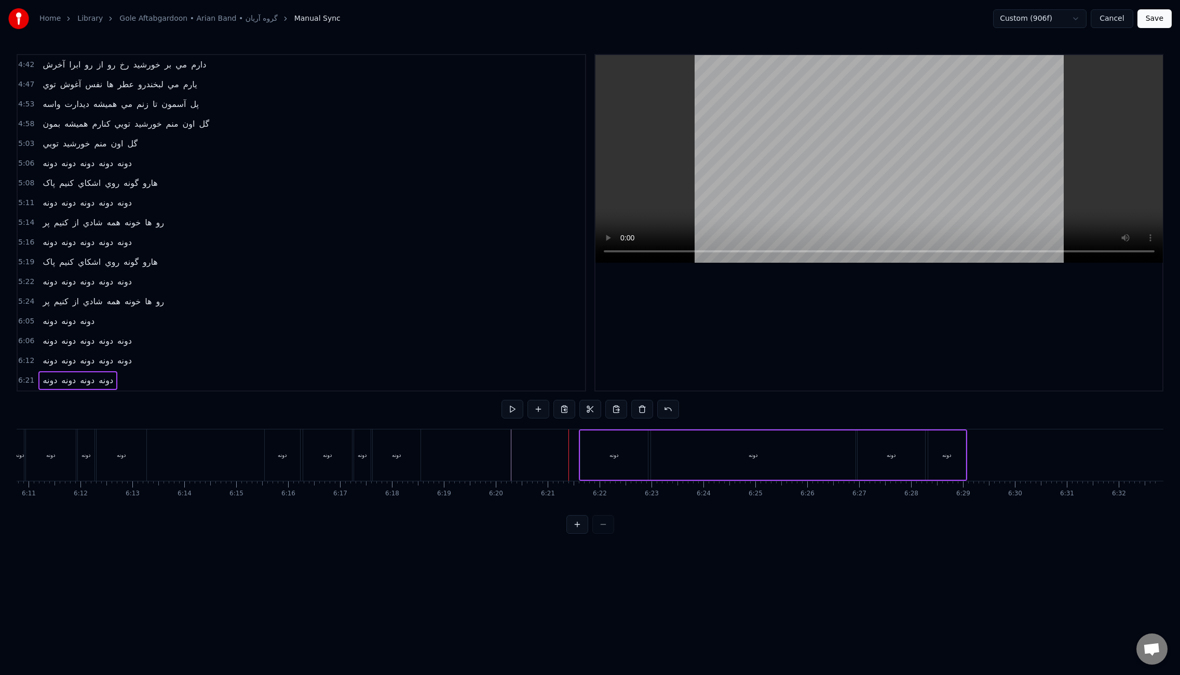
click at [625, 447] on div "دونه" at bounding box center [613, 454] width 67 height 49
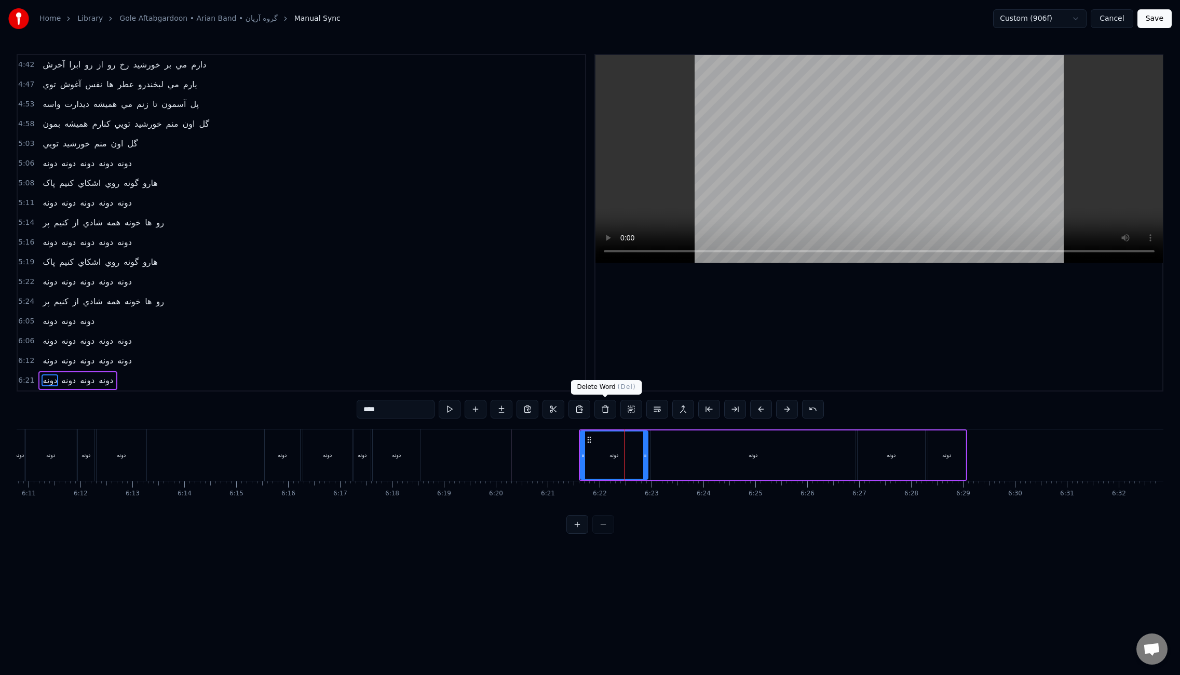
click at [609, 409] on button at bounding box center [605, 409] width 22 height 19
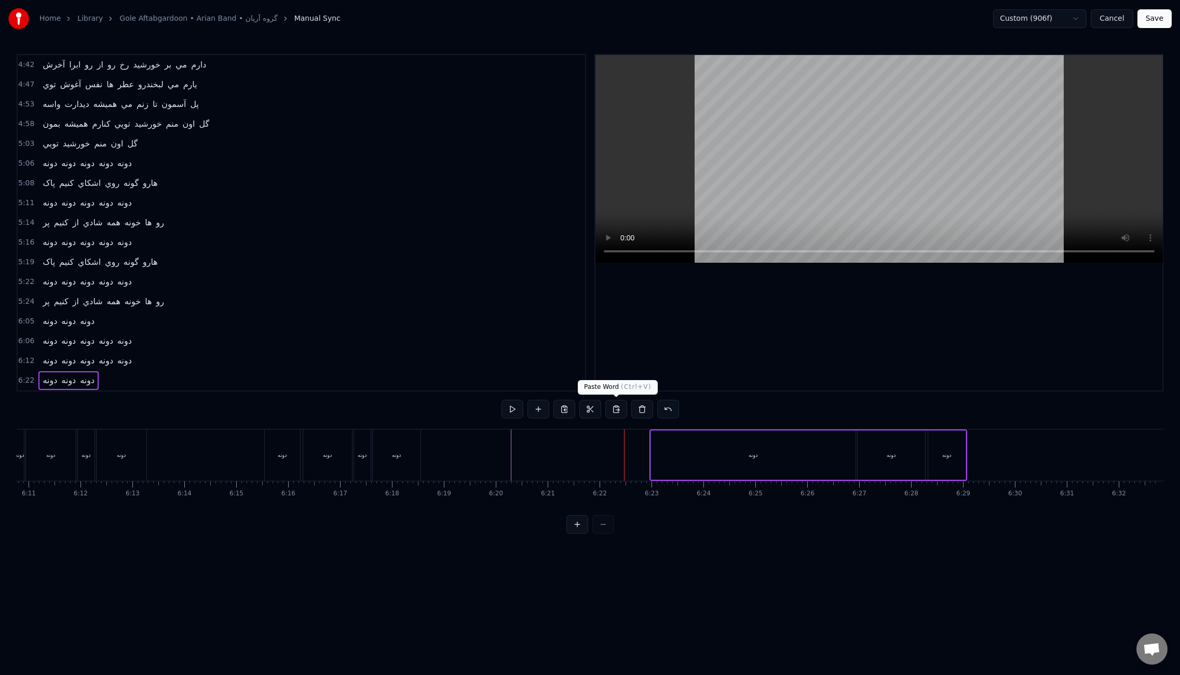
click at [676, 455] on div "دونه" at bounding box center [753, 454] width 204 height 49
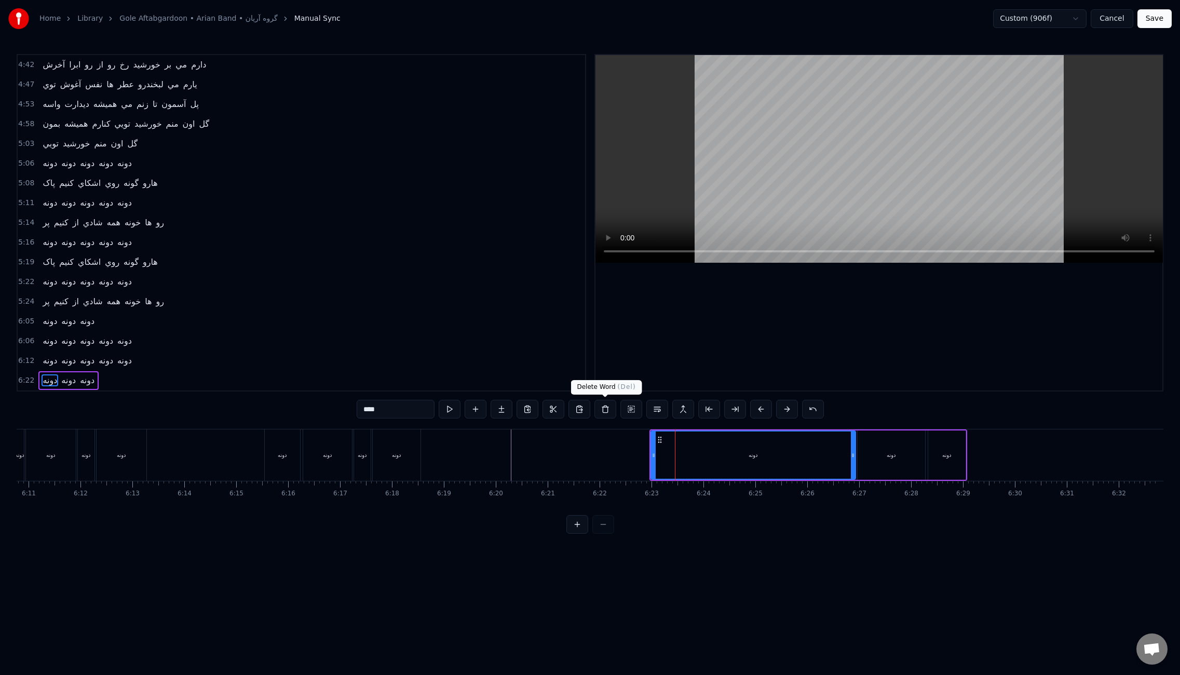
click at [599, 409] on button at bounding box center [605, 409] width 22 height 19
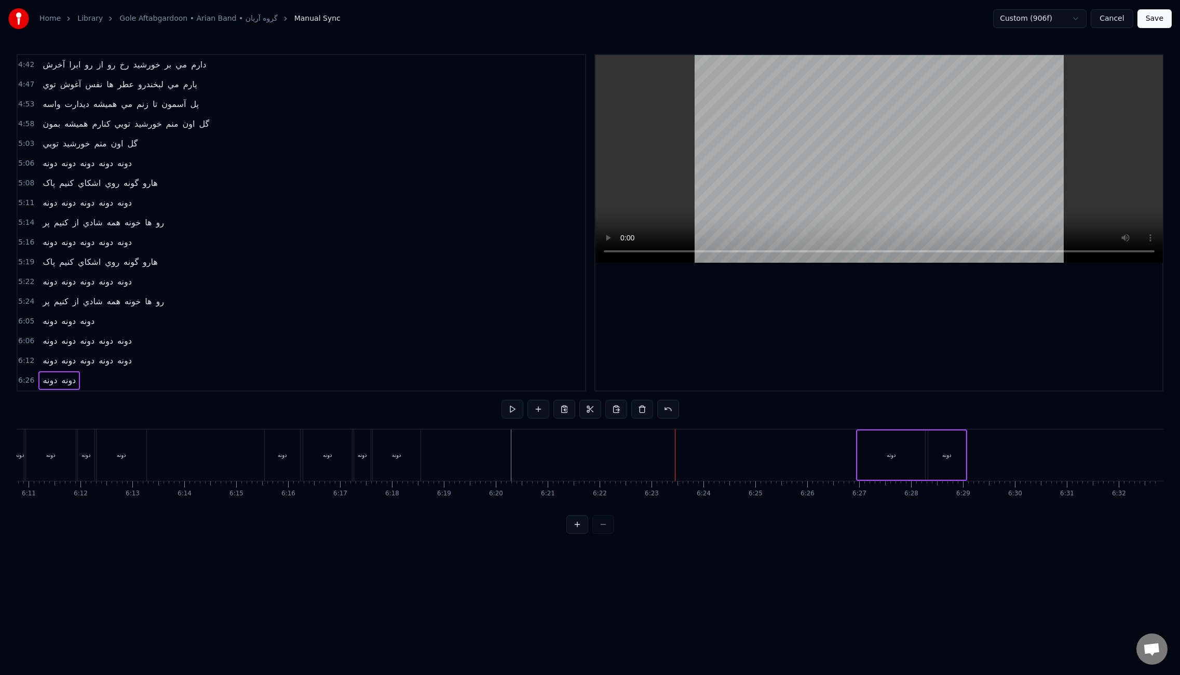
click at [905, 464] on div "دونه" at bounding box center [890, 454] width 67 height 49
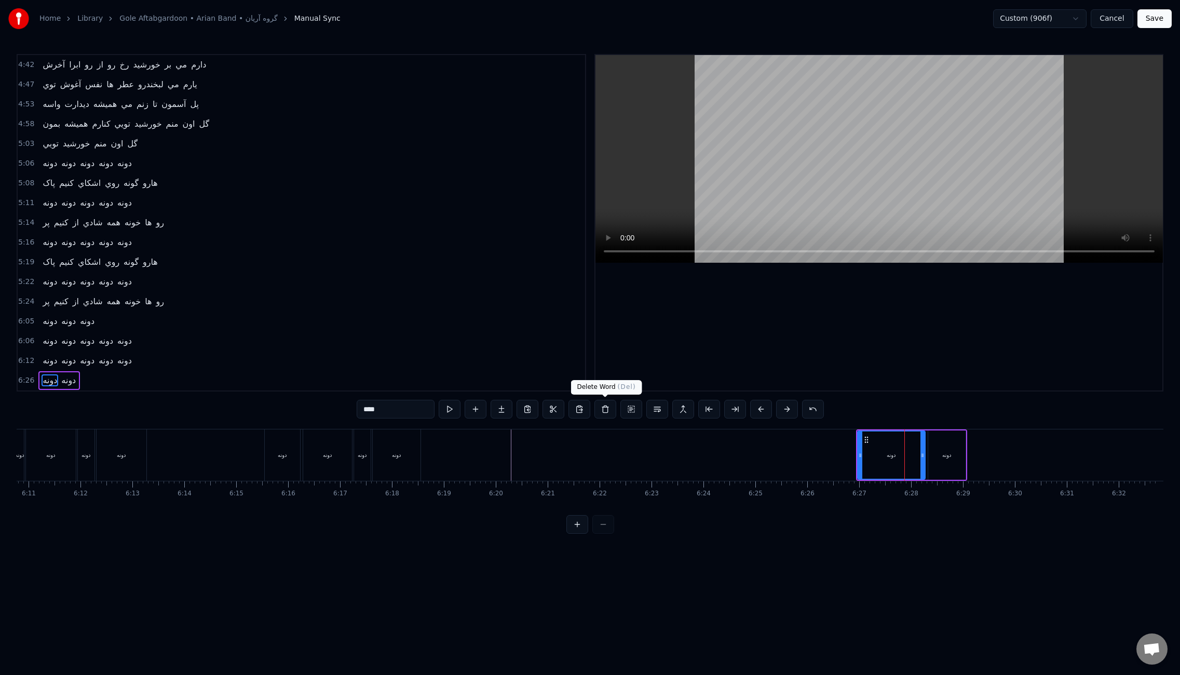
click at [604, 408] on button at bounding box center [605, 409] width 22 height 19
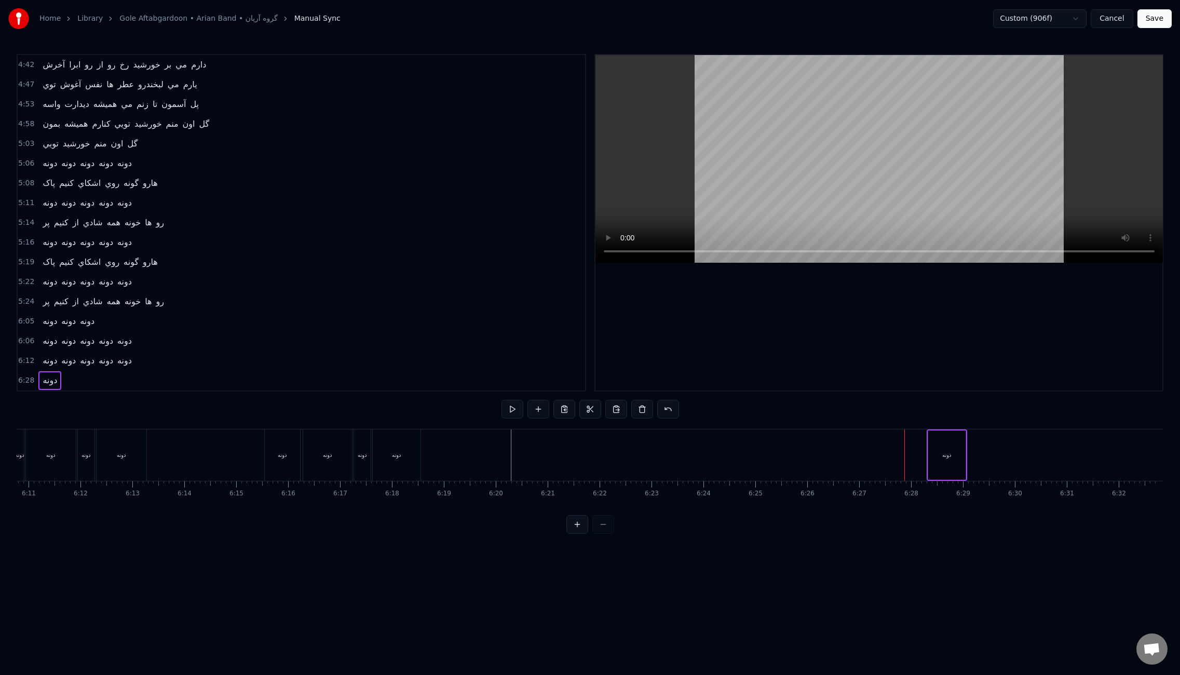
click at [952, 462] on div "دونه" at bounding box center [946, 454] width 37 height 49
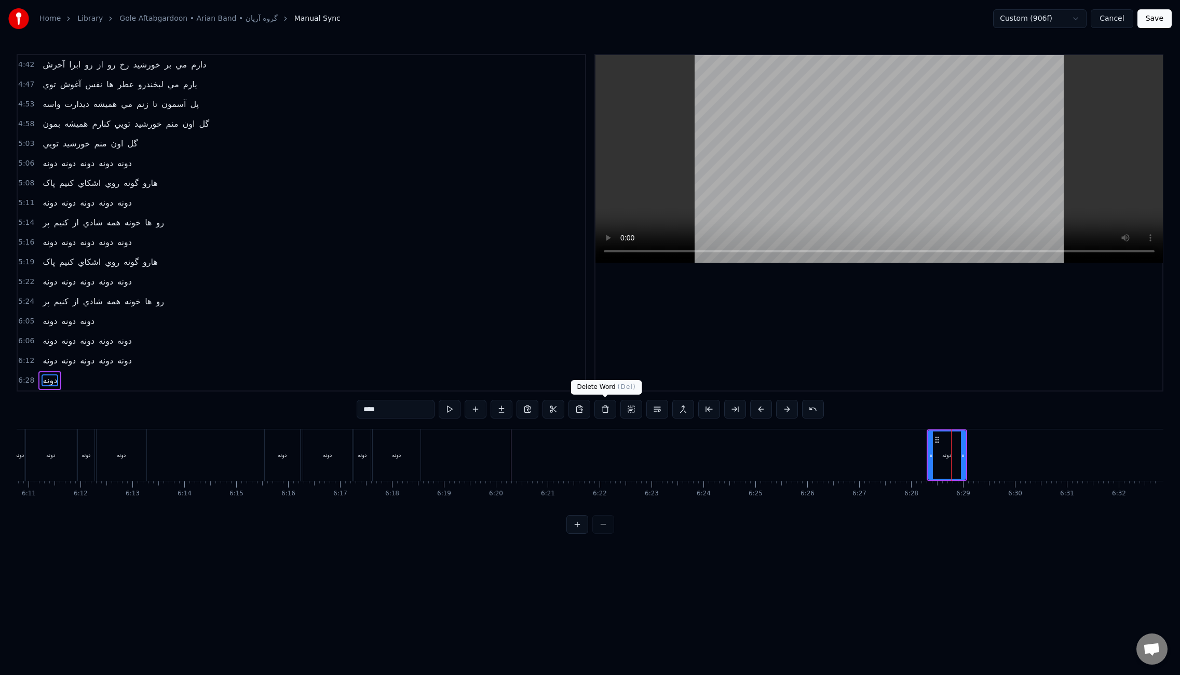
click at [607, 406] on button at bounding box center [605, 409] width 22 height 19
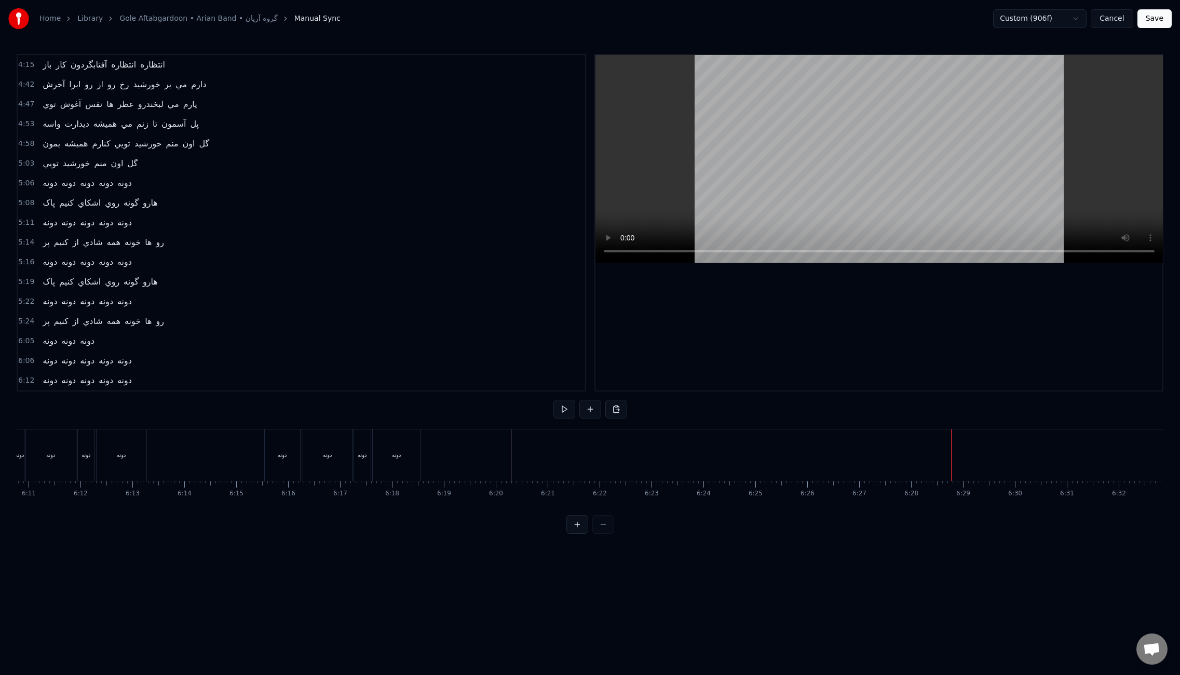
scroll to position [552, 0]
click at [287, 459] on div "دونه" at bounding box center [282, 454] width 35 height 51
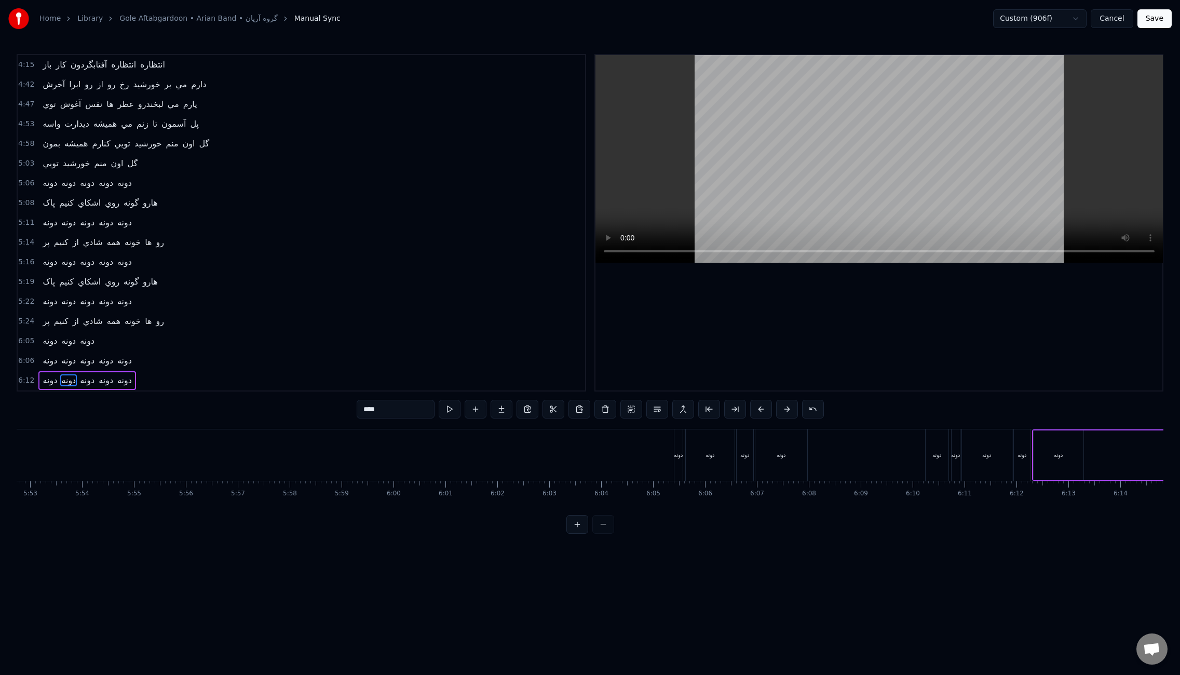
scroll to position [0, 18306]
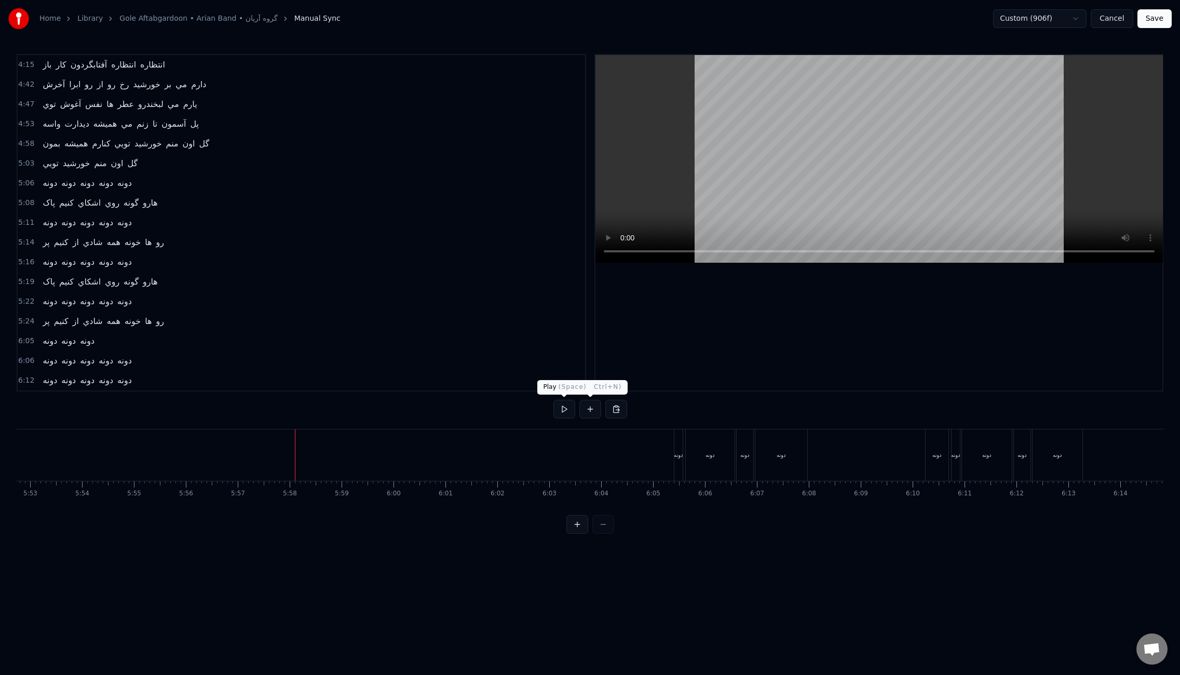
click at [573, 413] on button at bounding box center [564, 409] width 22 height 19
click at [569, 411] on button at bounding box center [564, 409] width 22 height 19
click at [38, 339] on div "دونه دونه دونه" at bounding box center [68, 341] width 60 height 19
click at [637, 411] on button at bounding box center [642, 409] width 22 height 19
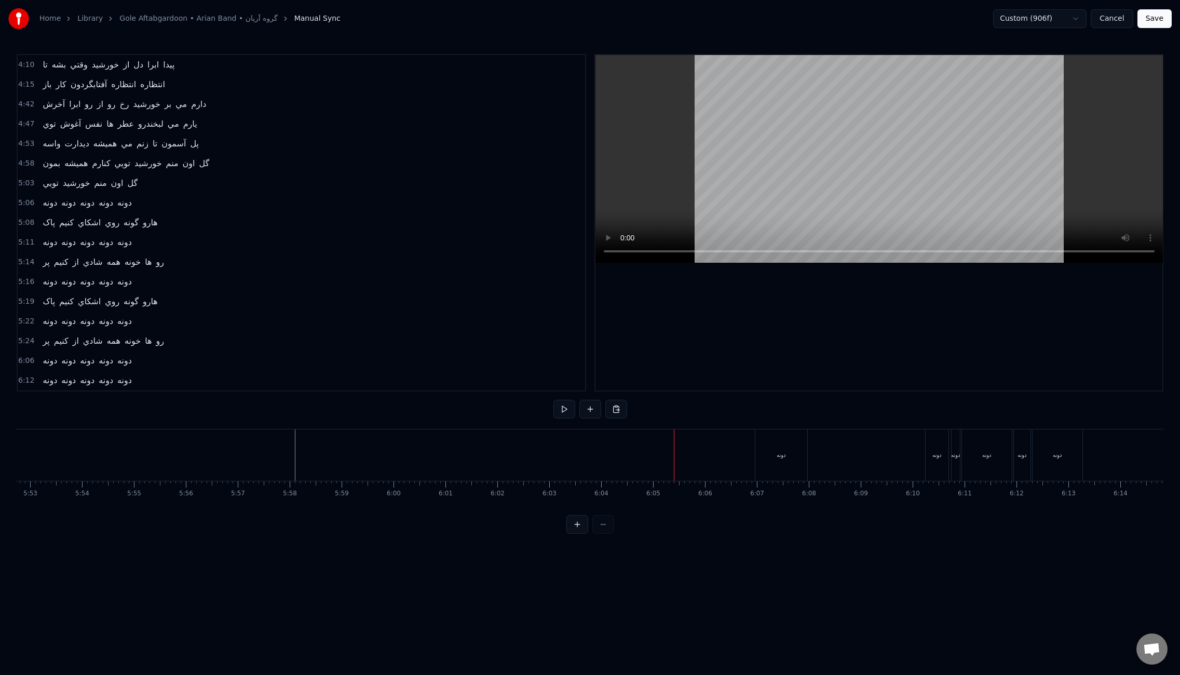
click at [39, 358] on div "دونه دونه دونه دونه دونه" at bounding box center [86, 360] width 97 height 19
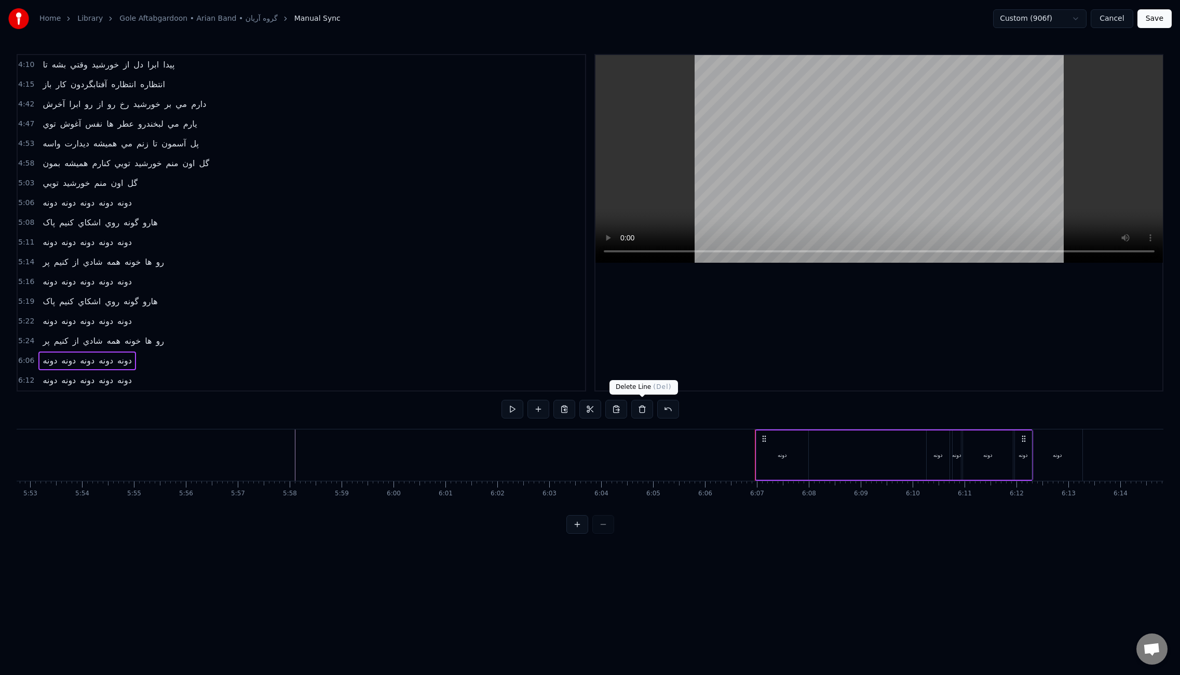
click at [640, 408] on button at bounding box center [642, 409] width 22 height 19
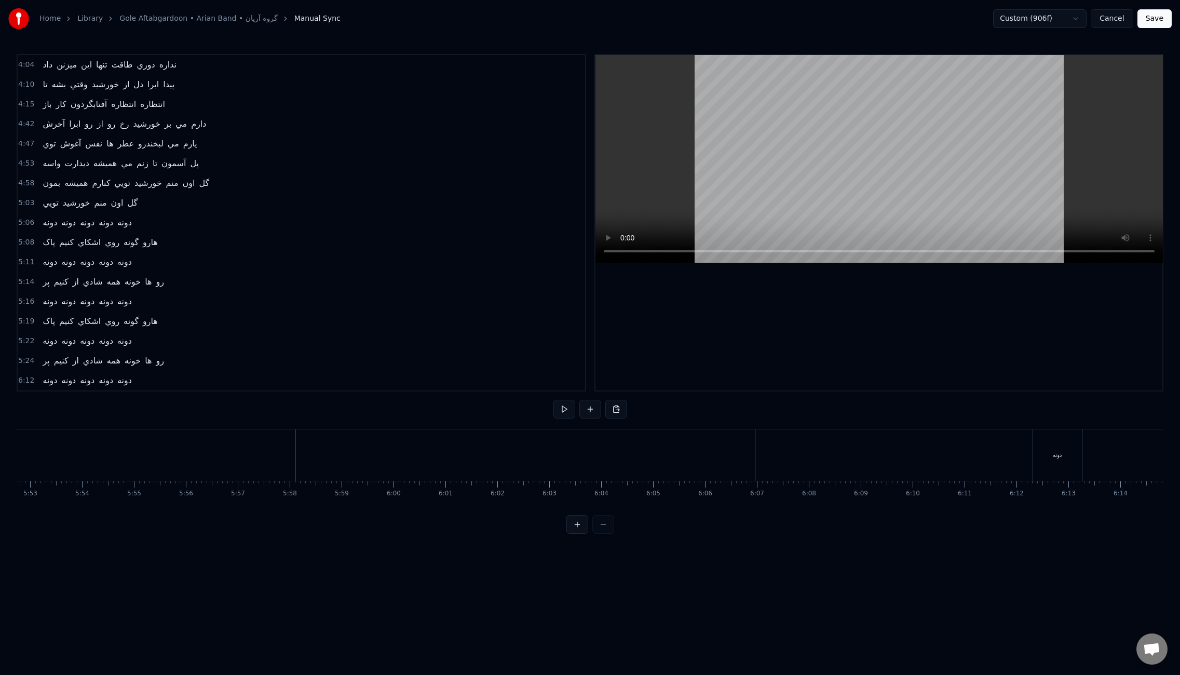
click at [38, 377] on div "دونه دونه دونه دونه دونه" at bounding box center [86, 380] width 97 height 19
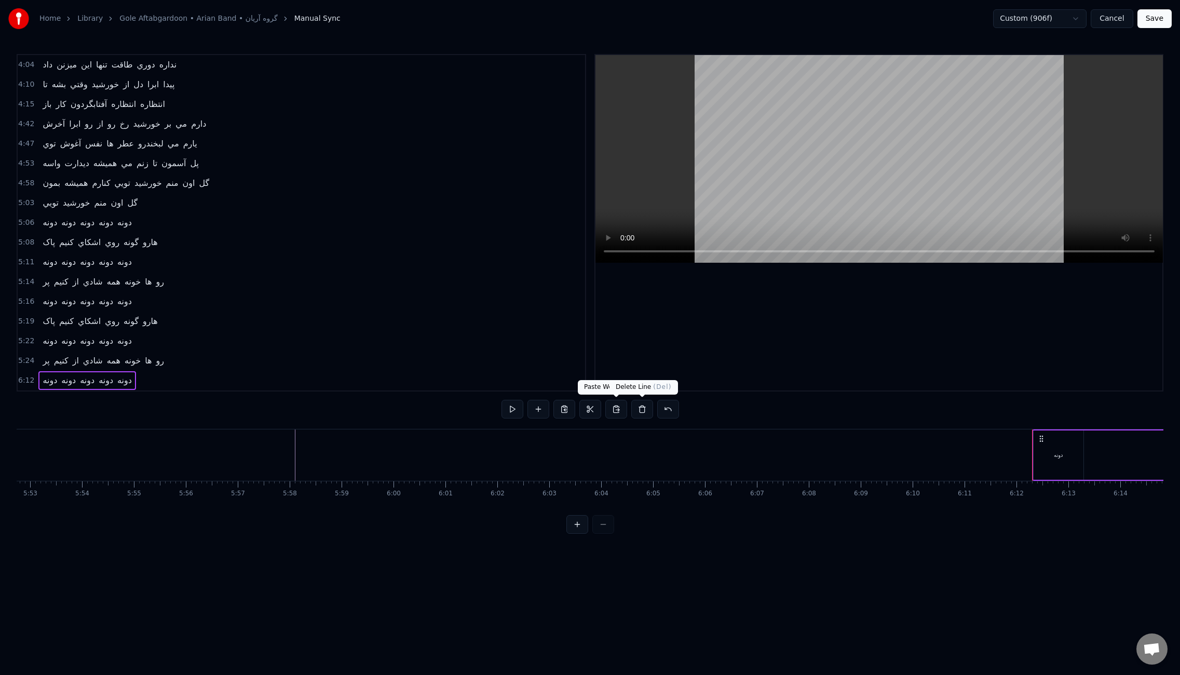
click at [641, 409] on button at bounding box center [642, 409] width 22 height 19
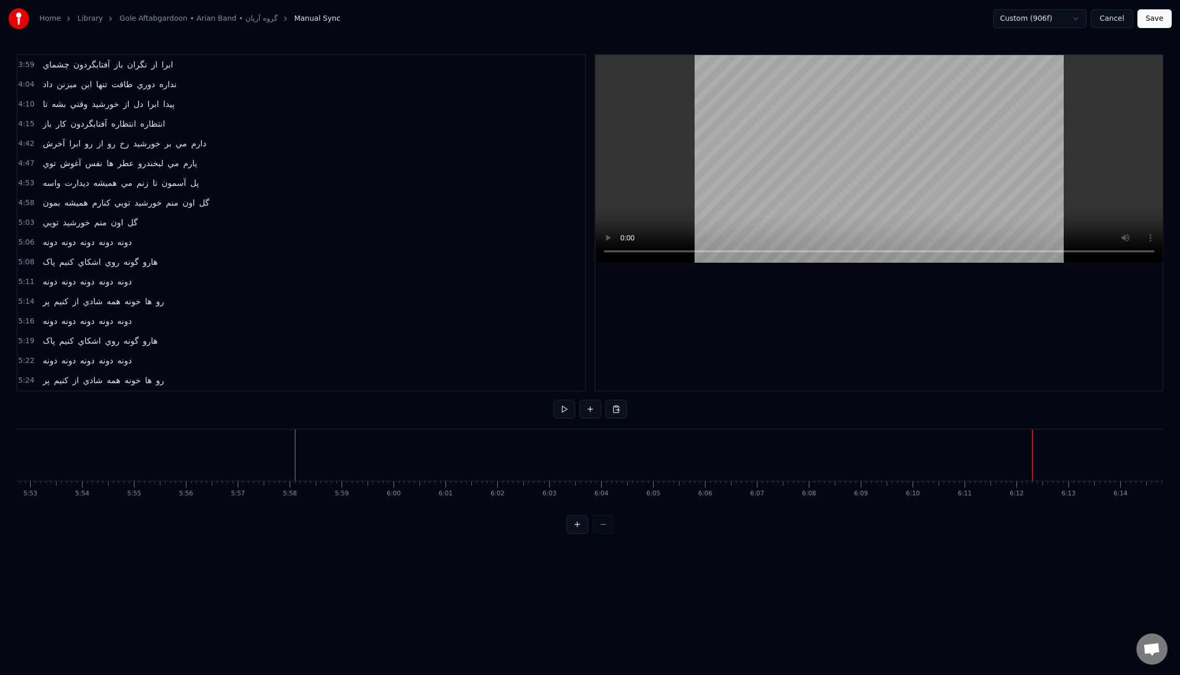
scroll to position [493, 0]
click at [38, 376] on div "پر کنيم از شادي همه خونه ها رو" at bounding box center [103, 380] width 130 height 19
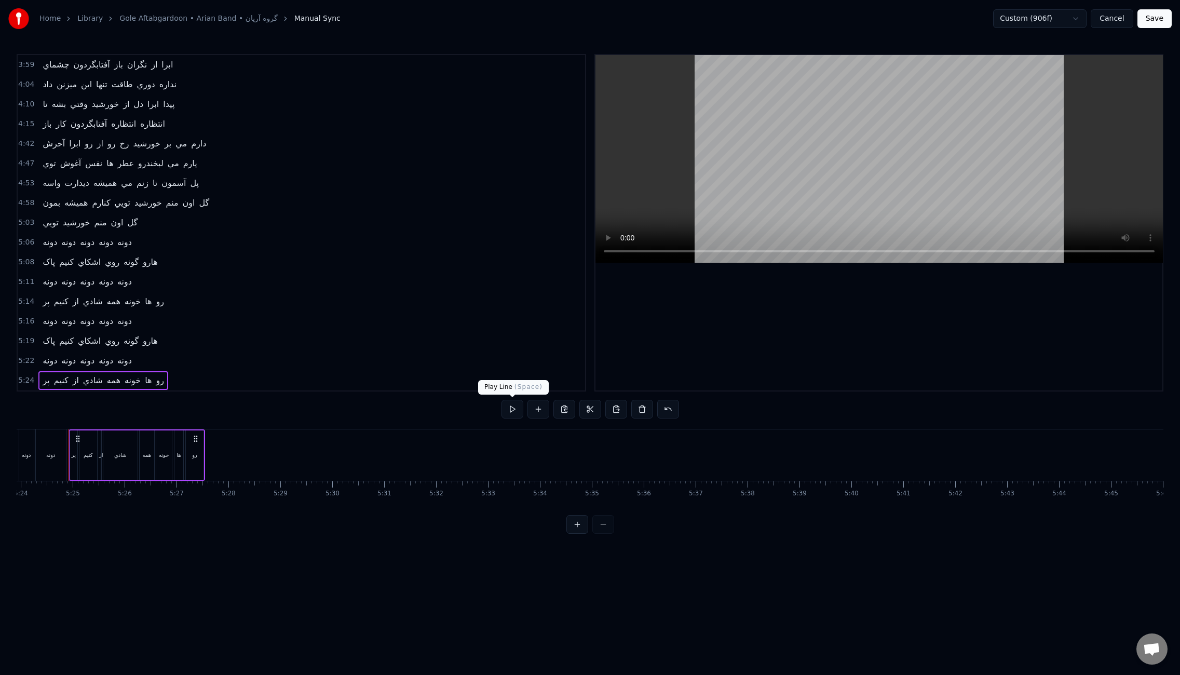
click at [513, 411] on button at bounding box center [512, 409] width 22 height 19
click at [1159, 22] on button "Save" at bounding box center [1154, 18] width 34 height 19
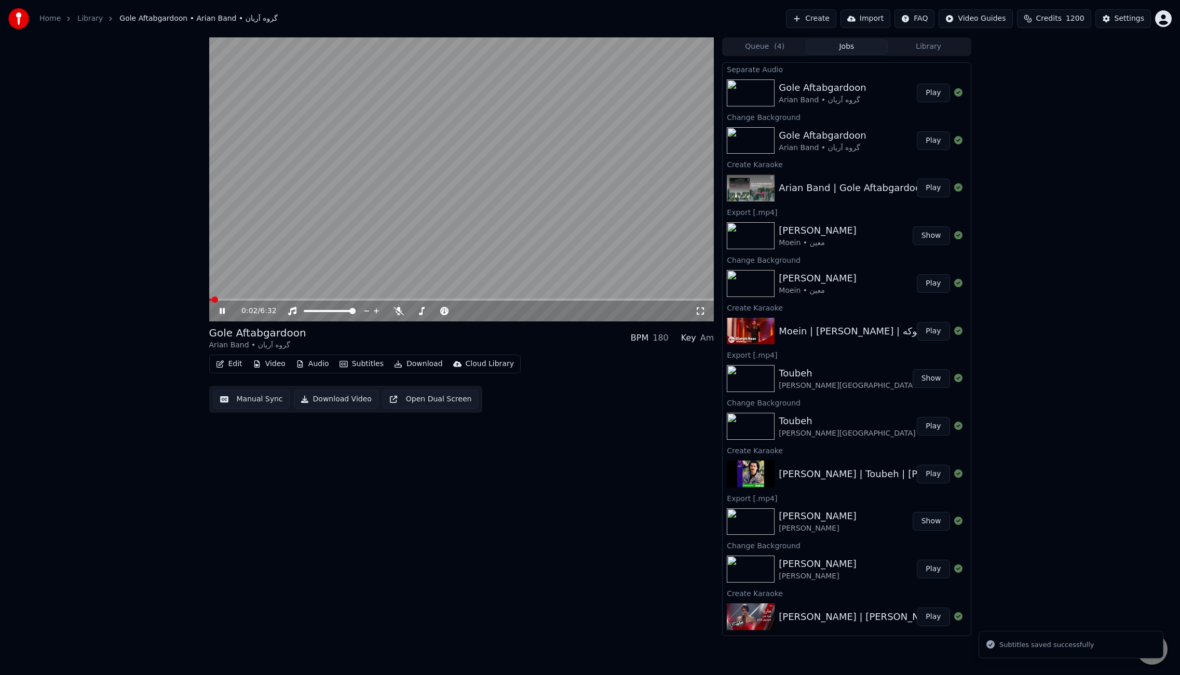
click at [319, 300] on span at bounding box center [461, 299] width 505 height 2
click at [376, 298] on span at bounding box center [461, 299] width 505 height 2
click at [510, 243] on video at bounding box center [461, 179] width 505 height 284
click at [425, 362] on button "Download" at bounding box center [418, 364] width 57 height 15
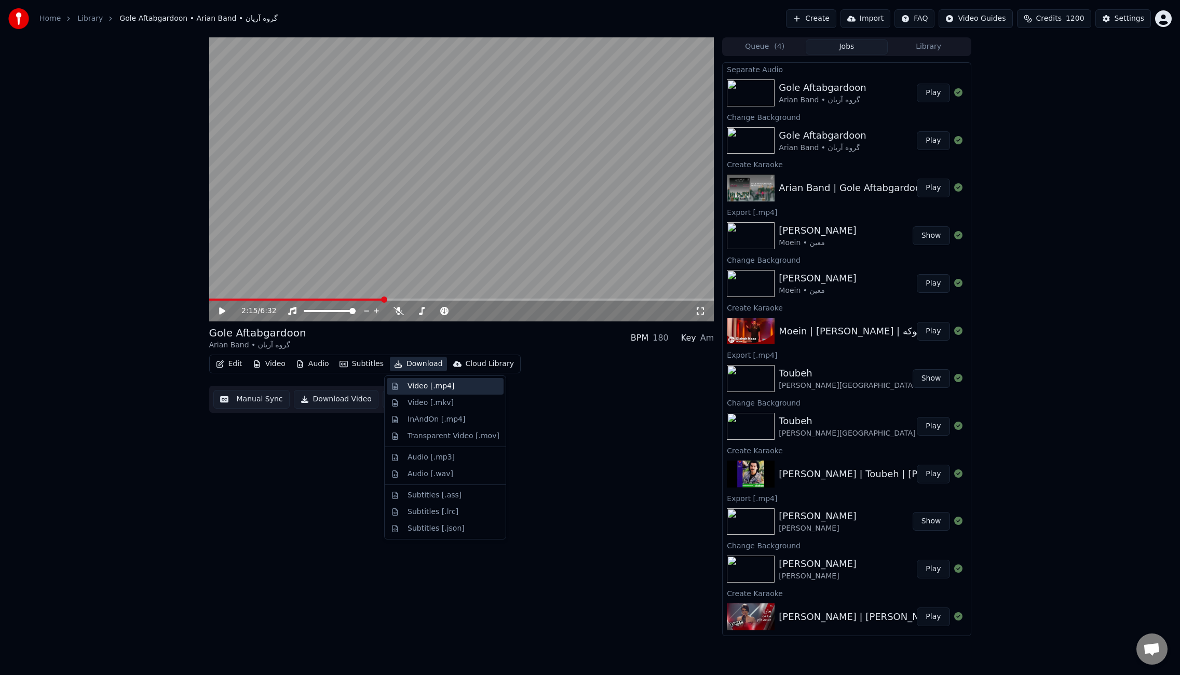
click at [429, 381] on div "Video [.mp4]" at bounding box center [430, 386] width 47 height 10
